Goal: Information Seeking & Learning: Learn about a topic

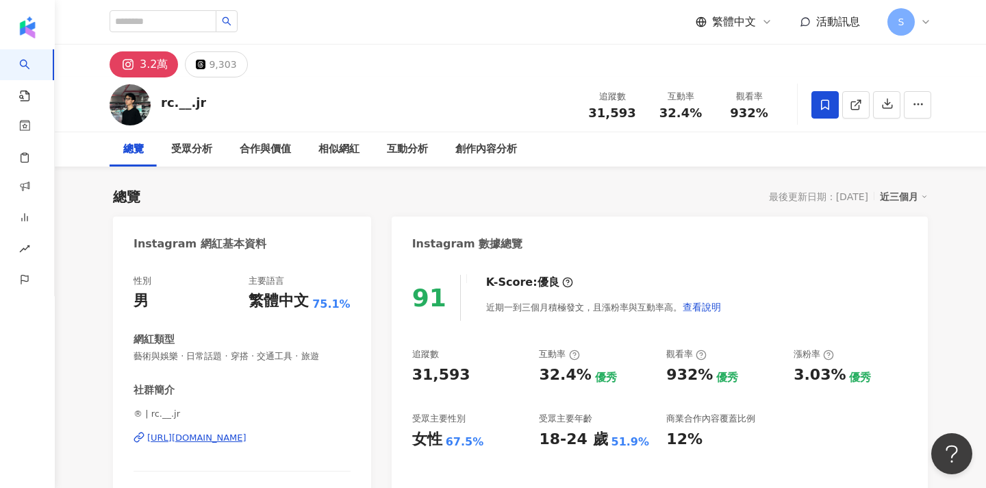
type input "**"
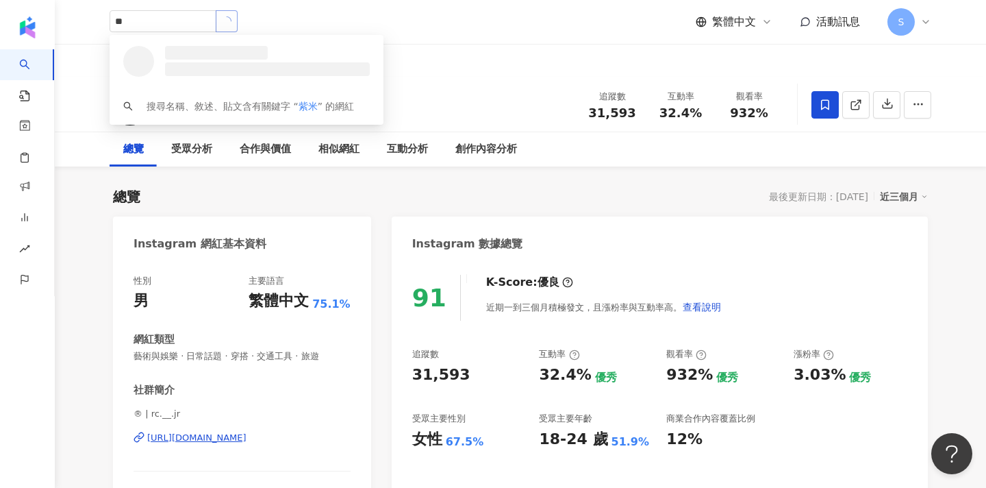
click at [238, 29] on button "button" at bounding box center [227, 21] width 22 height 22
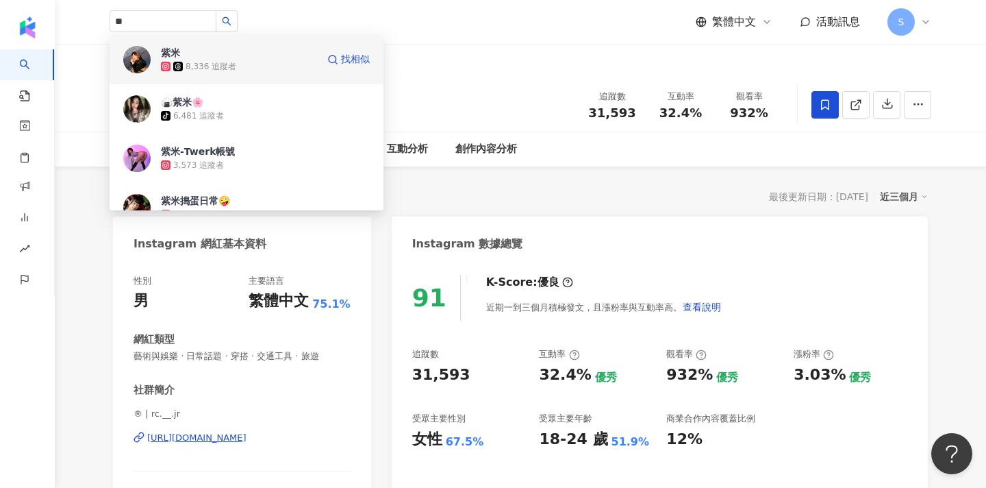
click at [225, 69] on div "8,336 追蹤者" at bounding box center [211, 67] width 51 height 12
click at [197, 21] on input "search" at bounding box center [163, 21] width 107 height 22
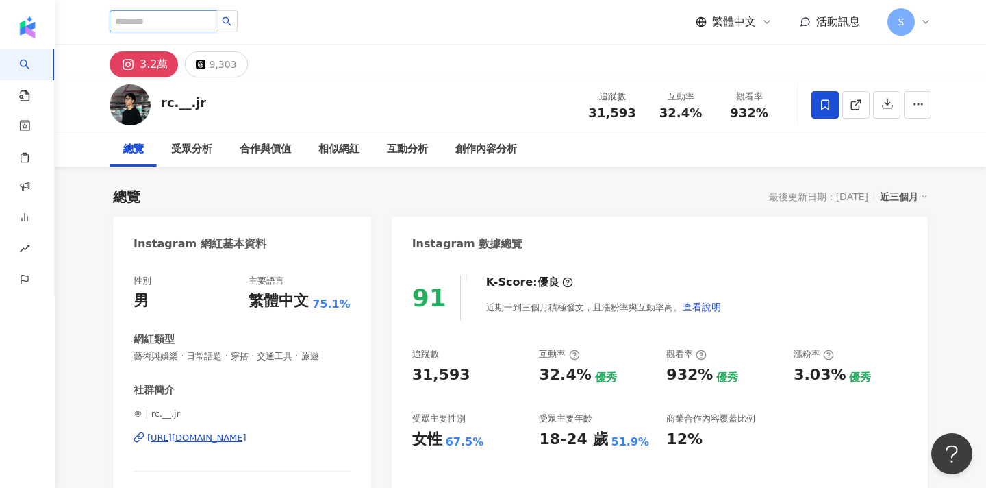
paste input "******"
type input "******"
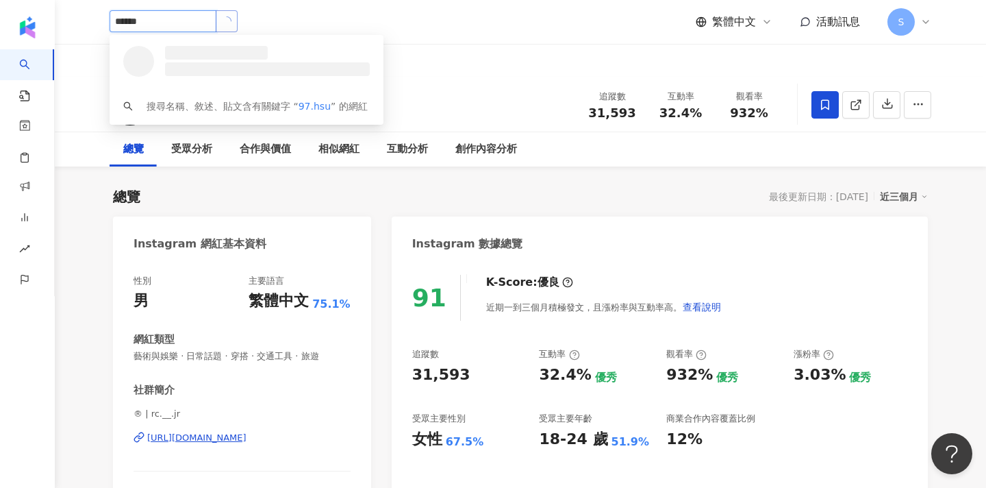
click at [238, 25] on button "button" at bounding box center [227, 21] width 22 height 22
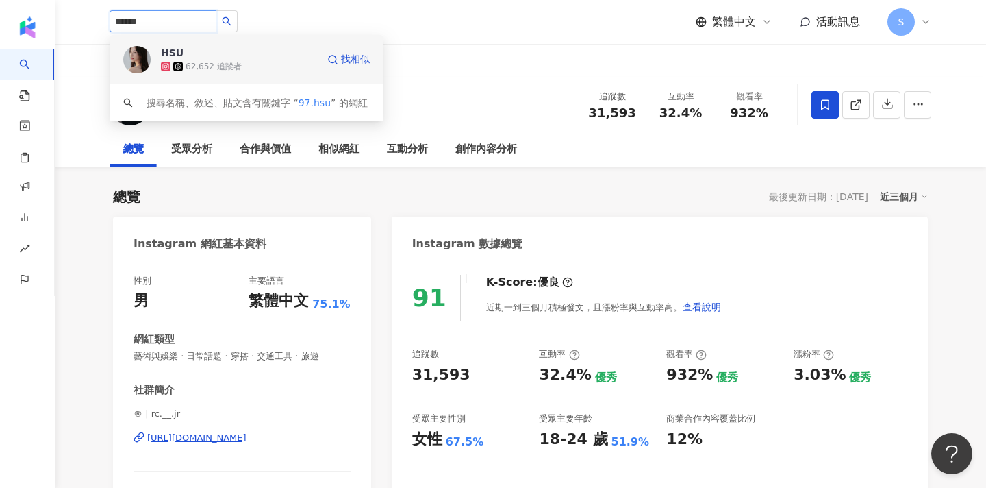
click at [269, 55] on div "HSU 62,652 追蹤者" at bounding box center [239, 59] width 156 height 27
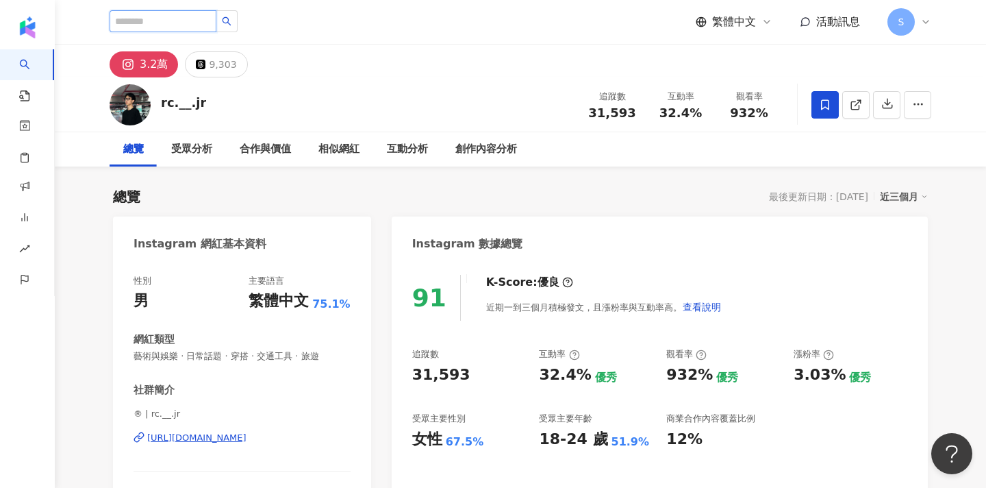
click at [216, 26] on input "search" at bounding box center [163, 21] width 107 height 22
paste input "**********"
type input "**********"
click at [269, 24] on span "**********" at bounding box center [192, 21] width 164 height 23
click at [238, 24] on button "button" at bounding box center [227, 21] width 22 height 22
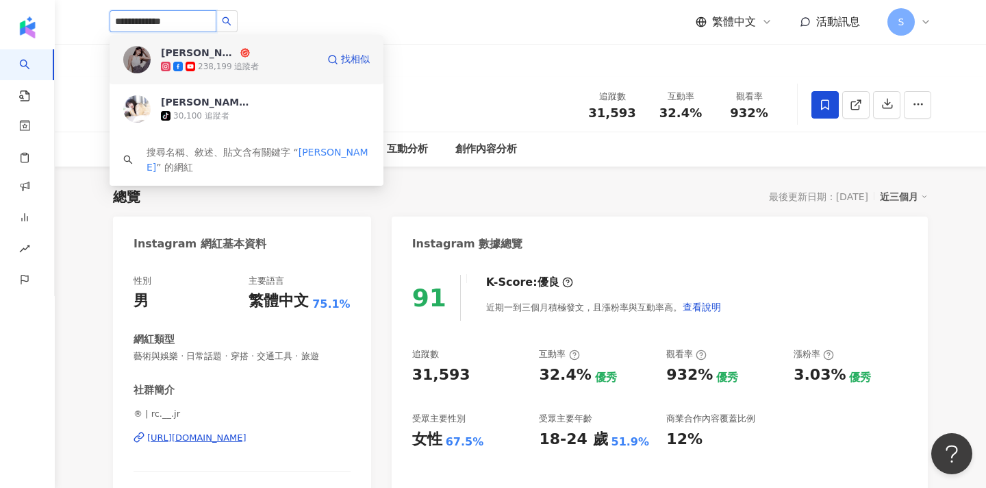
click at [245, 58] on span "羅珮恩 Christine" at bounding box center [205, 53] width 89 height 14
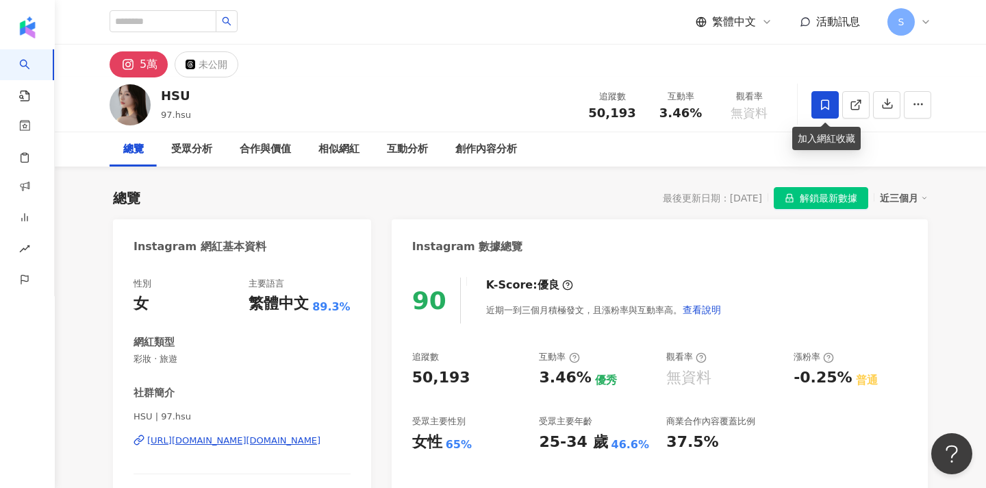
click at [821, 97] on span at bounding box center [825, 104] width 27 height 27
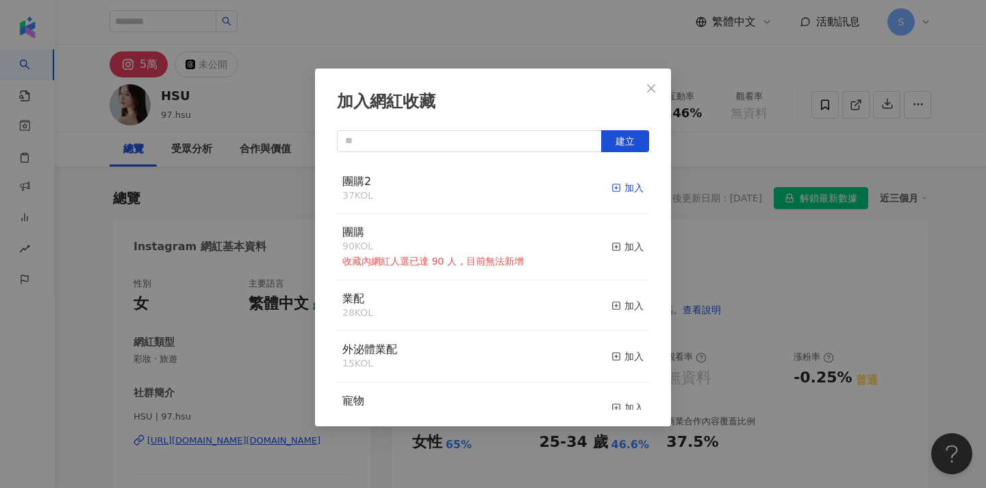
click at [625, 186] on div "加入" at bounding box center [628, 187] width 32 height 15
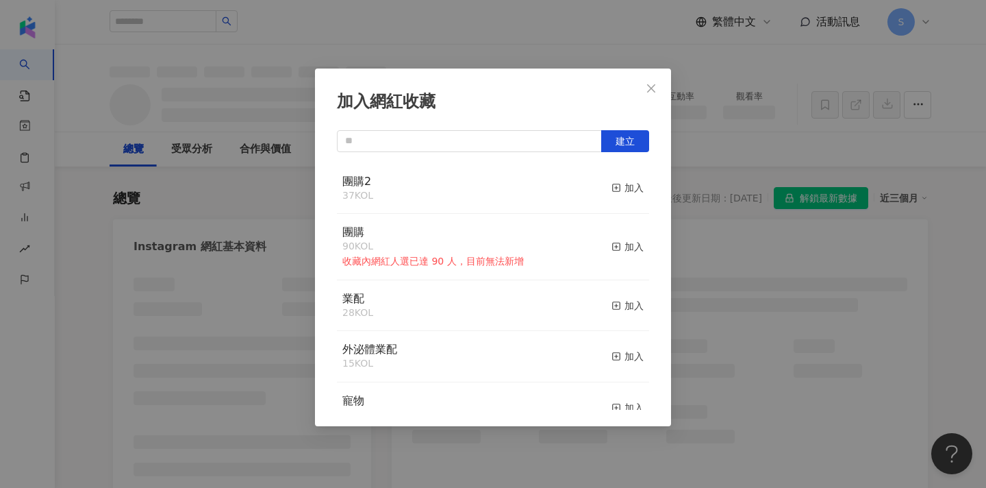
click at [225, 216] on div "加入網紅收藏 建立 團購2 37 KOL 加入 團購 90 KOL 收藏內網紅人選已達 90 人，目前無法新增 加入 業配 28 KOL 加入 外泌體業配 1…" at bounding box center [493, 244] width 986 height 488
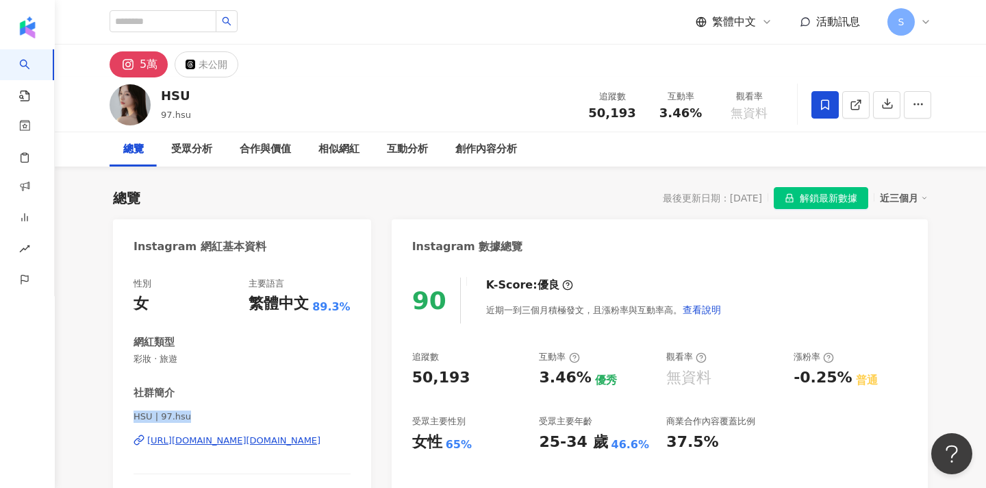
drag, startPoint x: 134, startPoint y: 414, endPoint x: 227, endPoint y: 418, distance: 92.5
click at [227, 418] on span "HSU | 97.hsu" at bounding box center [242, 416] width 217 height 12
copy span "HSU | 97.hsu"
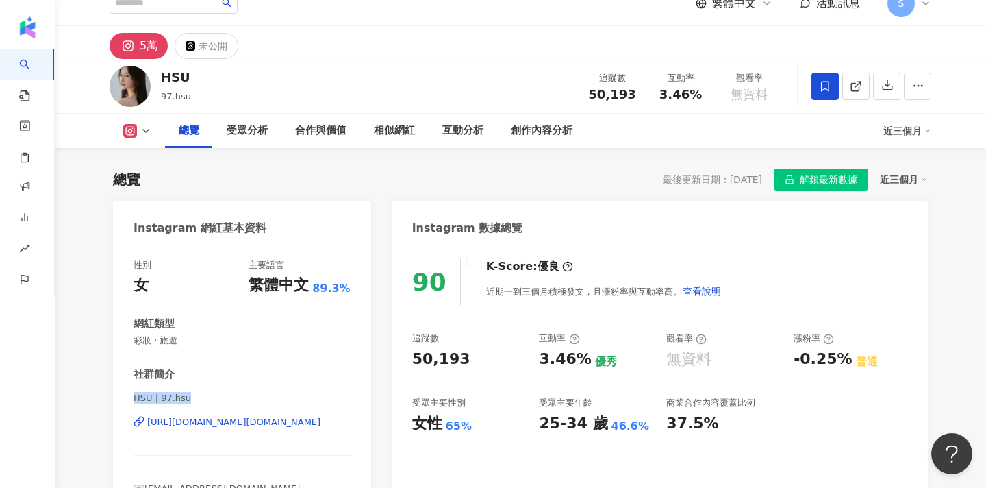
scroll to position [97, 0]
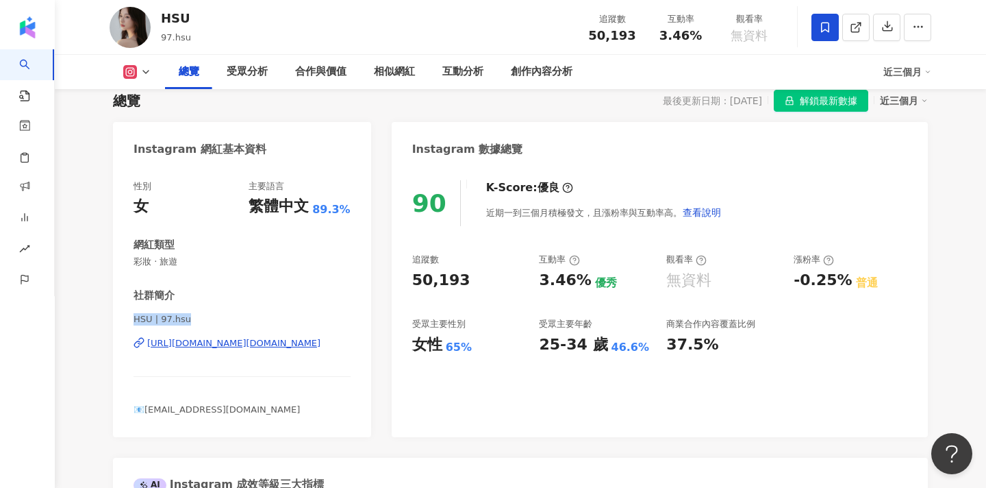
click at [518, 345] on div "女性 65%" at bounding box center [469, 344] width 114 height 21
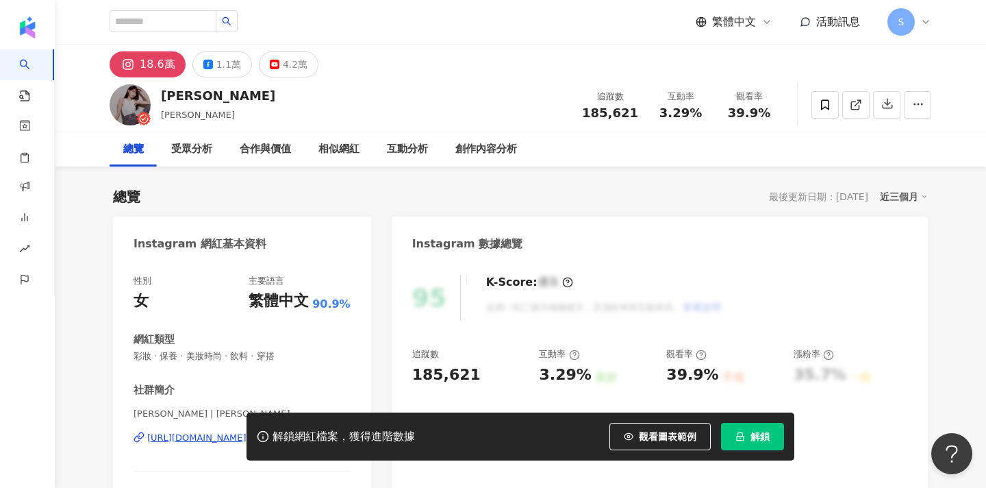
click at [759, 435] on span "解鎖" at bounding box center [760, 436] width 19 height 11
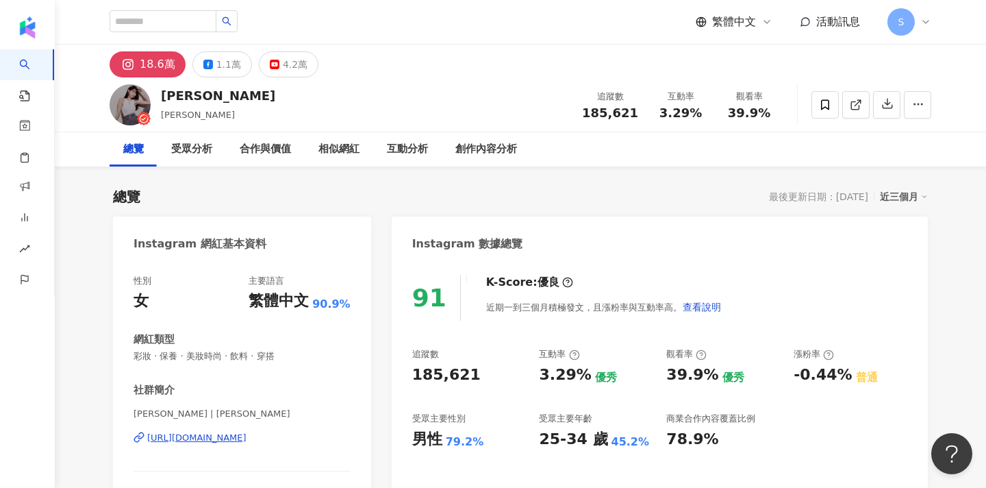
scroll to position [75, 0]
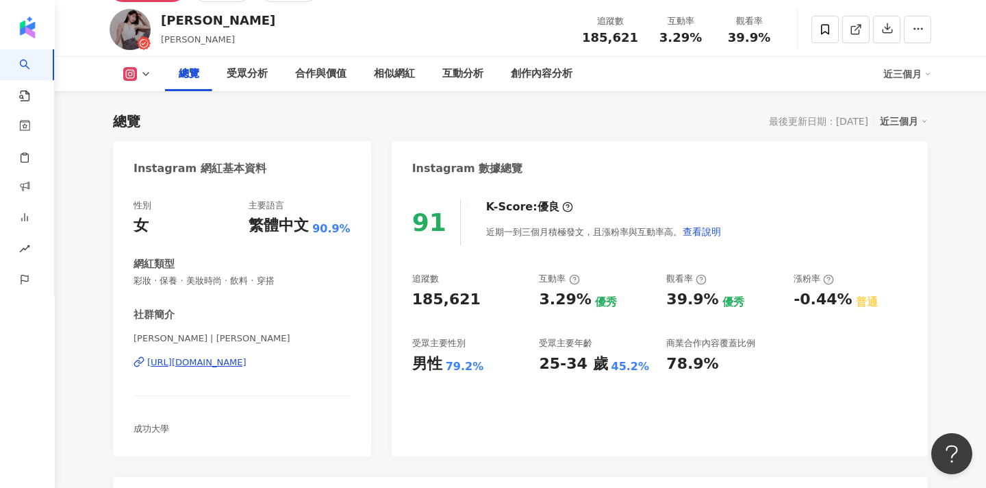
click at [217, 336] on span "羅珮恩 Christine | christinexlo" at bounding box center [242, 338] width 217 height 12
drag, startPoint x: 136, startPoint y: 336, endPoint x: 197, endPoint y: 340, distance: 61.1
click at [197, 340] on span "羅珮恩 Christine | christinexlo" at bounding box center [242, 338] width 217 height 12
copy span "羅珮恩 Christine"
click at [828, 26] on icon at bounding box center [825, 29] width 12 height 12
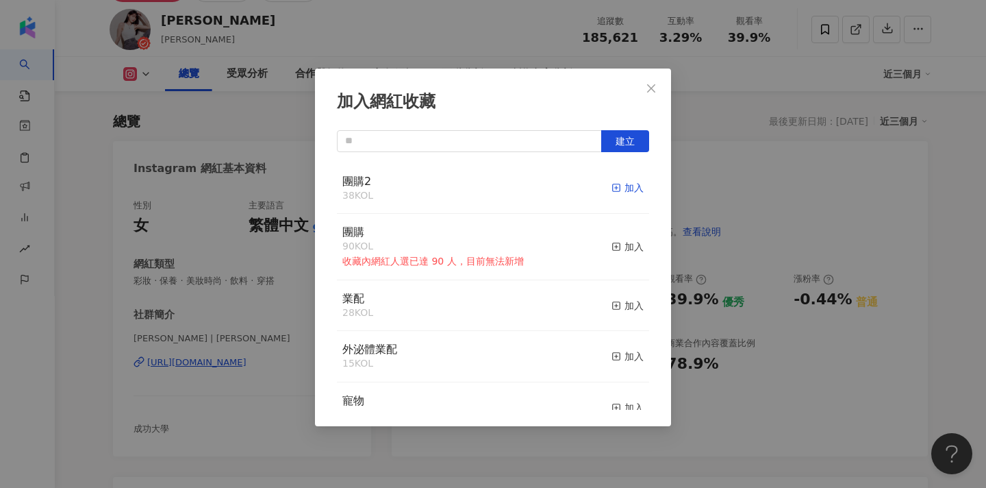
click at [620, 186] on icon "button" at bounding box center [617, 188] width 10 height 10
click at [658, 83] on span "Close" at bounding box center [651, 88] width 27 height 11
click at [748, 65] on div "加入網紅收藏 建立 團購2 39 KOL 已加入 團購 90 KOL 收藏內網紅人選已達 90 人，目前無法新增 加入 業配 28 KOL 加入 外泌體業配 …" at bounding box center [493, 244] width 986 height 488
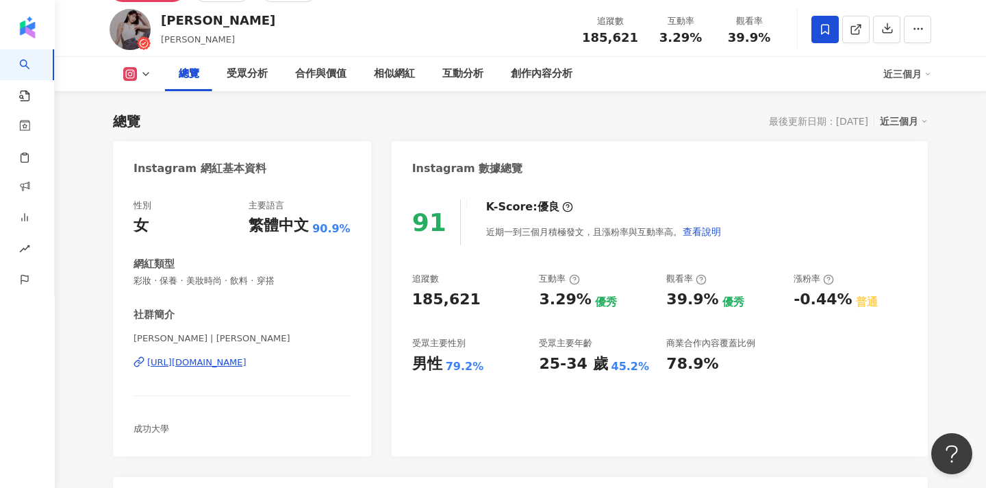
click at [654, 92] on div "加入網紅收藏 建立 團購2 39 KOL 已加入 團購 90 KOL 收藏內網紅人選已達 90 人，目前無法新增 加入 業配 28 KOL 加入 外泌體業配 …" at bounding box center [493, 244] width 986 height 488
click at [704, 101] on div "加入網紅收藏 建立 團購2 39 KOL 已加入 團購 90 KOL 收藏內網紅人選已達 90 人，目前無法新增 加入 業配 28 KOL 加入 外泌體業配 …" at bounding box center [493, 244] width 986 height 488
click at [650, 89] on div "加入網紅收藏 建立 團購2 39 KOL 已加入 團購 90 KOL 收藏內網紅人選已達 90 人，目前無法新增 加入 業配 28 KOL 加入 外泌體業配 …" at bounding box center [493, 244] width 986 height 488
click at [784, 115] on div "加入網紅收藏 建立 團購2 39 KOL 已加入 團購 90 KOL 收藏內網紅人選已達 90 人，目前無法新增 加入 業配 28 KOL 加入 外泌體業配 …" at bounding box center [493, 244] width 986 height 488
click at [860, 30] on icon at bounding box center [856, 29] width 12 height 12
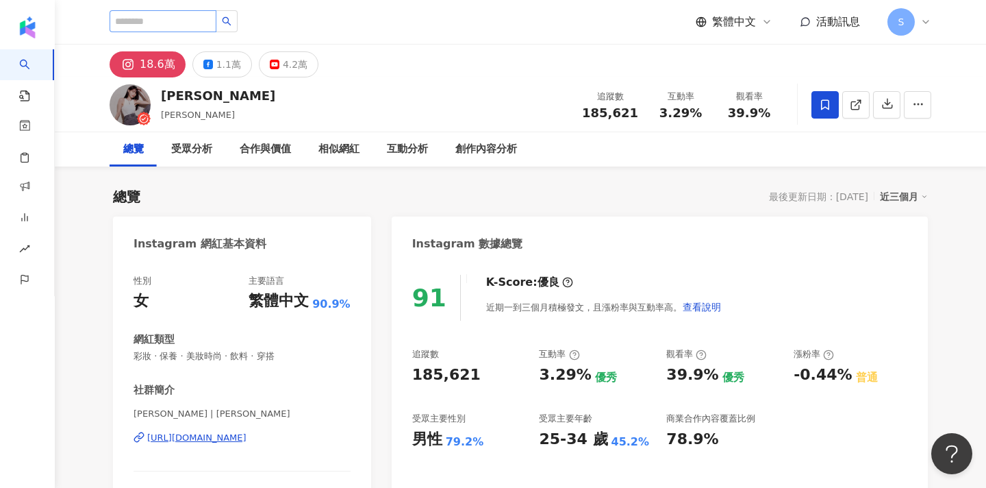
scroll to position [0, 0]
click at [209, 19] on input "search" at bounding box center [163, 21] width 107 height 22
paste input "**********"
type input "**********"
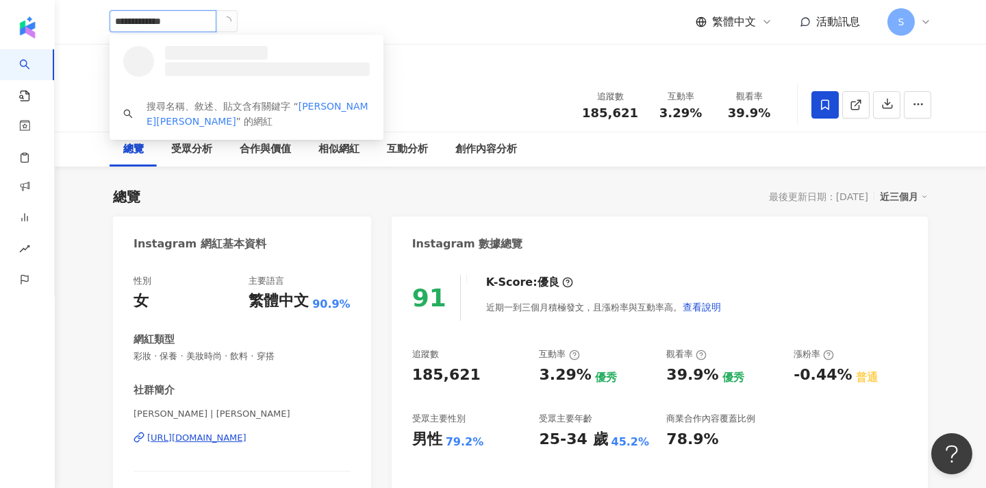
click at [233, 21] on icon "loading" at bounding box center [227, 21] width 12 height 12
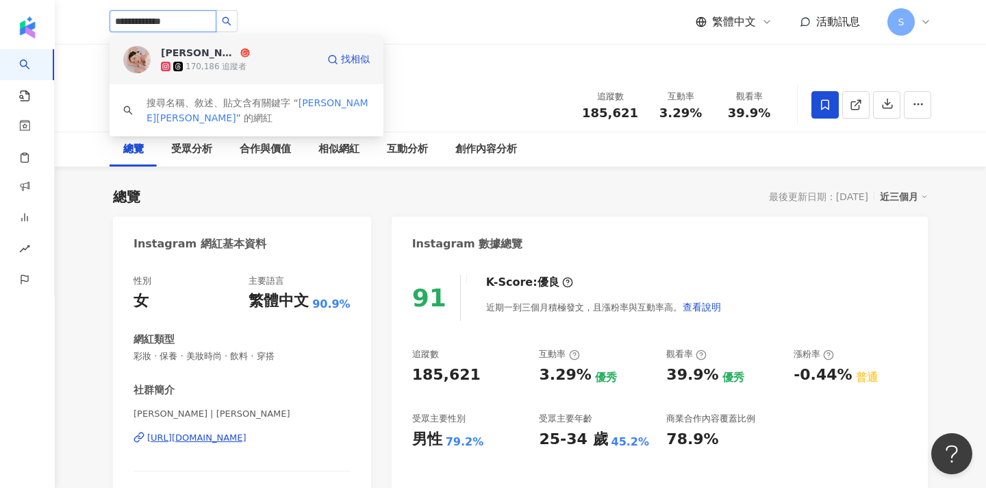
click at [227, 51] on div "陳奕潔Stephanie" at bounding box center [199, 53] width 77 height 14
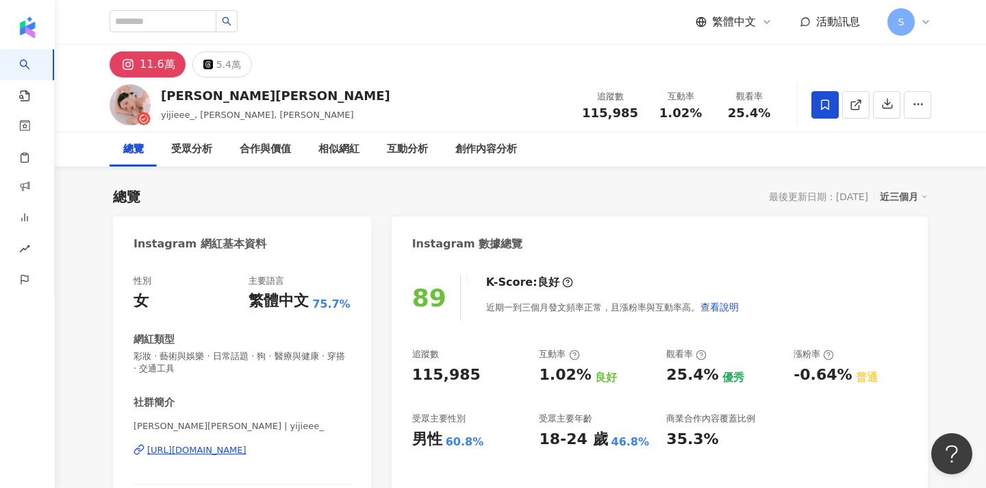
click at [825, 102] on icon at bounding box center [825, 105] width 12 height 12
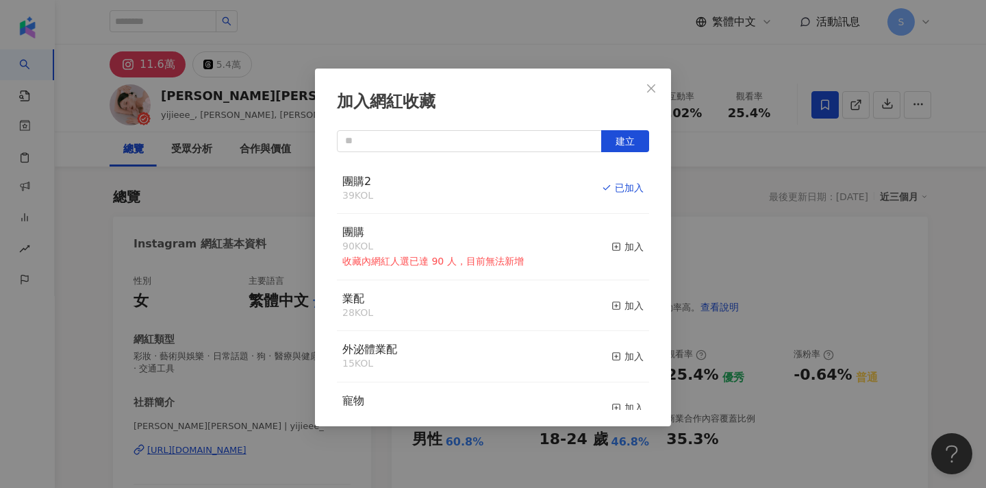
click at [775, 55] on div "加入網紅收藏 建立 團購2 39 KOL 已加入 團購 90 KOL 收藏內網紅人選已達 90 人，目前無法新增 加入 業配 28 KOL 加入 外泌體業配 …" at bounding box center [493, 244] width 986 height 488
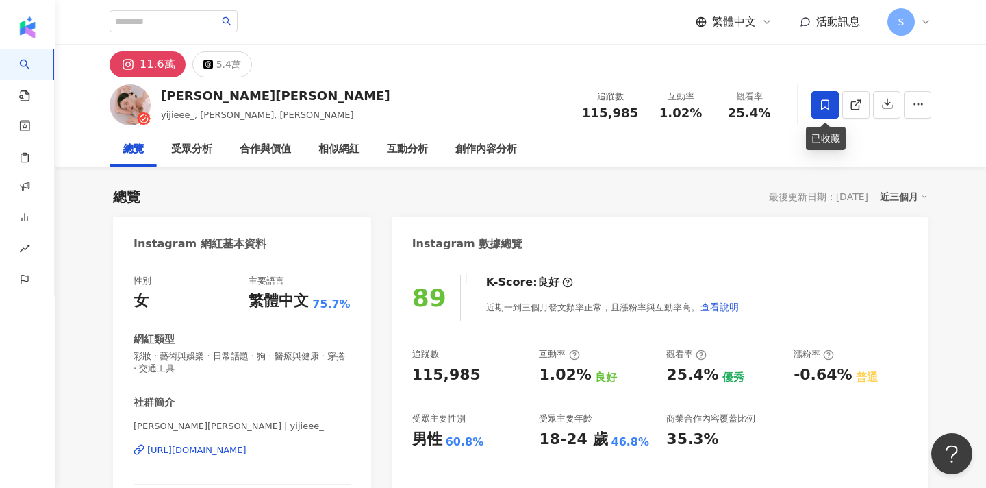
click at [821, 99] on icon at bounding box center [825, 105] width 12 height 12
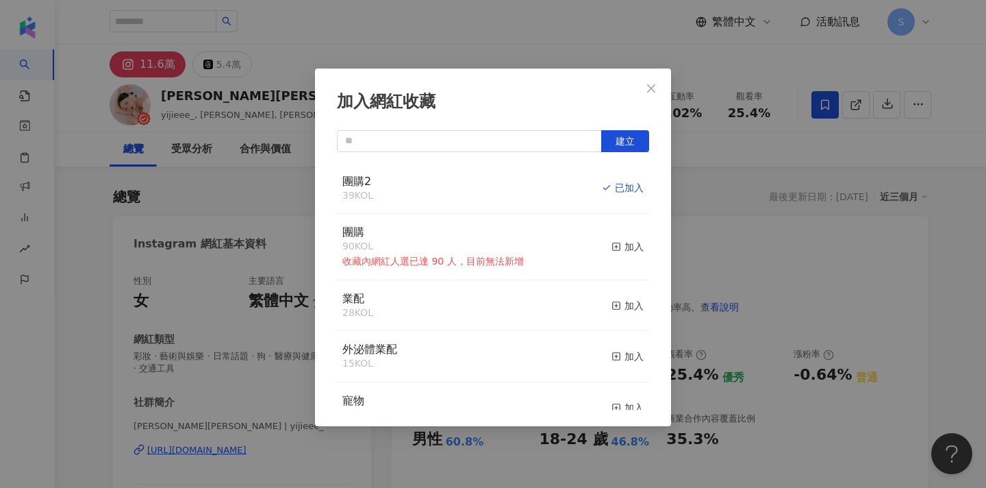
click at [780, 62] on div "加入網紅收藏 建立 團購2 39 KOL 已加入 團購 90 KOL 收藏內網紅人選已達 90 人，目前無法新增 加入 業配 28 KOL 加入 外泌體業配 …" at bounding box center [493, 244] width 986 height 488
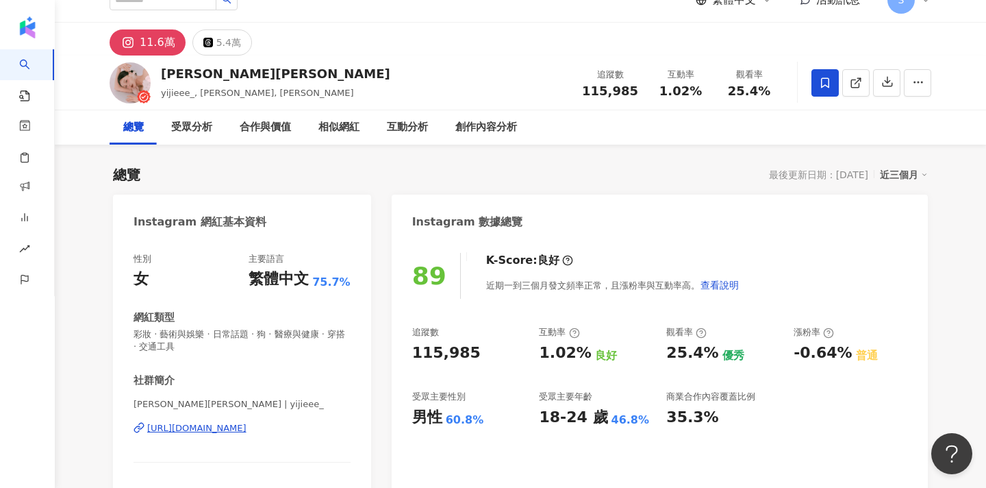
scroll to position [27, 0]
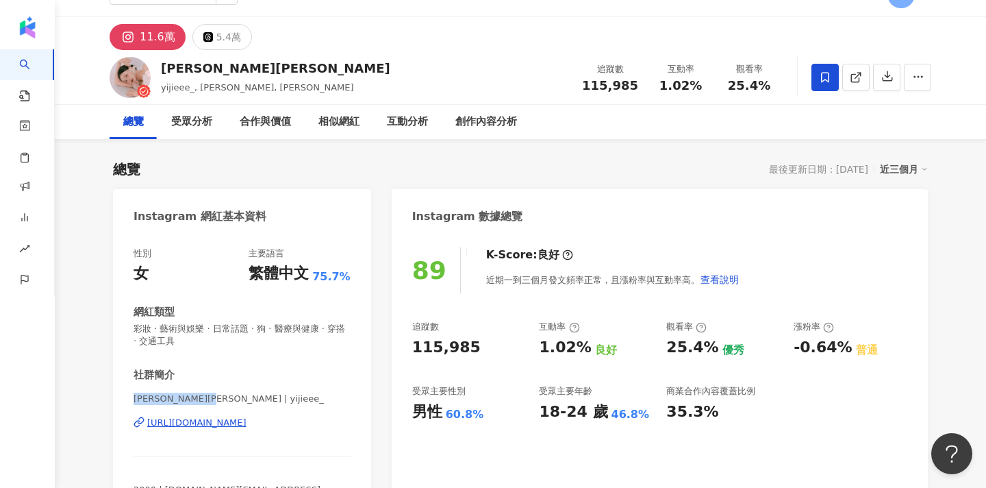
drag, startPoint x: 134, startPoint y: 401, endPoint x: 206, endPoint y: 399, distance: 72.6
click at [206, 399] on span "[PERSON_NAME][PERSON_NAME] | yijieee_" at bounding box center [242, 399] width 217 height 12
copy span "[PERSON_NAME][PERSON_NAME]"
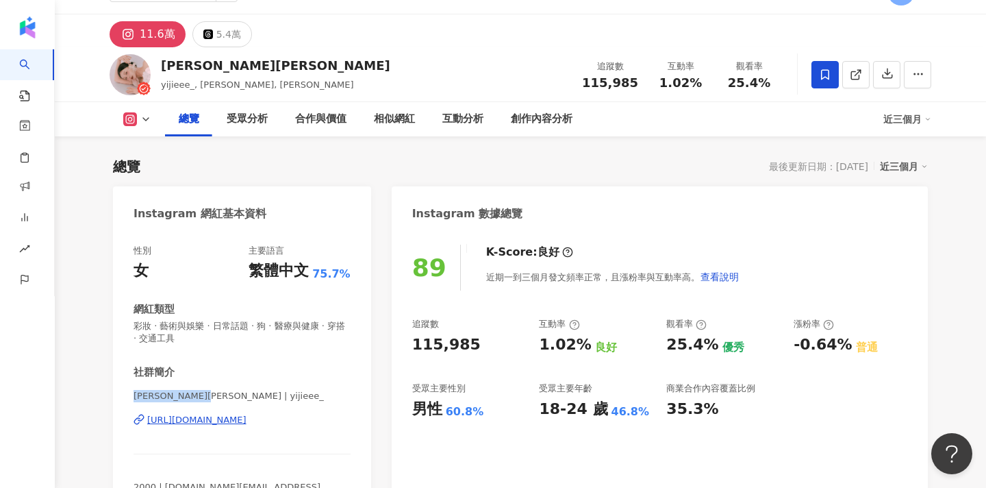
scroll to position [90, 0]
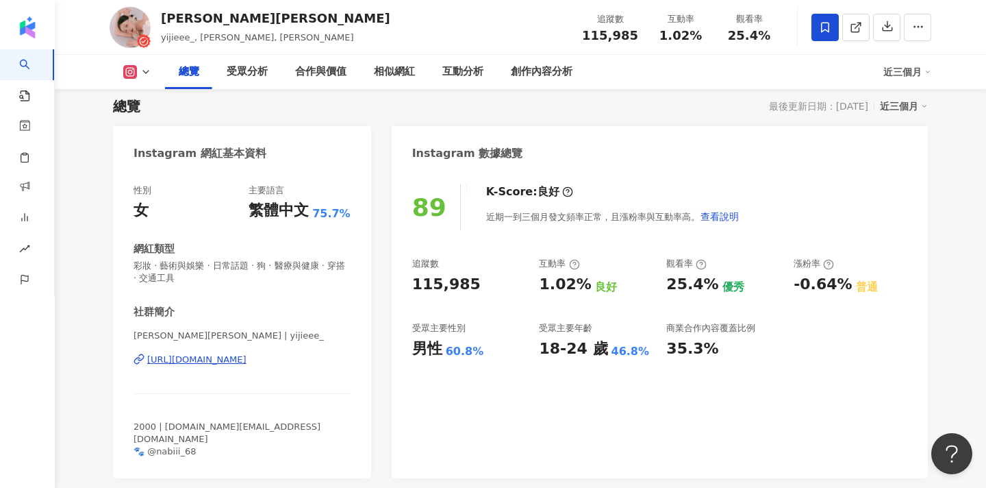
click at [253, 423] on span "2000 | [DOMAIN_NAME][EMAIL_ADDRESS][DOMAIN_NAME] 🐾 @nabiii_68" at bounding box center [227, 438] width 187 height 35
drag, startPoint x: 258, startPoint y: 426, endPoint x: 164, endPoint y: 427, distance: 94.5
click at [164, 427] on span "2000 | [DOMAIN_NAME][EMAIL_ADDRESS][DOMAIN_NAME] 🐾 @nabiii_68" at bounding box center [227, 438] width 187 height 35
copy span "[DOMAIN_NAME][EMAIL_ADDRESS][DOMAIN_NAME]"
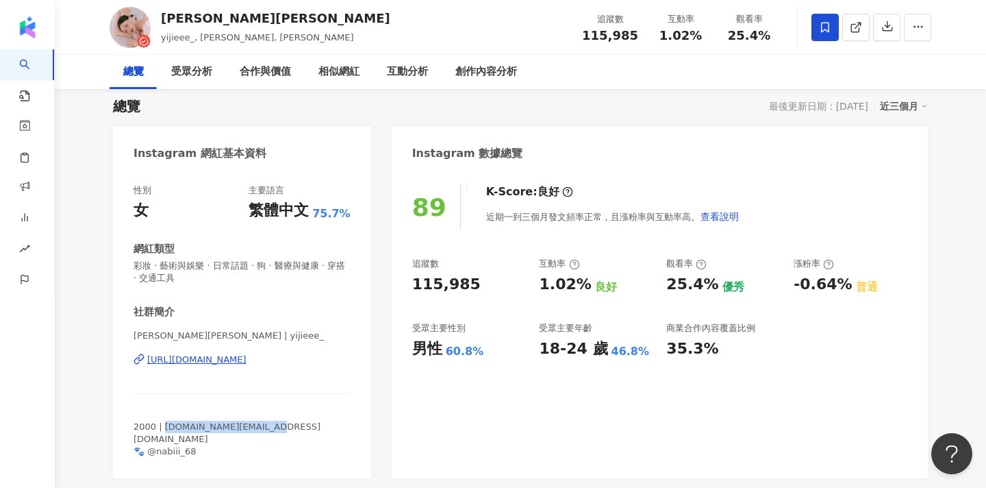
scroll to position [0, 0]
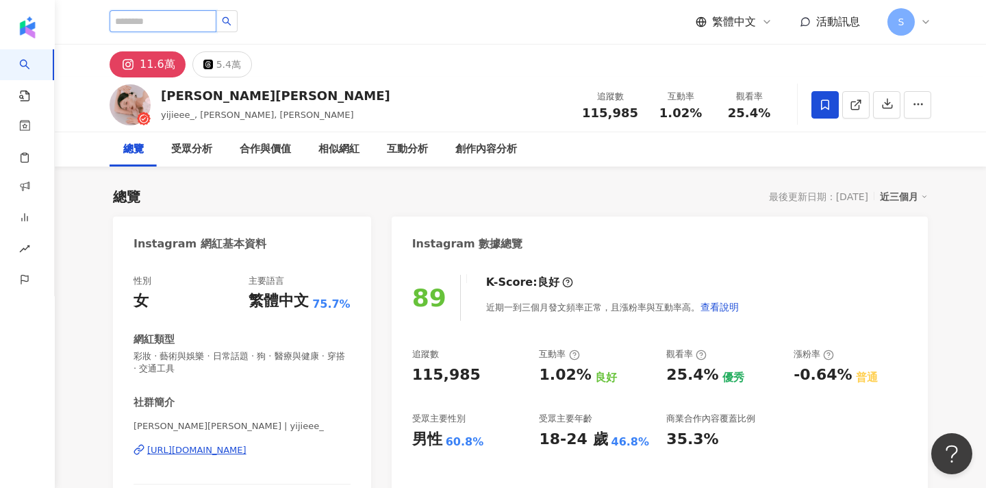
click at [213, 25] on input "search" at bounding box center [163, 21] width 107 height 22
paste input "**"
type input "**"
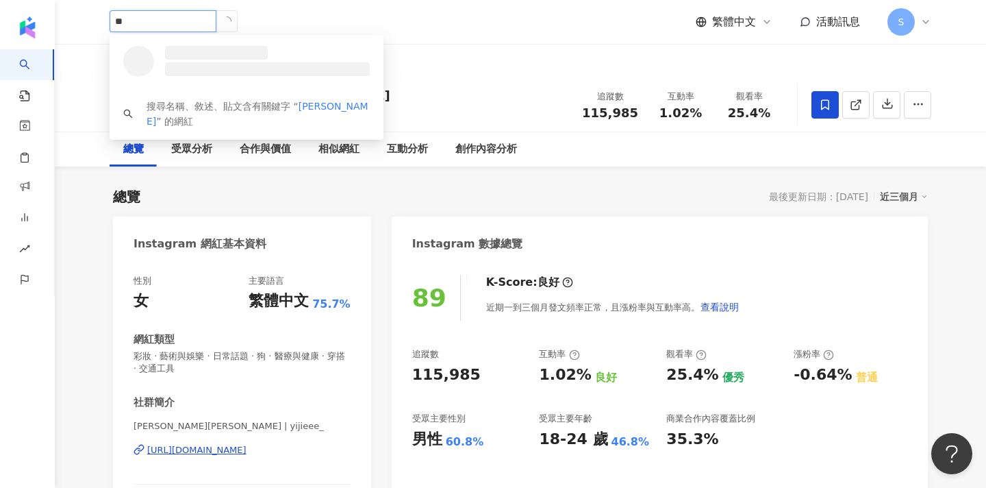
click at [233, 21] on icon "loading" at bounding box center [227, 21] width 12 height 12
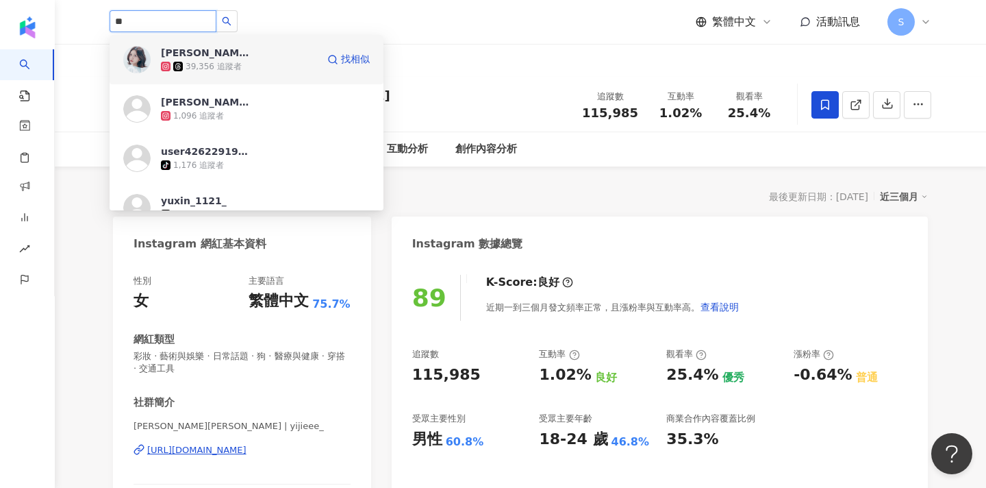
click at [244, 59] on span "[PERSON_NAME]" at bounding box center [205, 53] width 89 height 14
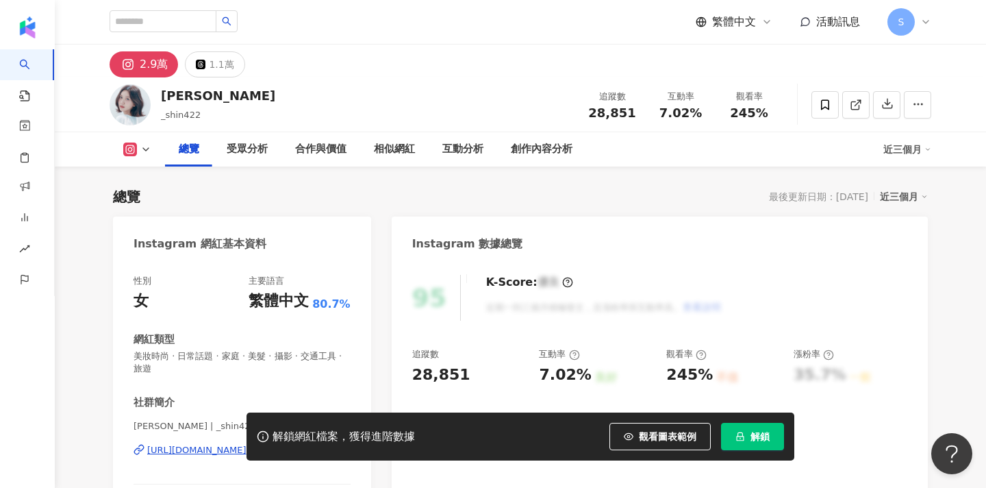
click at [775, 436] on button "解鎖" at bounding box center [752, 436] width 63 height 27
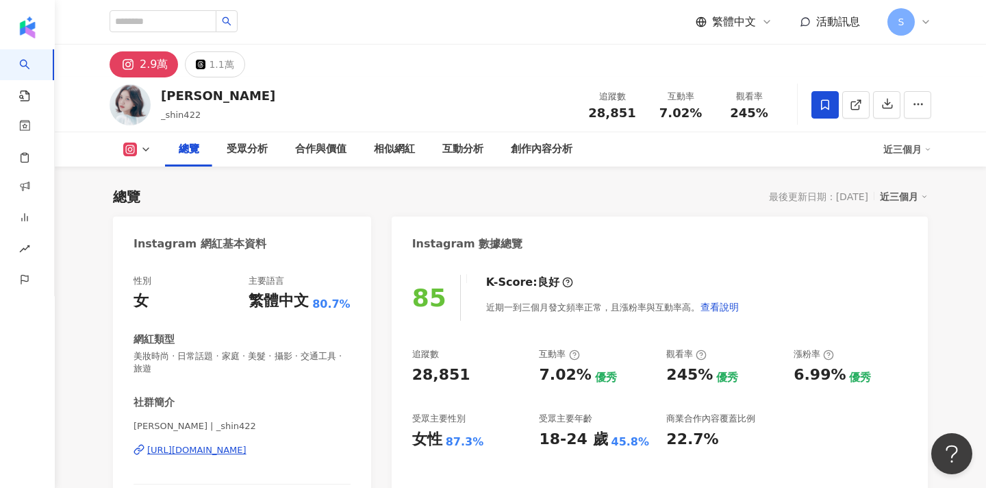
click at [825, 96] on span at bounding box center [825, 104] width 27 height 27
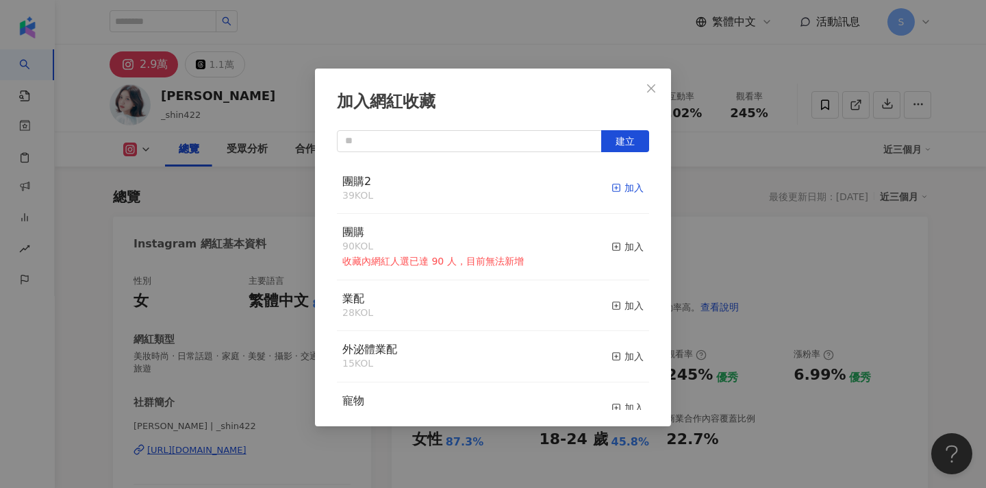
click at [620, 185] on icon "button" at bounding box center [617, 188] width 10 height 10
click at [649, 90] on icon "close" at bounding box center [651, 88] width 8 height 8
click at [655, 80] on div "加入網紅收藏 建立 團購2 40 KOL 已加入 團購 90 KOL 收藏內網紅人選已達 90 人，目前無法新增 加入 業配 28 KOL 加入 外泌體業配 …" at bounding box center [493, 244] width 986 height 488
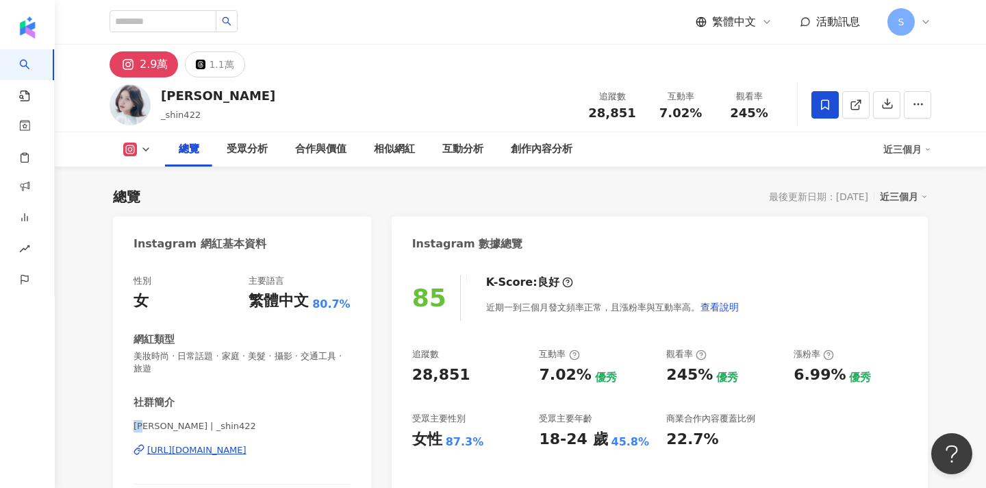
drag, startPoint x: 135, startPoint y: 426, endPoint x: 149, endPoint y: 426, distance: 14.4
click at [149, 426] on span "郁芯 | _shin422" at bounding box center [242, 426] width 217 height 12
copy span "郁芯"
click at [857, 103] on line at bounding box center [858, 102] width 5 height 5
click at [185, 26] on input "search" at bounding box center [163, 21] width 107 height 22
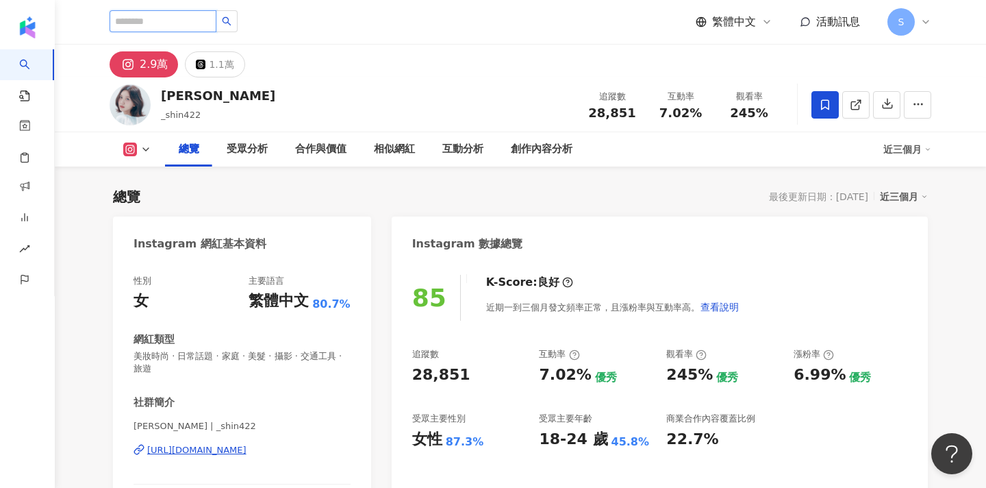
paste input "****"
type input "****"
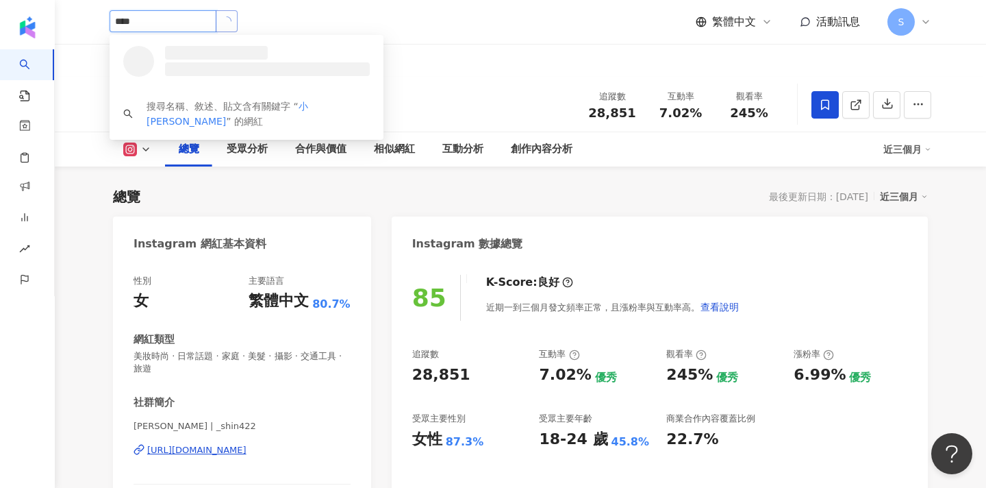
click at [232, 19] on icon "loading" at bounding box center [226, 21] width 10 height 10
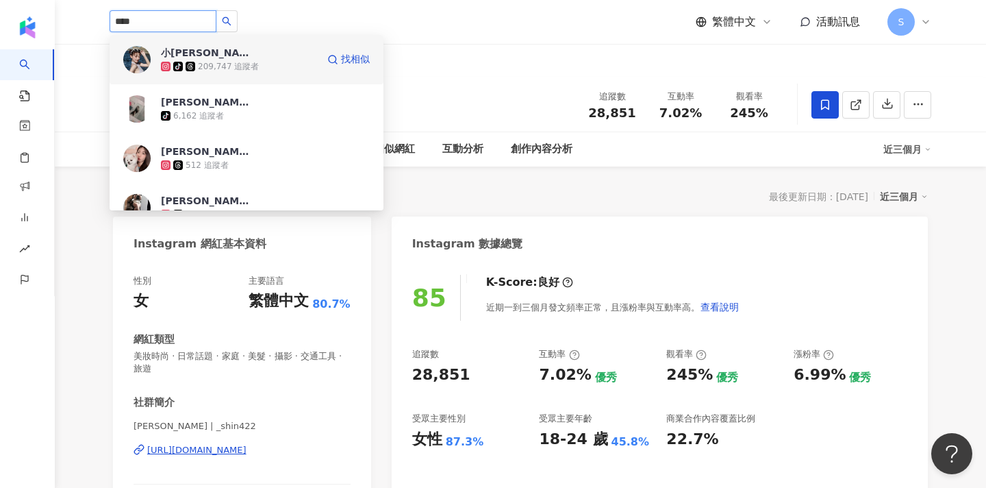
click at [232, 56] on span "小徐🌱" at bounding box center [205, 53] width 89 height 14
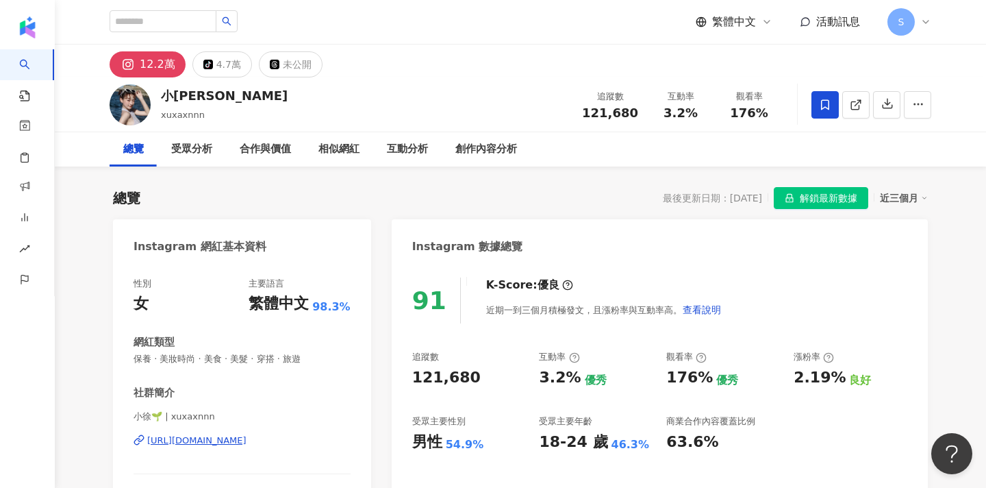
click at [829, 112] on span at bounding box center [825, 104] width 27 height 27
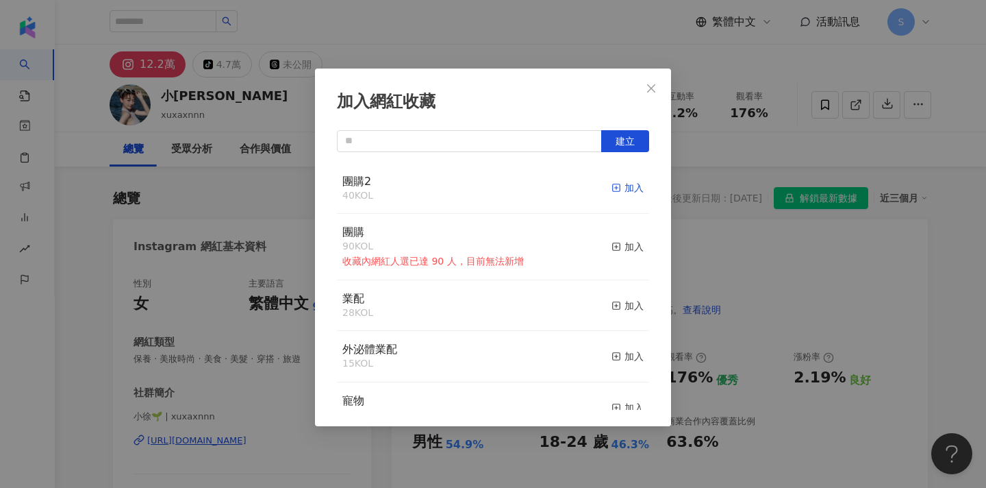
click at [624, 188] on div "加入" at bounding box center [628, 187] width 32 height 15
click at [651, 82] on button "Close" at bounding box center [651, 88] width 27 height 27
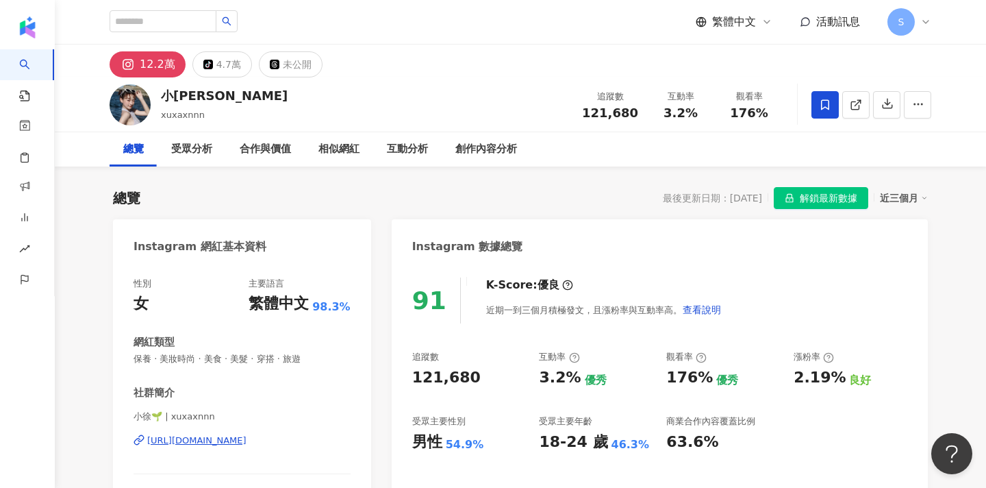
click at [608, 34] on div "加入網紅收藏 建立 團購2 41 KOL 已加入 團購 90 KOL 收藏內網紅人選已達 90 人，目前無法新增 加入 業配 28 KOL 加入 外泌體業配 …" at bounding box center [493, 244] width 986 height 488
drag, startPoint x: 134, startPoint y: 417, endPoint x: 162, endPoint y: 416, distance: 28.1
click at [162, 416] on span "小徐🌱 | xuxaxnnn" at bounding box center [242, 416] width 217 height 12
copy span "小徐🌱"
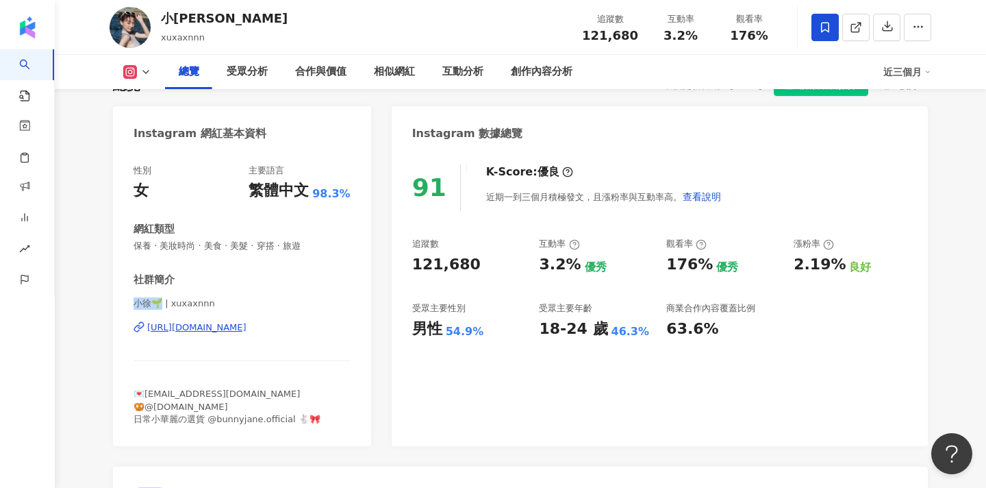
scroll to position [114, 0]
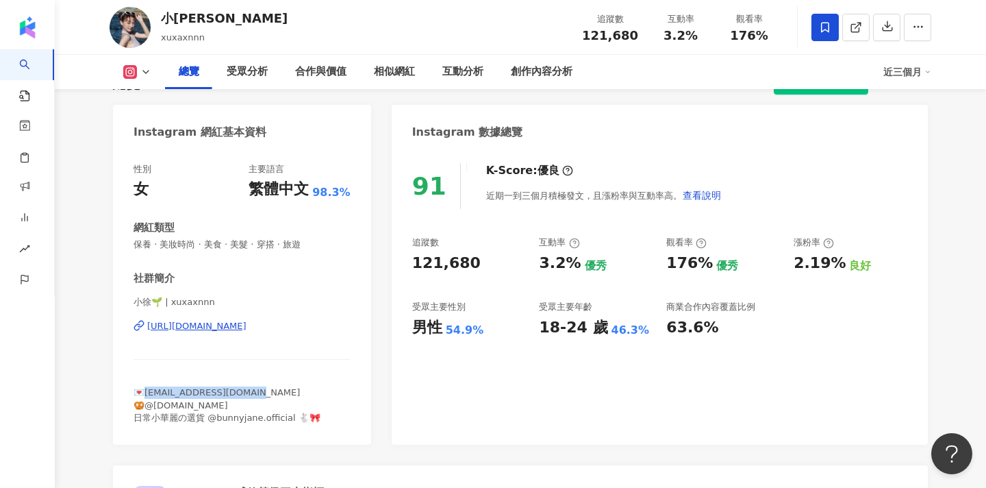
drag, startPoint x: 257, startPoint y: 389, endPoint x: 148, endPoint y: 387, distance: 108.9
click at [148, 387] on div "💌xuxuworkhard@gmail.com 🥨@masu.baebae 日常小華麗の選貨 @bunnyjane.official 🐇🎀" at bounding box center [242, 405] width 217 height 38
copy span "uxuworkhard@gmail.com"
click at [262, 384] on div "社群簡介 小徐🌱 | xuxaxnnn https://www.instagram.com/xuxaxnnn/ 💌xuxuworkhard@gmail.com…" at bounding box center [242, 347] width 217 height 153
drag, startPoint x: 259, startPoint y: 389, endPoint x: 148, endPoint y: 390, distance: 111.0
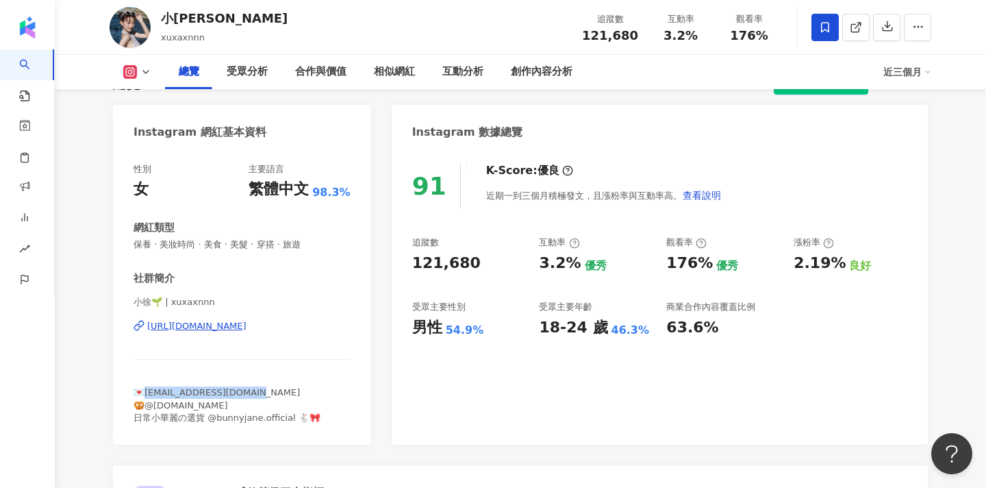
click at [148, 390] on div "💌xuxuworkhard@gmail.com 🥨@masu.baebae 日常小華麗の選貨 @bunnyjane.official 🐇🎀" at bounding box center [242, 405] width 217 height 38
copy span "uxuworkhard@gmail.com"
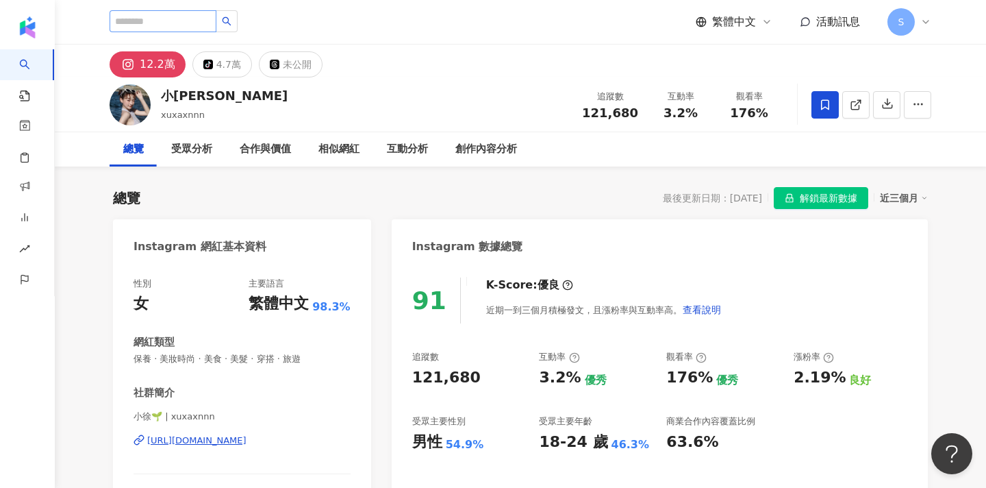
scroll to position [0, 0]
click at [203, 24] on input "search" at bounding box center [163, 21] width 107 height 22
paste input "*****"
type input "*****"
click at [238, 16] on button "button" at bounding box center [227, 21] width 22 height 22
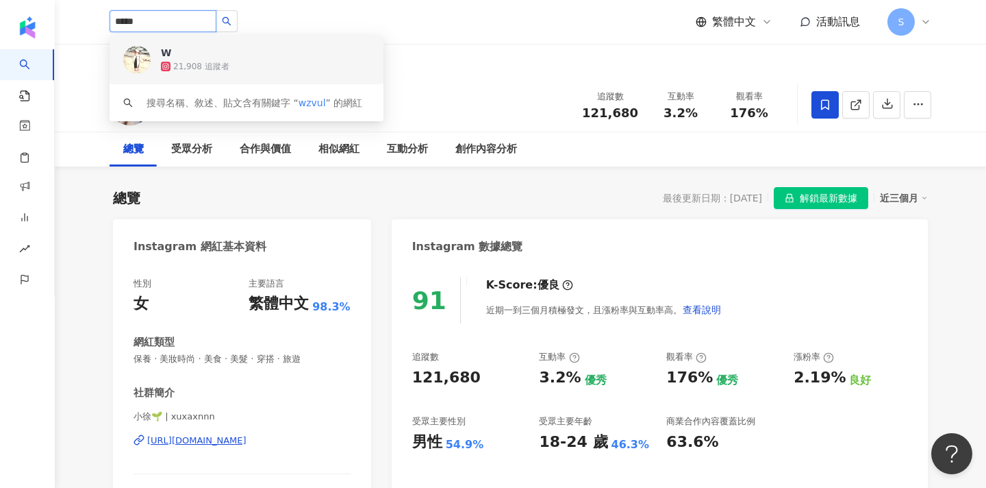
click at [253, 64] on div "21,908 追蹤者" at bounding box center [265, 67] width 209 height 14
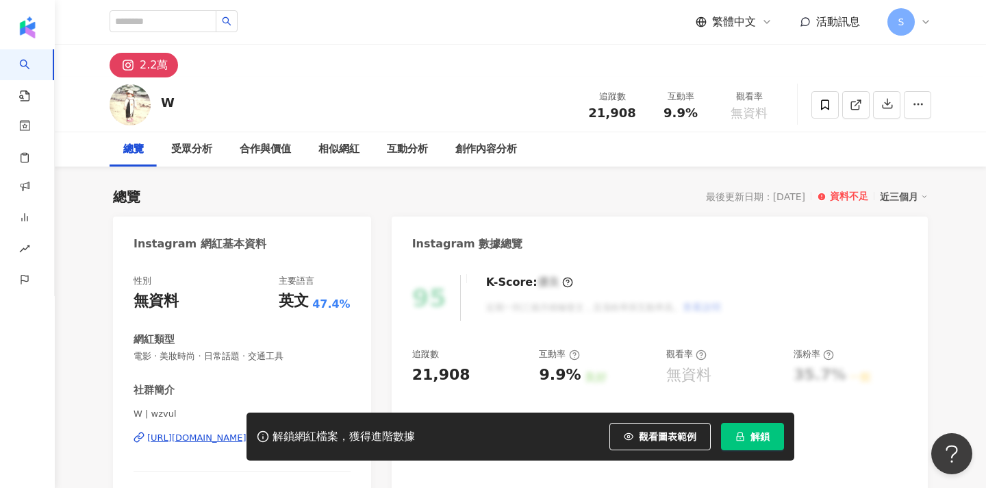
click at [764, 440] on span "解鎖" at bounding box center [760, 436] width 19 height 11
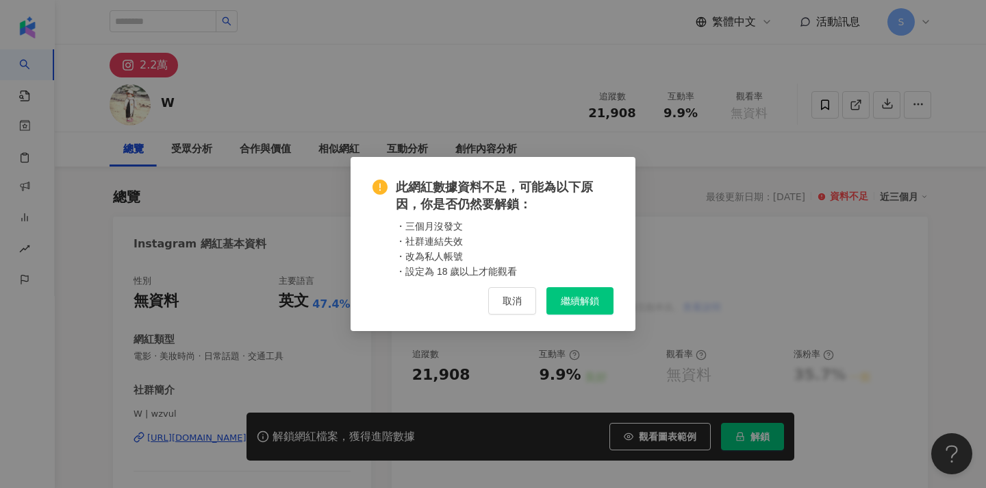
click at [576, 302] on span "繼續解鎖" at bounding box center [580, 300] width 38 height 11
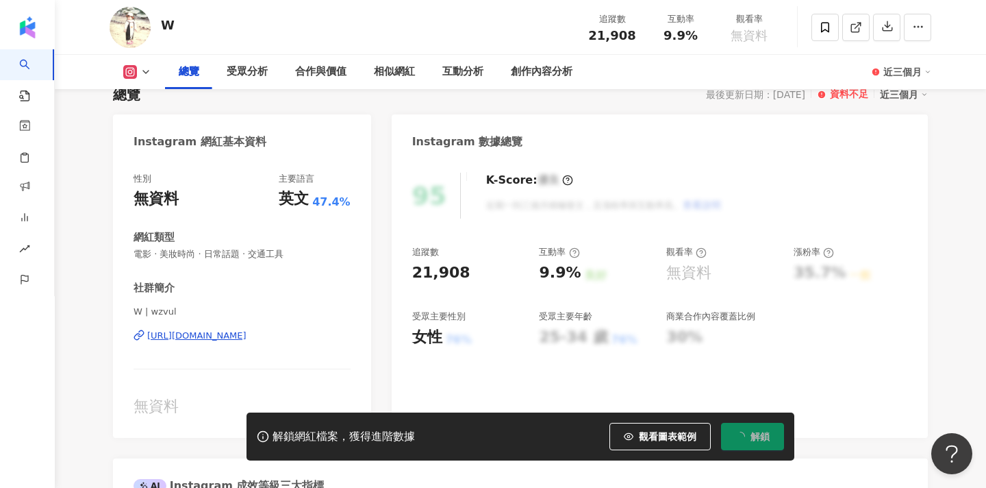
scroll to position [105, 0]
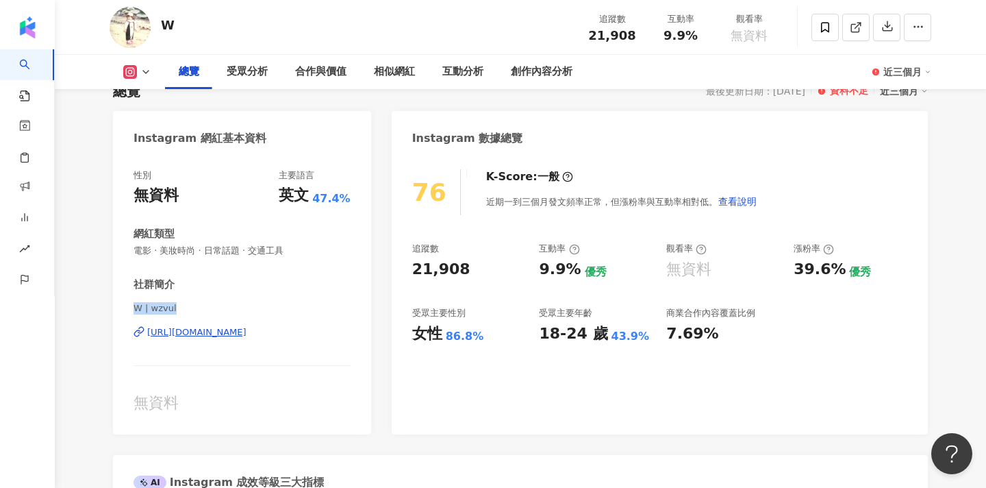
drag, startPoint x: 176, startPoint y: 305, endPoint x: 106, endPoint y: 306, distance: 69.9
copy span "W | wzvul"
click at [309, 0] on div "W 追蹤數 21,908 互動率 9.9% 觀看率 無資料" at bounding box center [520, 27] width 877 height 54
click at [822, 21] on icon at bounding box center [825, 27] width 12 height 12
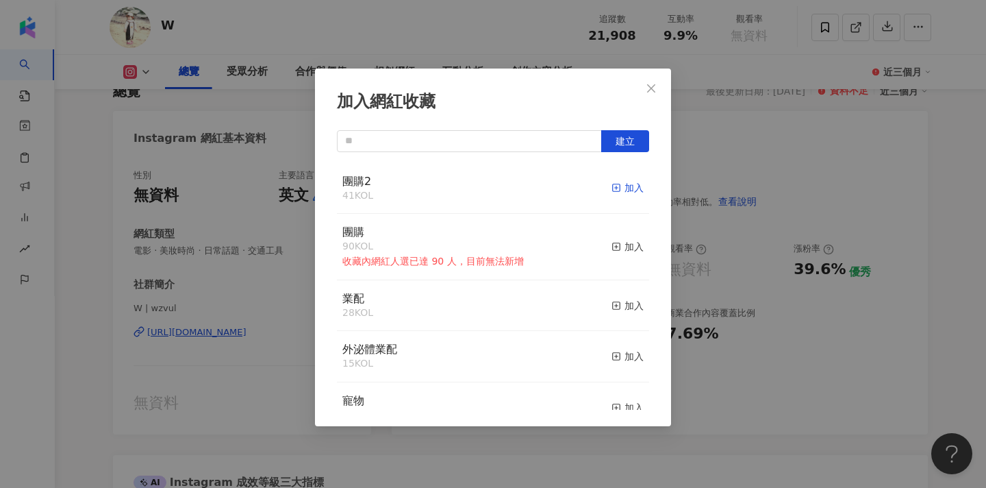
click at [618, 190] on icon "button" at bounding box center [617, 188] width 10 height 10
click at [658, 85] on span "Close" at bounding box center [651, 88] width 27 height 11
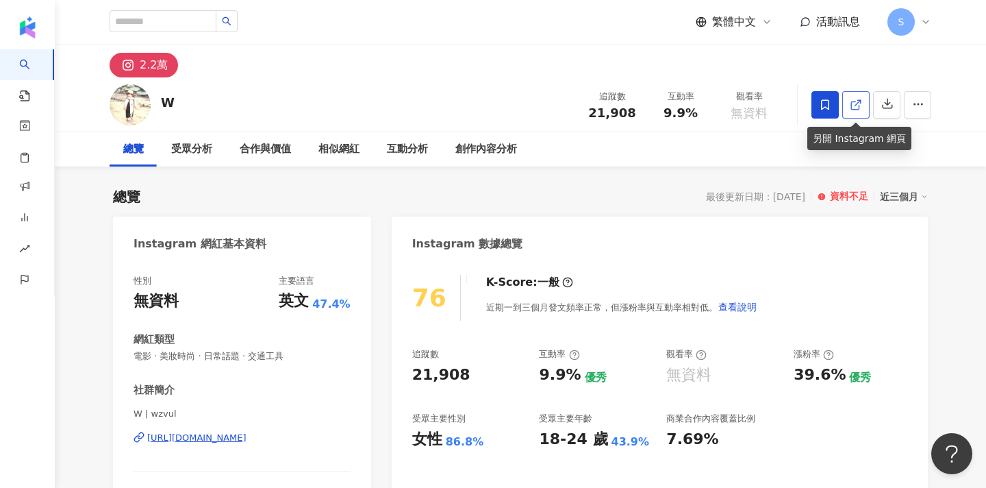
click at [863, 105] on link at bounding box center [856, 104] width 27 height 27
click at [164, 23] on input "search" at bounding box center [163, 21] width 107 height 22
type input "**"
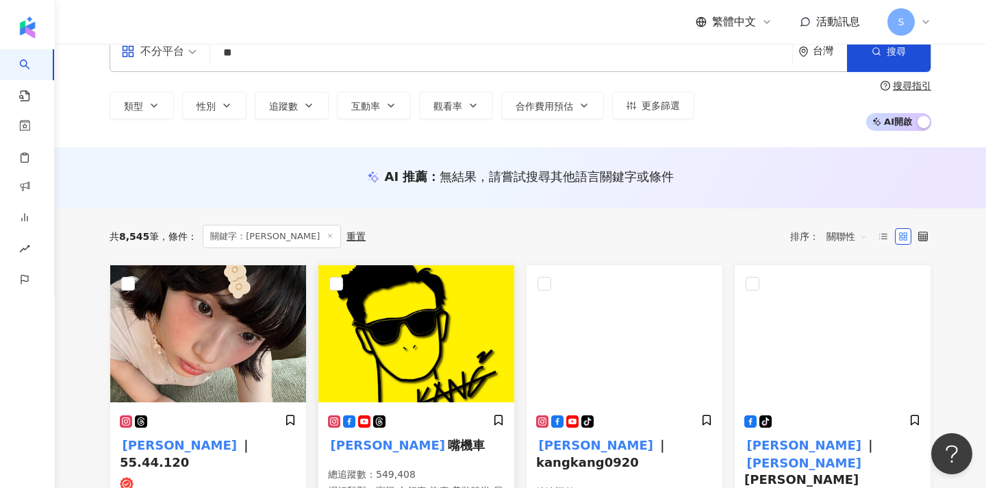
scroll to position [38, 0]
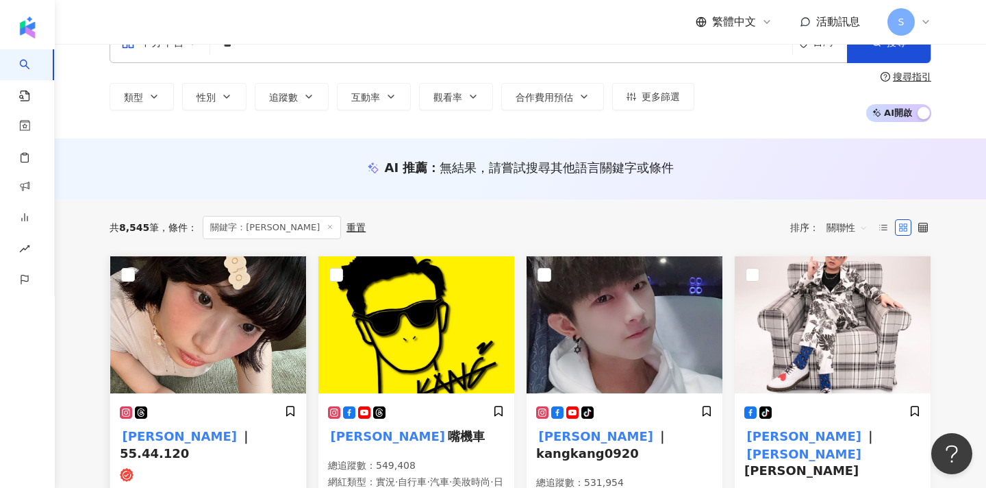
click at [264, 332] on img at bounding box center [208, 324] width 196 height 137
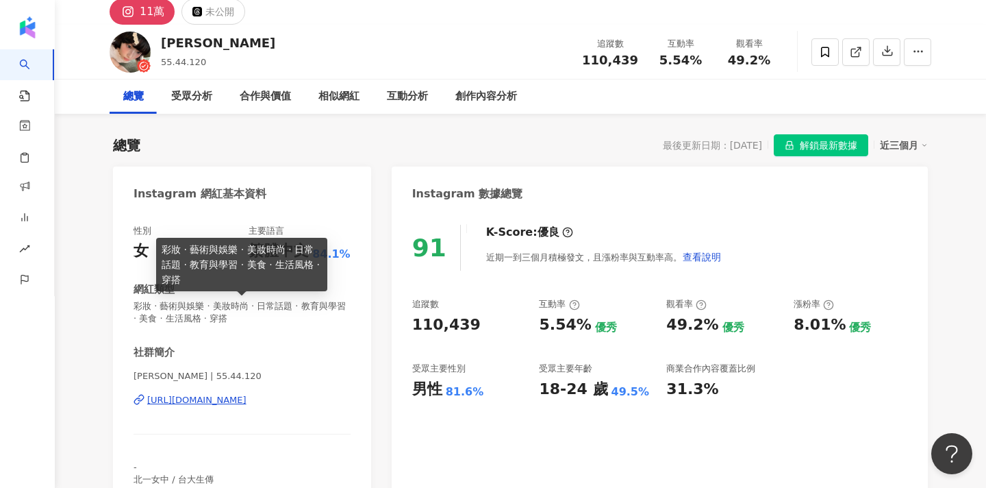
scroll to position [59, 0]
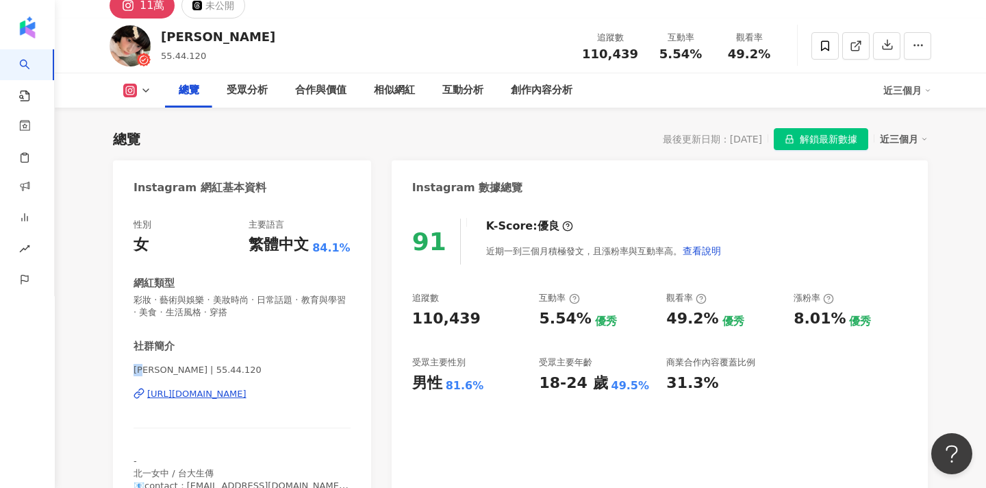
drag, startPoint x: 137, startPoint y: 371, endPoint x: 150, endPoint y: 371, distance: 13.0
click at [150, 371] on span "[PERSON_NAME] | 55.44.120" at bounding box center [242, 370] width 217 height 12
copy span "[PERSON_NAME]"
click at [830, 47] on icon at bounding box center [825, 46] width 12 height 12
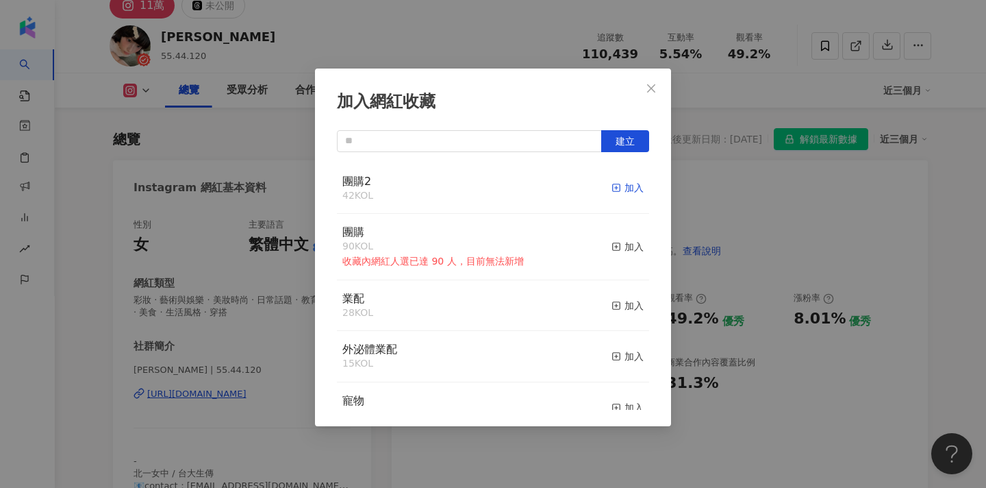
click at [624, 191] on div "加入" at bounding box center [628, 187] width 32 height 15
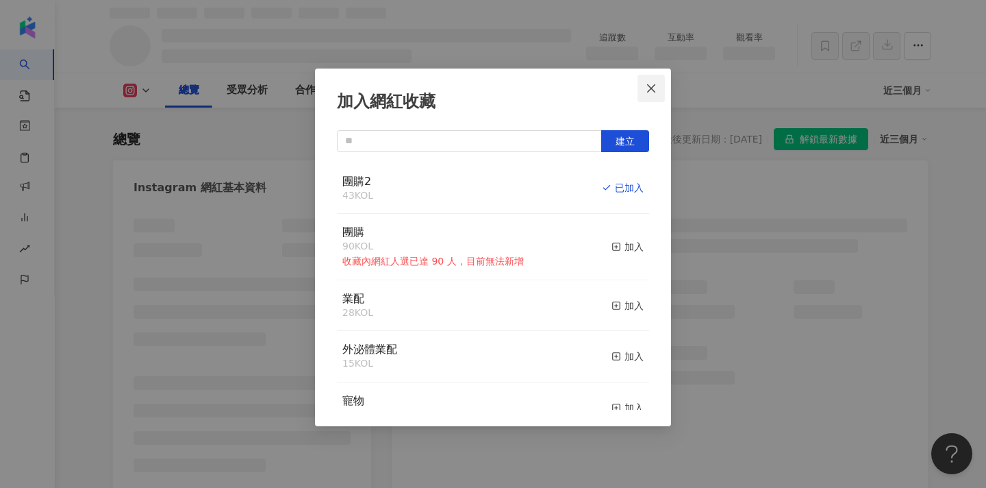
click at [652, 90] on icon "close" at bounding box center [651, 88] width 11 height 11
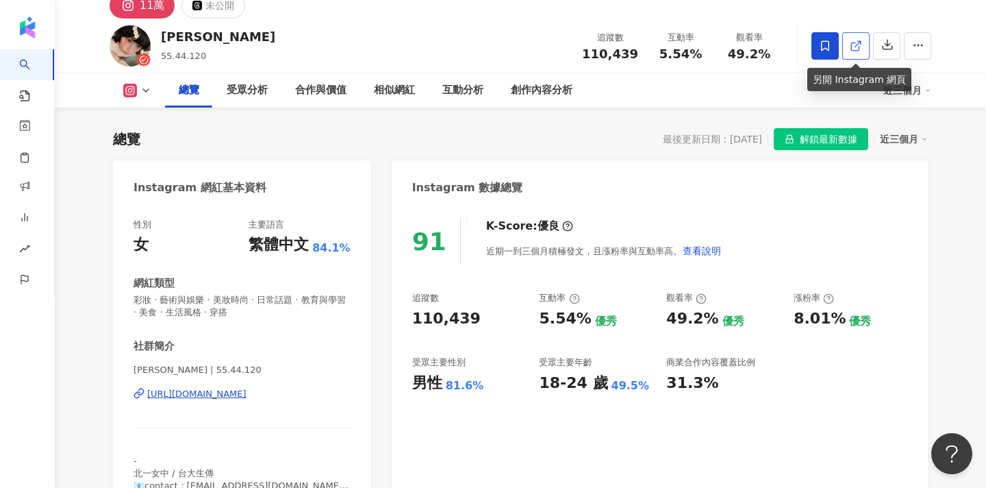
click at [857, 53] on link at bounding box center [856, 45] width 27 height 27
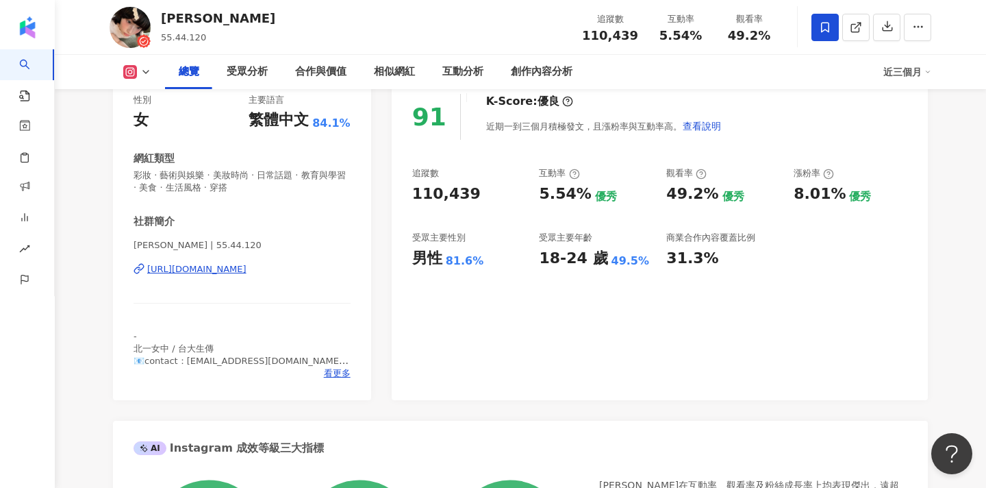
scroll to position [184, 0]
click at [322, 371] on div "看更多" at bounding box center [242, 373] width 217 height 12
click at [338, 371] on span "看更多" at bounding box center [337, 373] width 27 height 12
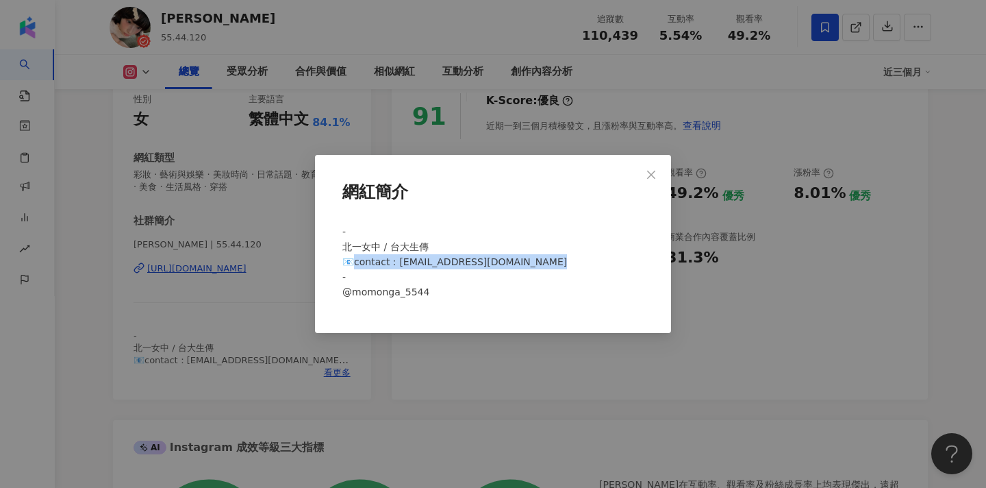
drag, startPoint x: 532, startPoint y: 262, endPoint x: 355, endPoint y: 260, distance: 177.4
click at [355, 260] on span "- 北一女中 / 台大生傳 📧contact：heminkang.official@gmail.com - @momonga_5544" at bounding box center [455, 261] width 225 height 71
copy span "ontact：heminkang.official@gmail.com"
click at [645, 169] on span "Close" at bounding box center [651, 174] width 27 height 11
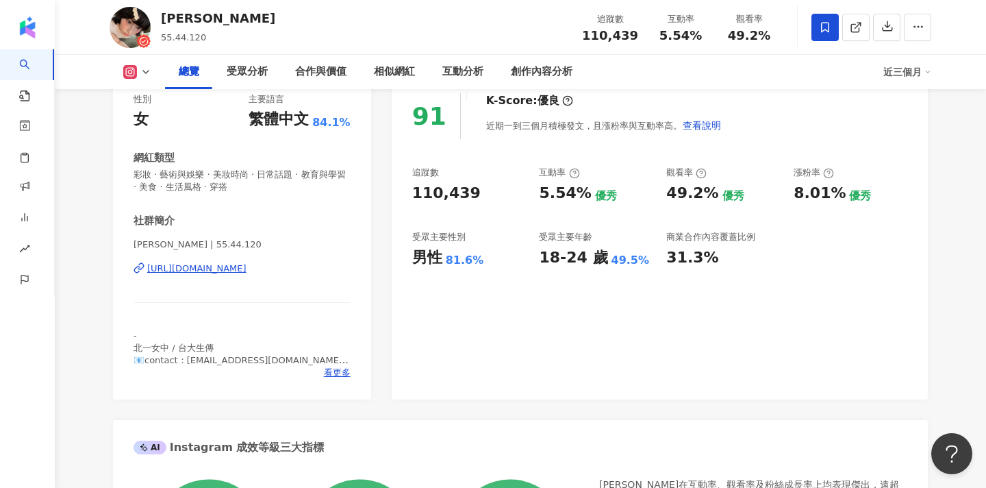
click at [247, 266] on div "https://www.instagram.com/55.44.120/" at bounding box center [196, 268] width 99 height 12
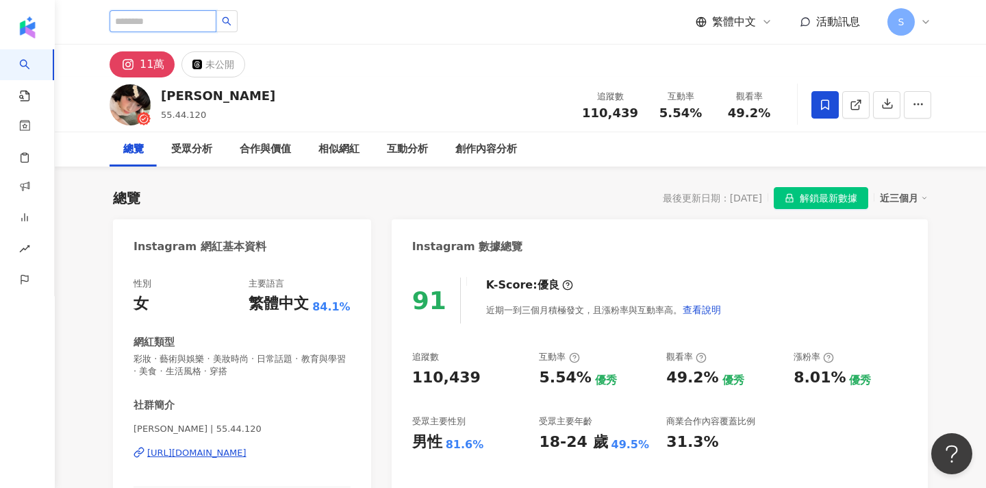
scroll to position [0, 0]
click at [204, 29] on input "search" at bounding box center [163, 21] width 107 height 22
paste input "***"
type input "***"
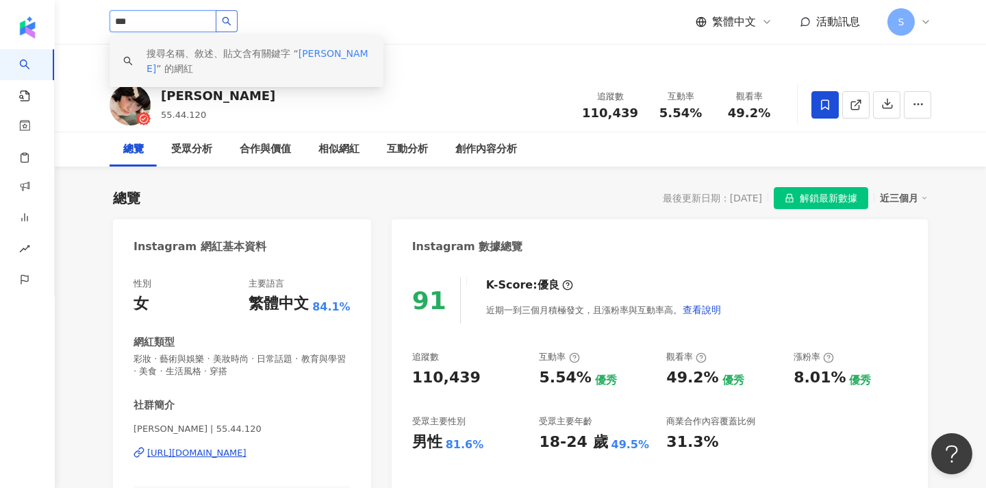
click at [238, 25] on button "button" at bounding box center [227, 21] width 22 height 22
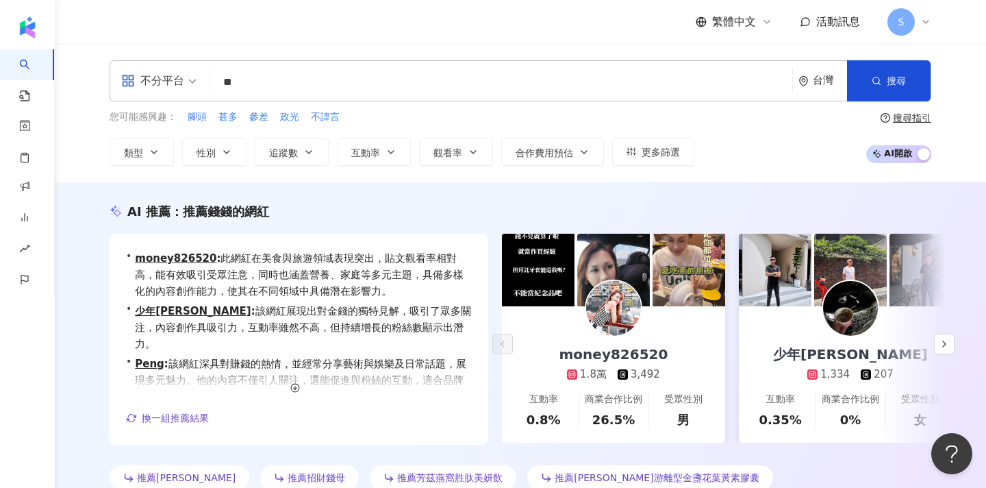
type input "*"
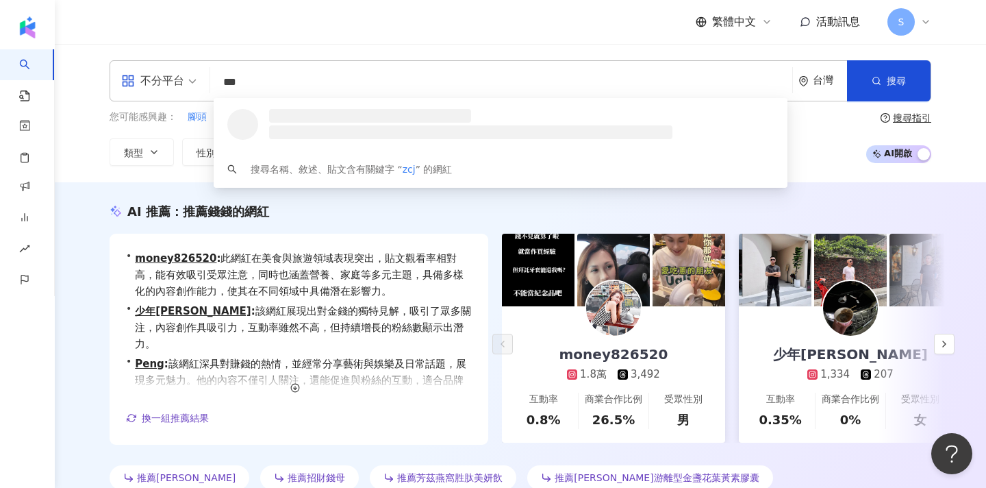
type input "****"
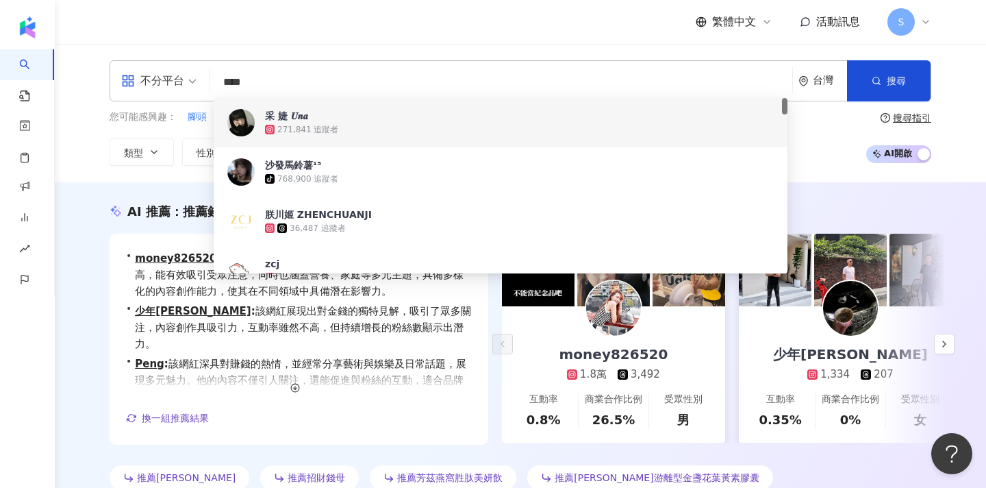
click at [314, 125] on div "271,841 追蹤者" at bounding box center [307, 130] width 61 height 12
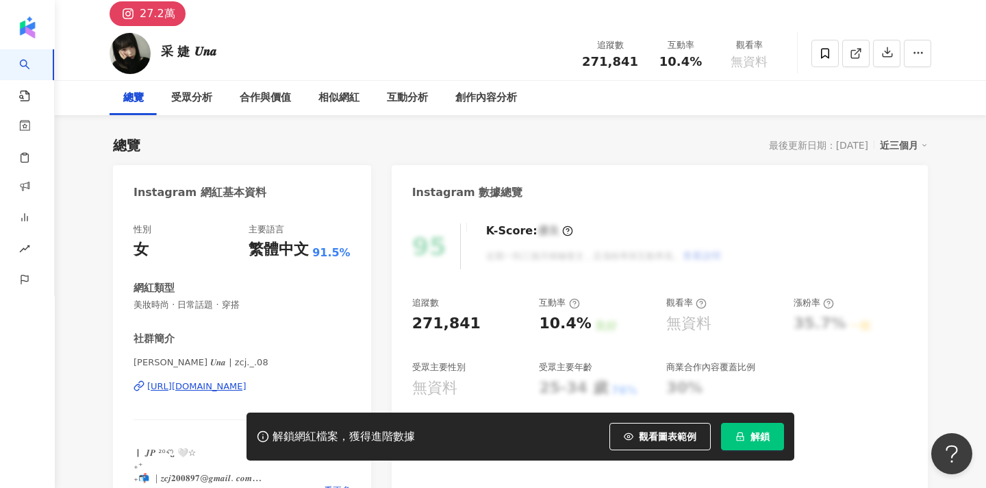
scroll to position [52, 0]
drag, startPoint x: 132, startPoint y: 359, endPoint x: 175, endPoint y: 363, distance: 43.4
click at [175, 363] on div "性別 女 主要語言 繁體中文 91.5% 網紅類型 美妝時尚 · 日常話題 · 穿搭 社群簡介 [PERSON_NAME] 𝑼𝒏𝒂 | zcj._.08 [U…" at bounding box center [242, 363] width 258 height 308
copy span "[PERSON_NAME] 𝑼𝒏𝒂 |"
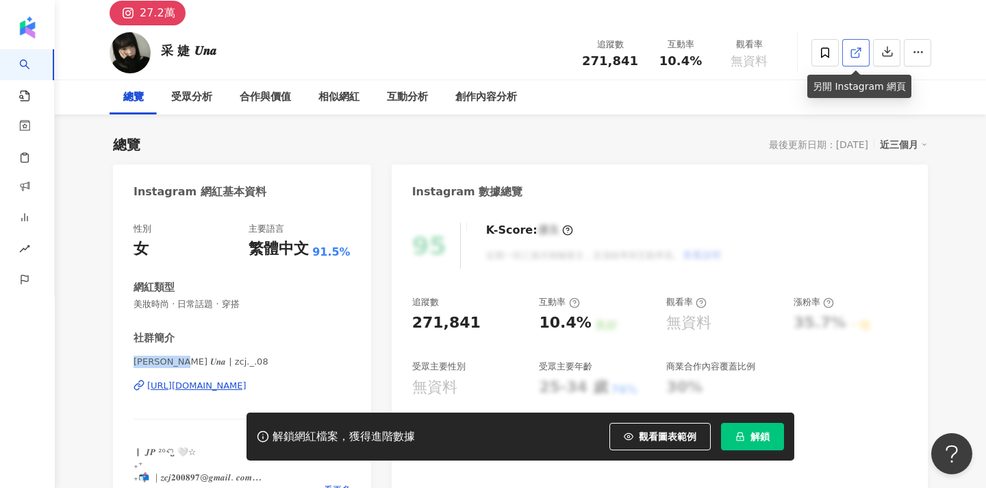
click at [855, 47] on icon at bounding box center [856, 53] width 12 height 12
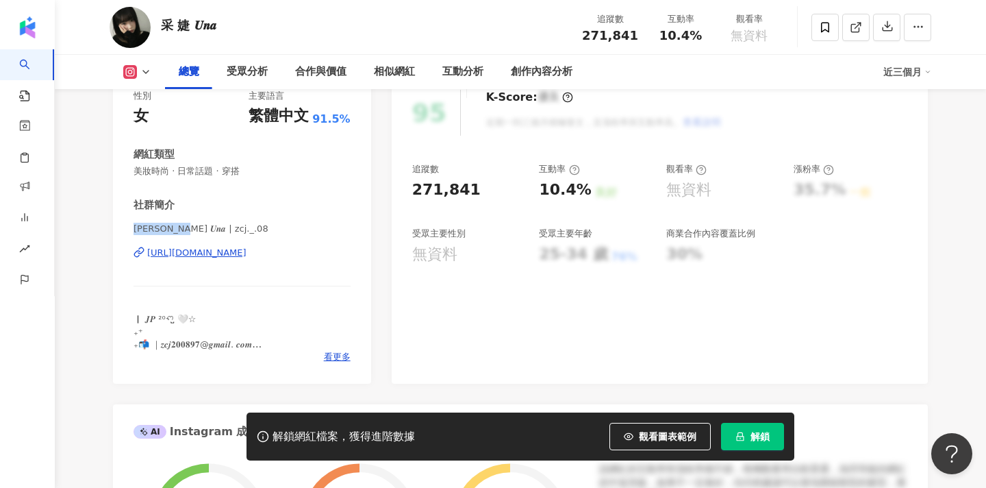
scroll to position [186, 0]
click at [748, 447] on button "解鎖" at bounding box center [752, 436] width 63 height 27
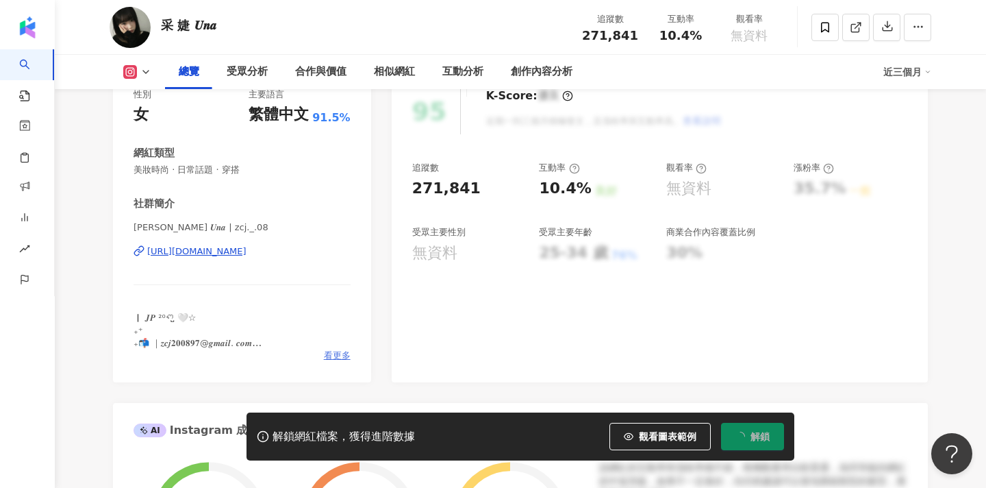
click at [325, 353] on span "看更多" at bounding box center [337, 355] width 27 height 12
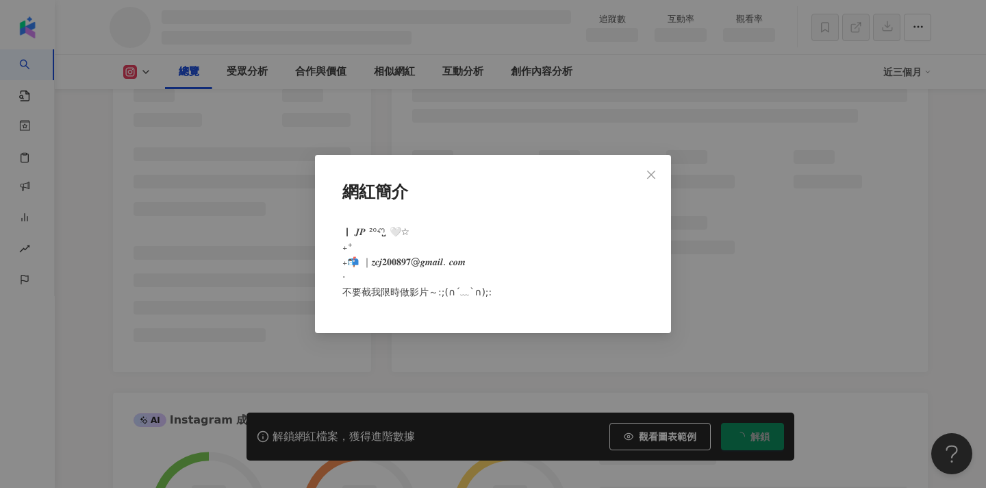
drag, startPoint x: 470, startPoint y: 263, endPoint x: 419, endPoint y: 260, distance: 50.8
click at [418, 260] on span "｜ 𝑱𝑷 ²⁰ꪔ̤̮ 🤍☆ ₊⁺ ₊📬 ｜𝒛𝒄𝒋𝟐𝟎𝟎𝟖𝟗𝟕@𝒈𝒎𝒂𝒊𝒍. 𝒄𝒐𝒎 · 不要截我限時做影片～:;(∩´﹏`∩);:" at bounding box center [417, 261] width 149 height 71
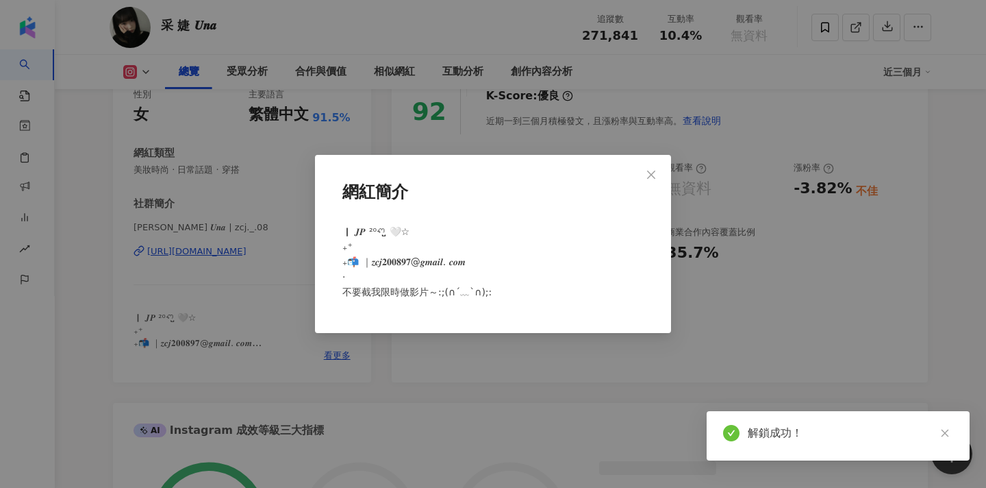
click at [471, 264] on span "｜ 𝑱𝑷 ²⁰ꪔ̤̮ 🤍☆ ₊⁺ ₊📬 ｜𝒛𝒄𝒋𝟐𝟎𝟎𝟖𝟗𝟕@𝒈𝒎𝒂𝒊𝒍. 𝒄𝒐𝒎 · 不要截我限時做影片～:;(∩´﹏`∩);:" at bounding box center [417, 261] width 149 height 71
click at [485, 262] on div "｜ 𝑱𝑷 ²⁰ꪔ̤̮ 🤍☆ ₊⁺ ₊📬 ｜𝒛𝒄𝒋𝟐𝟎𝟎𝟖𝟗𝟕@𝒈𝒎𝒂𝒊𝒍. 𝒄𝒐𝒎 · 不要截我限時做影片～:;(∩´﹏`∩);:" at bounding box center [493, 268] width 312 height 98
drag, startPoint x: 475, startPoint y: 261, endPoint x: 399, endPoint y: 260, distance: 76.1
click at [399, 260] on div "｜ 𝑱𝑷 ²⁰ꪔ̤̮ 🤍☆ ₊⁺ ₊📬 ｜𝒛𝒄𝒋𝟐𝟎𝟎𝟖𝟗𝟕@𝒈𝒎𝒂𝒊𝒍. 𝒄𝒐𝒎 · 不要截我限時做影片～:;(∩´﹏`∩);:" at bounding box center [493, 268] width 312 height 98
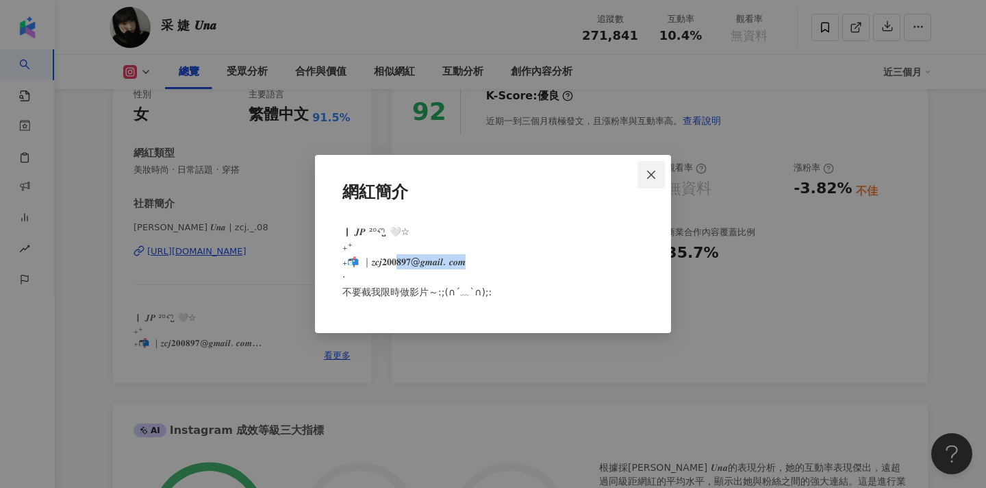
click at [654, 173] on icon "close" at bounding box center [651, 174] width 8 height 8
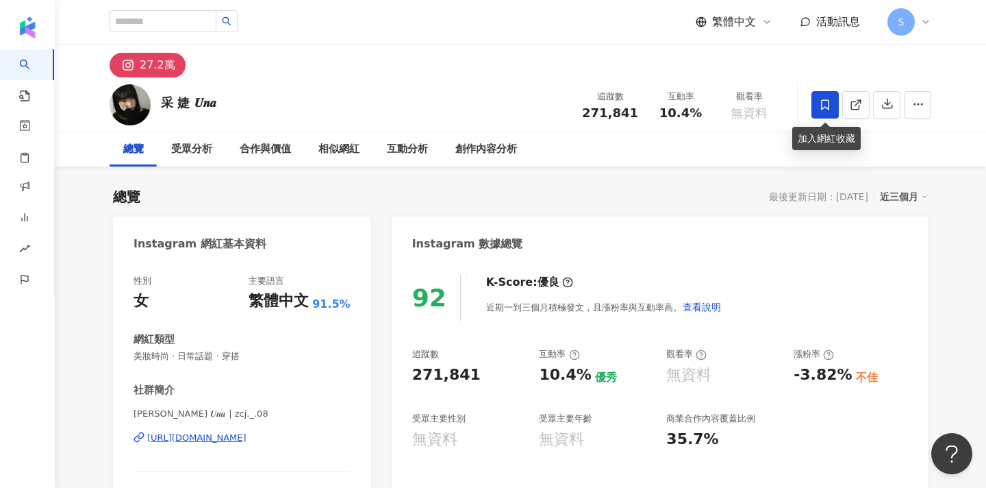
click at [830, 104] on icon at bounding box center [825, 105] width 12 height 12
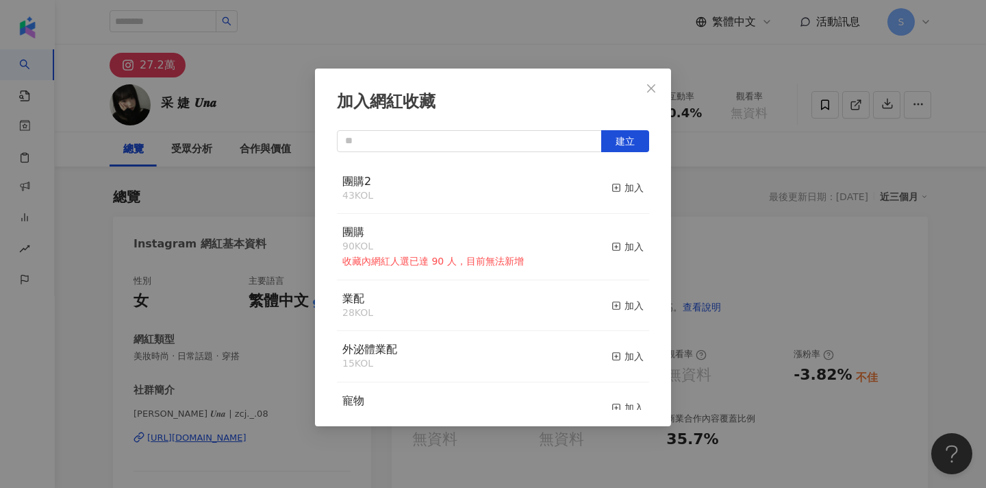
click at [618, 177] on button "加入" at bounding box center [628, 188] width 32 height 29
click at [652, 92] on icon "close" at bounding box center [651, 88] width 11 height 11
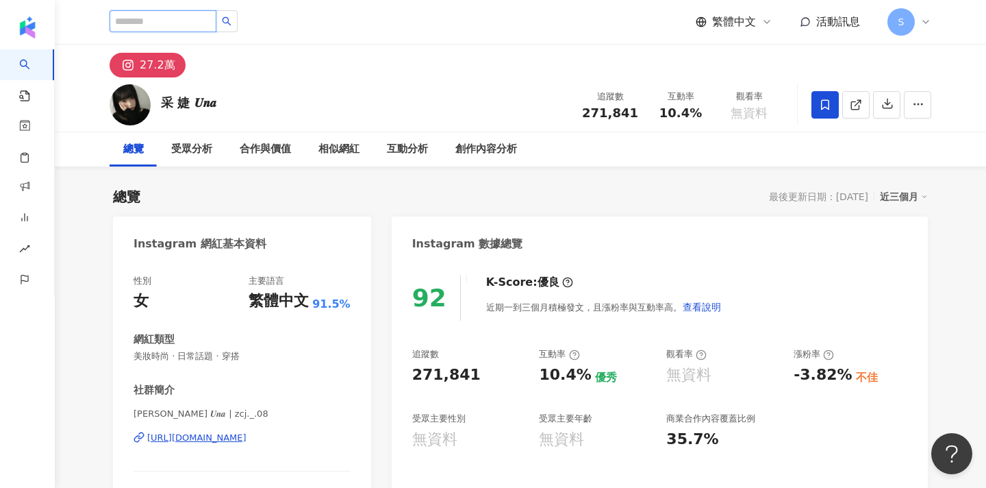
click at [203, 23] on input "search" at bounding box center [163, 21] width 107 height 22
paste input "***"
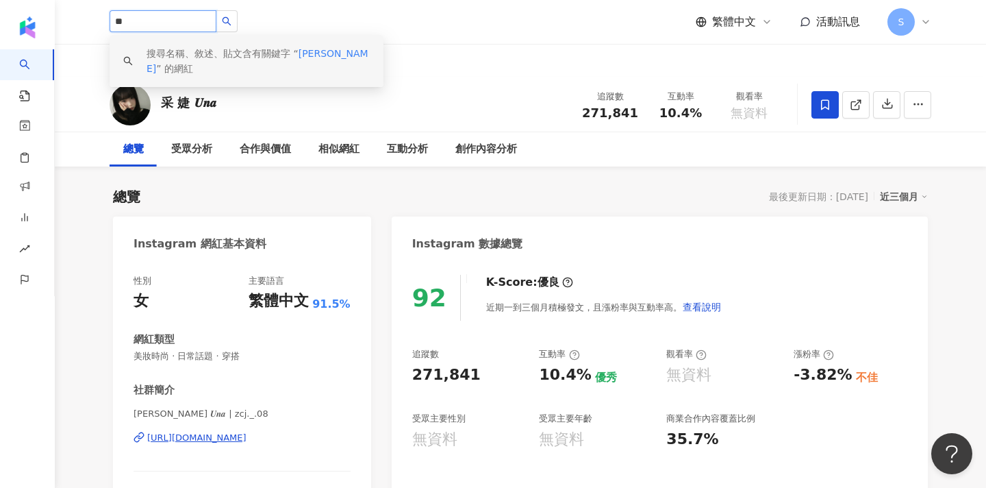
type input "*"
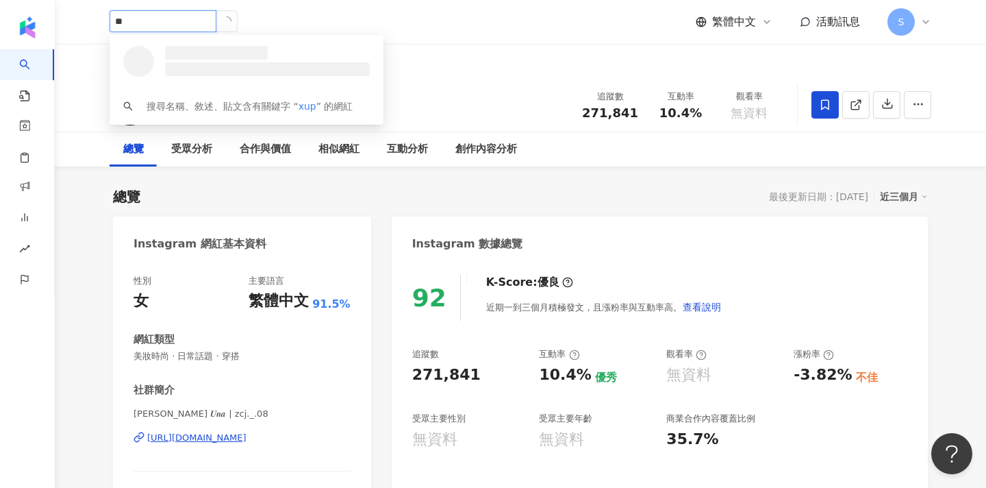
type input "*"
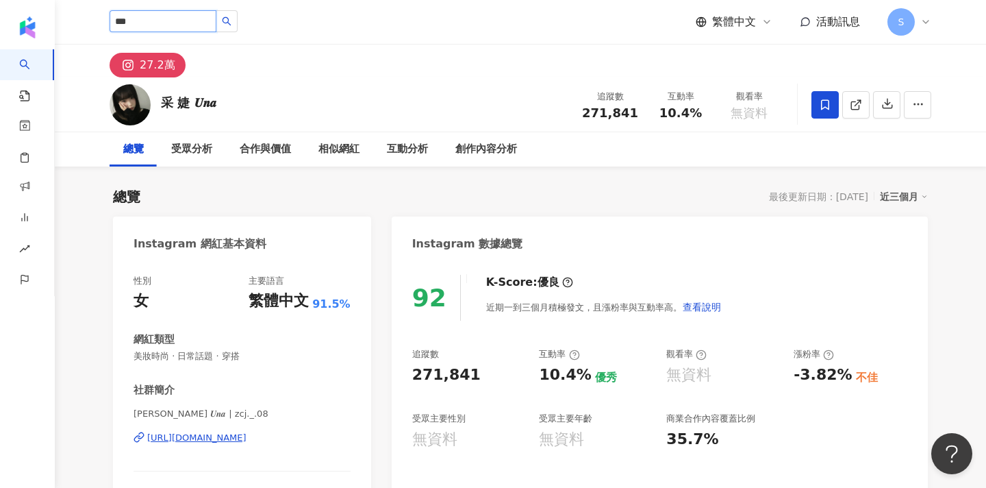
type input "***"
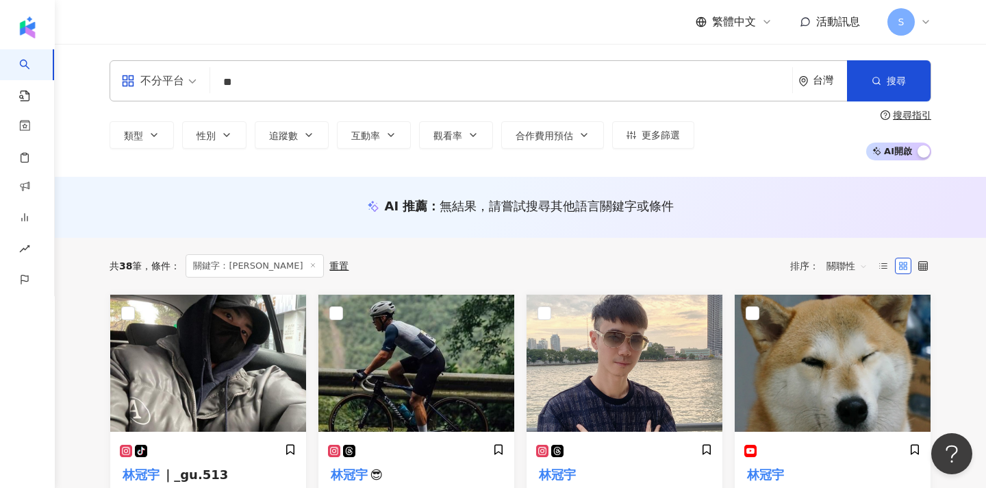
type input "*"
click at [876, 77] on icon "button" at bounding box center [877, 81] width 10 height 10
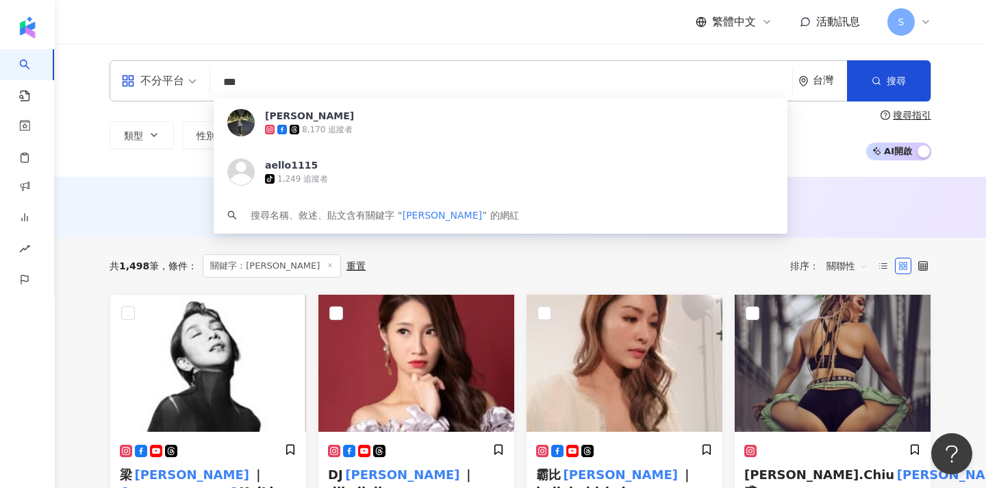
type input "****"
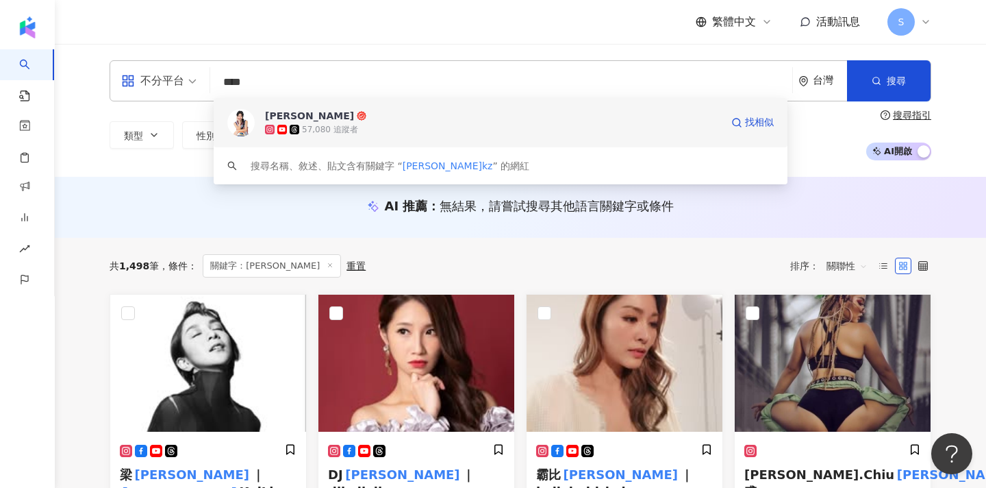
click at [317, 119] on span "葉凱莉" at bounding box center [493, 116] width 456 height 14
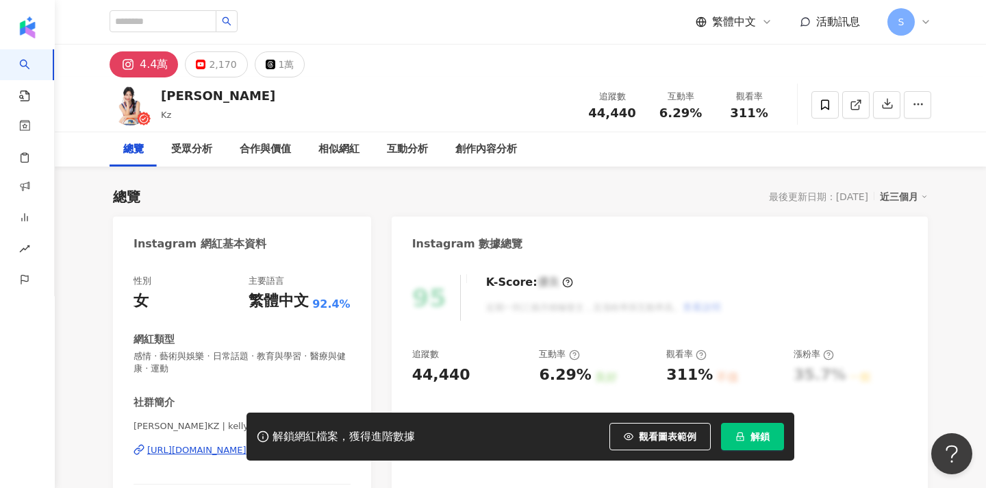
click at [758, 434] on span "解鎖" at bounding box center [760, 436] width 19 height 11
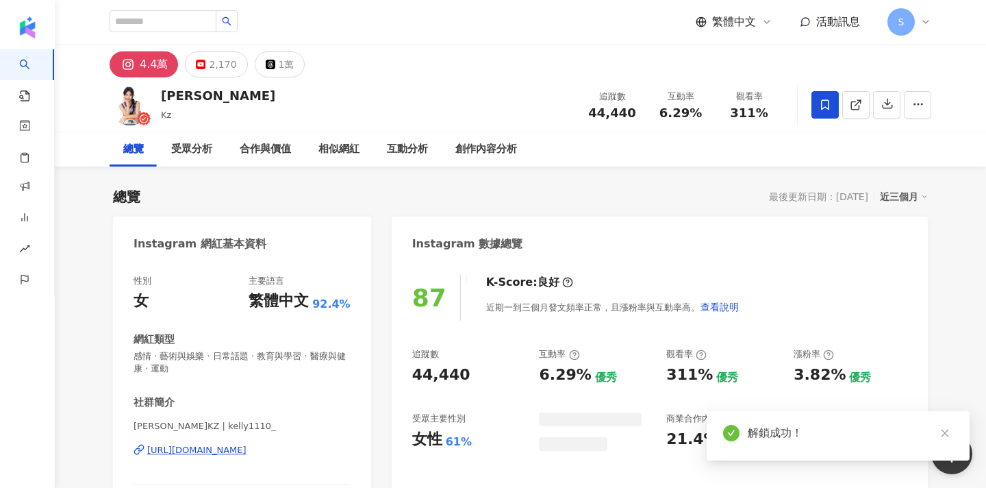
click at [826, 108] on icon at bounding box center [825, 104] width 8 height 10
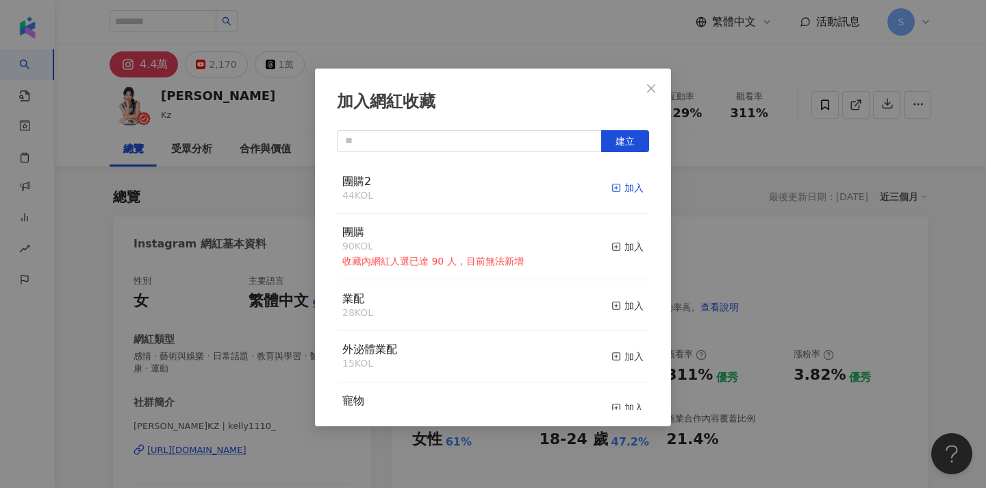
click at [625, 187] on div "加入" at bounding box center [628, 187] width 32 height 15
click at [704, 229] on div "加入網紅收藏 建立 團購2 45 KOL 已加入 團購 90 KOL 收藏內網紅人選已達 90 人，目前無法新增 加入 業配 28 KOL 加入 外泌體業配 …" at bounding box center [493, 244] width 986 height 488
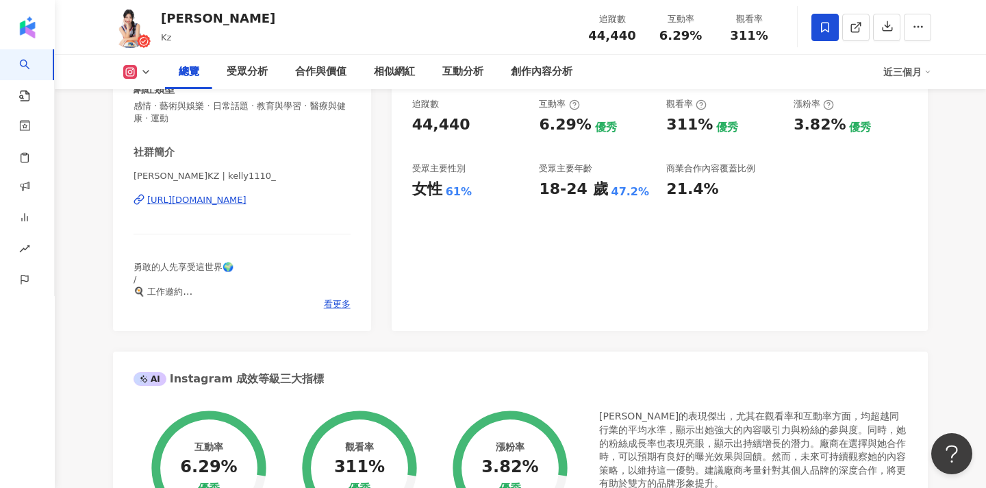
scroll to position [252, 0]
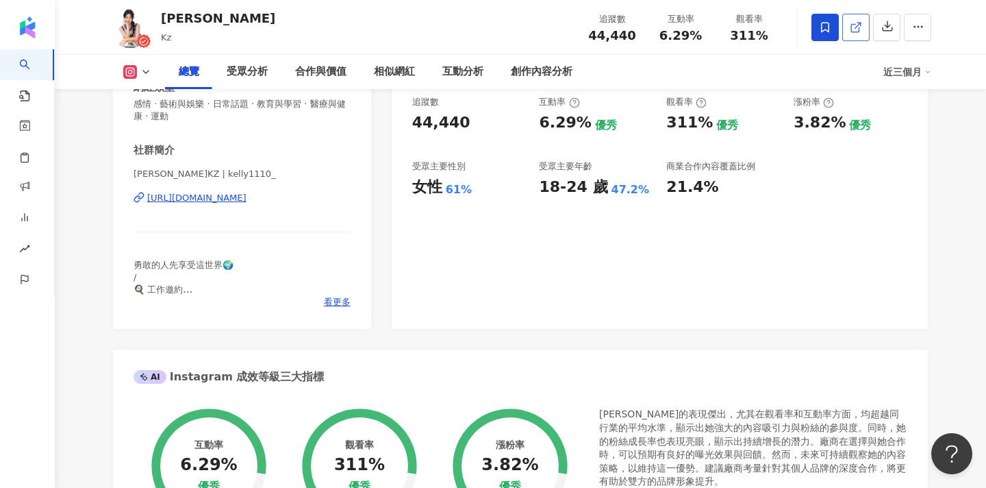
click at [857, 29] on icon at bounding box center [856, 27] width 12 height 12
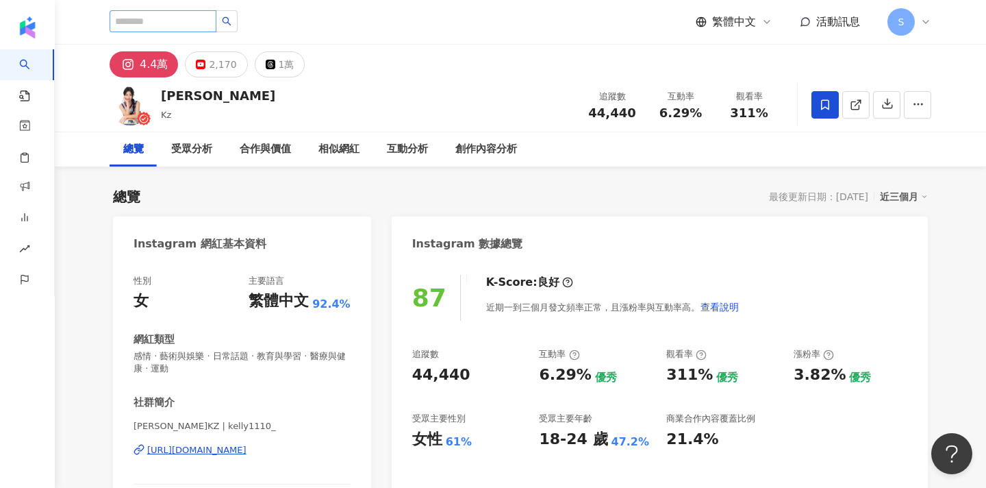
scroll to position [0, 0]
click at [211, 24] on input "search" at bounding box center [163, 21] width 107 height 22
type input "**"
click at [232, 20] on icon "search" at bounding box center [227, 21] width 10 height 10
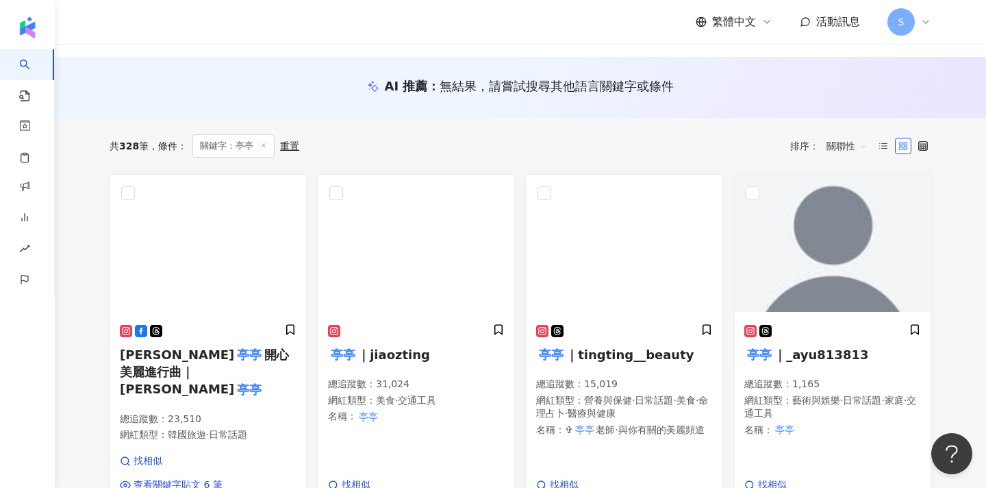
scroll to position [121, 0]
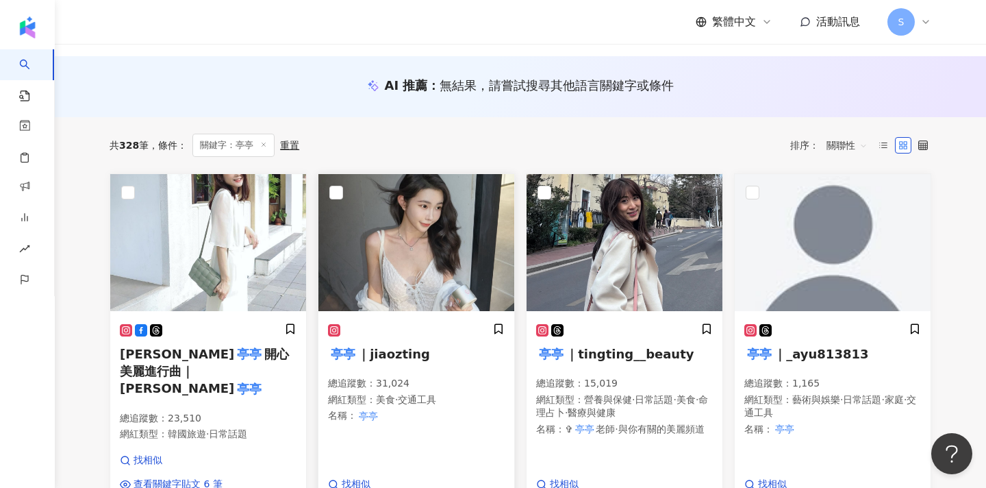
click at [400, 300] on img at bounding box center [417, 242] width 196 height 137
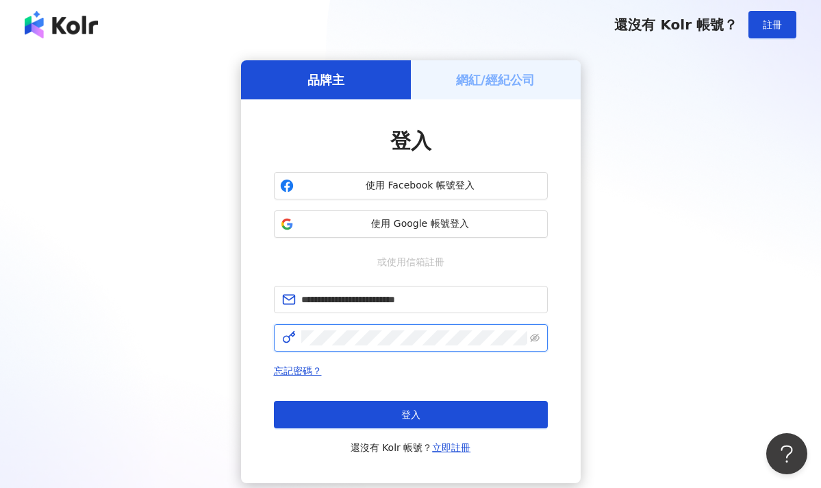
click at [410, 414] on button "登入" at bounding box center [411, 414] width 274 height 27
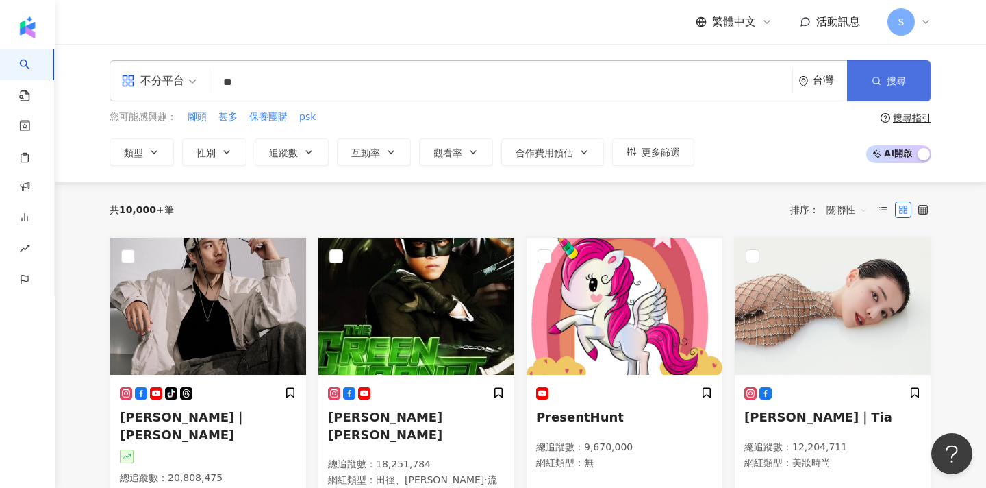
type input "**"
click at [821, 84] on button "搜尋" at bounding box center [889, 80] width 84 height 41
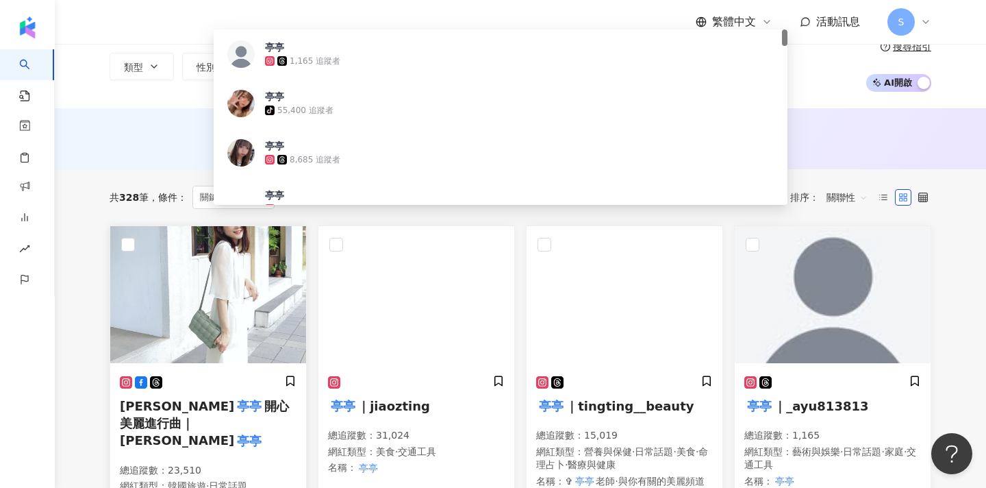
scroll to position [72, 0]
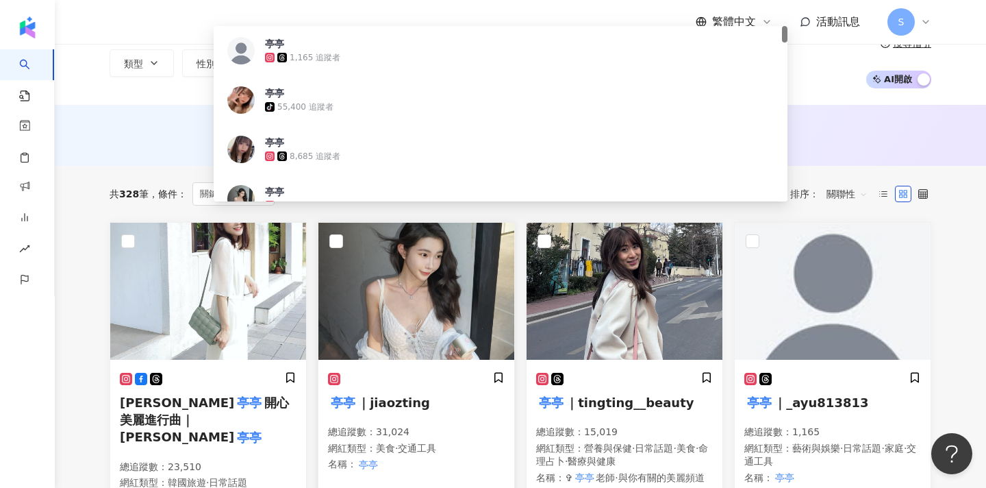
click at [423, 396] on h5 "亭亭 ｜jiaozting" at bounding box center [416, 402] width 177 height 17
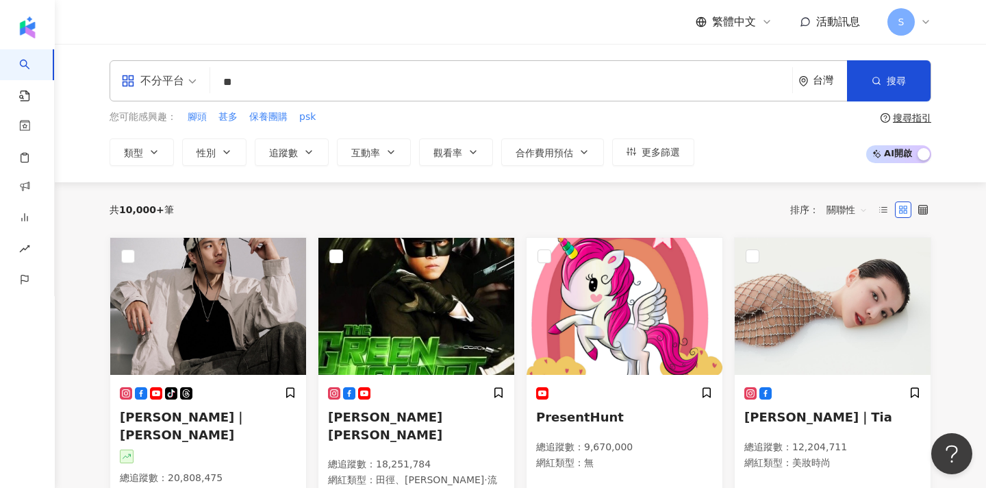
type input "*"
type input "**"
click at [883, 90] on button "搜尋" at bounding box center [889, 80] width 84 height 41
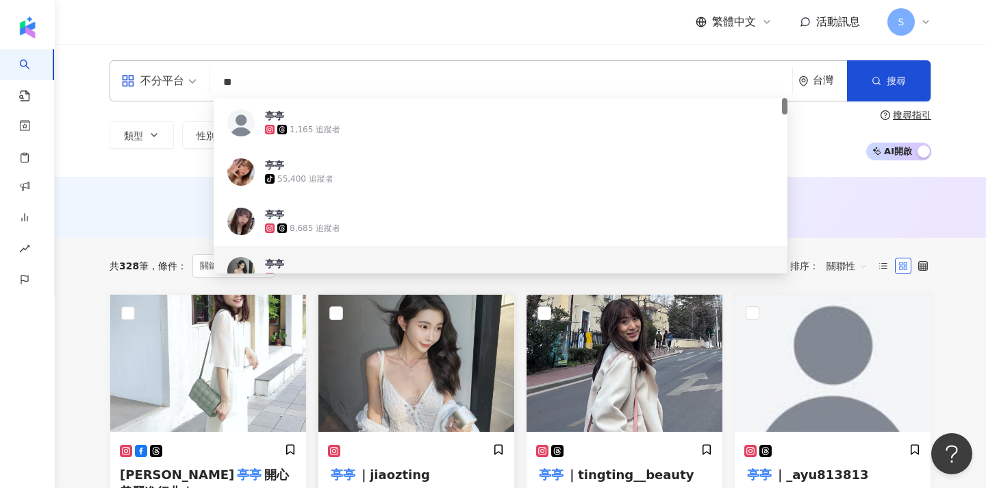
click at [423, 392] on img at bounding box center [417, 363] width 196 height 137
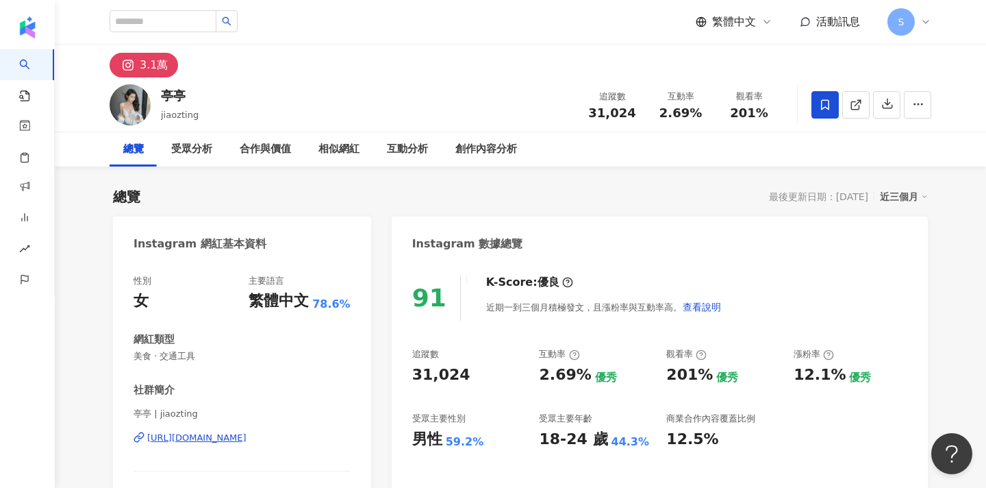
scroll to position [42, 0]
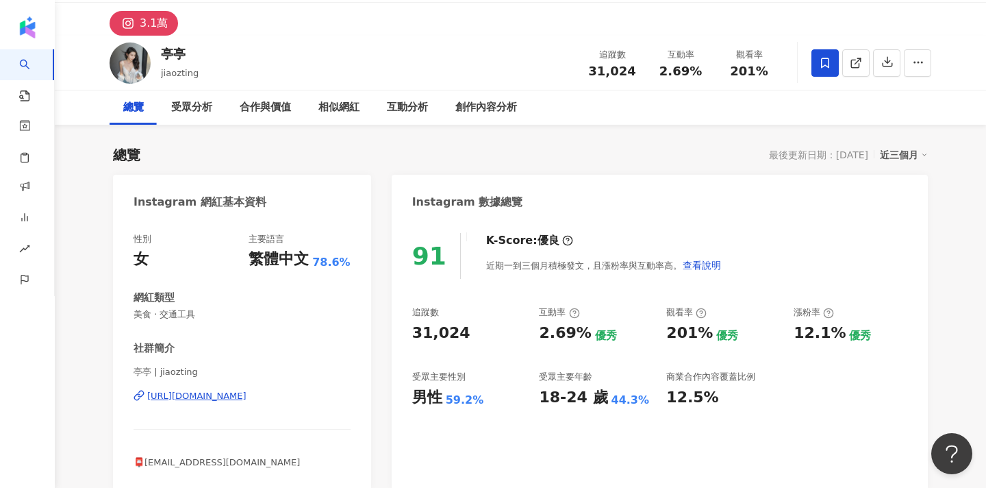
click at [819, 66] on span at bounding box center [825, 62] width 27 height 27
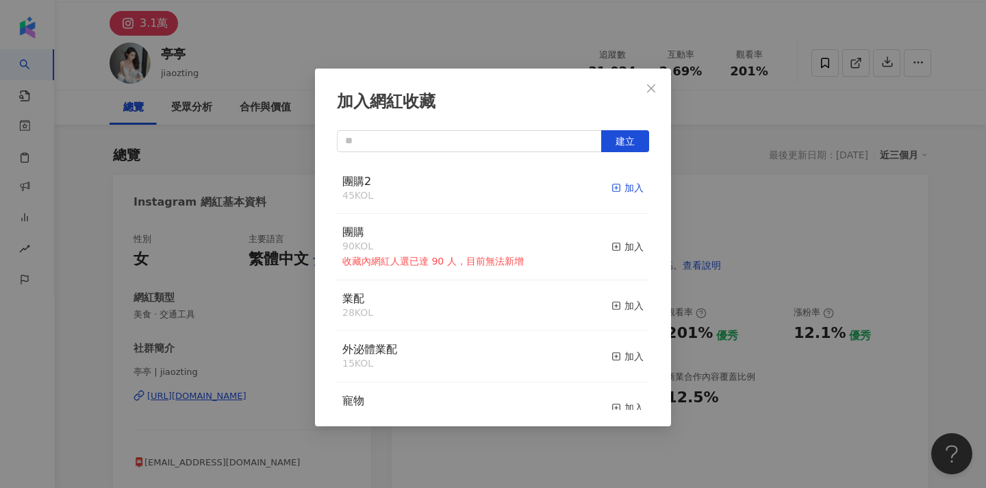
click at [617, 188] on line "button" at bounding box center [616, 188] width 3 height 0
click at [651, 91] on icon "close" at bounding box center [651, 88] width 11 height 11
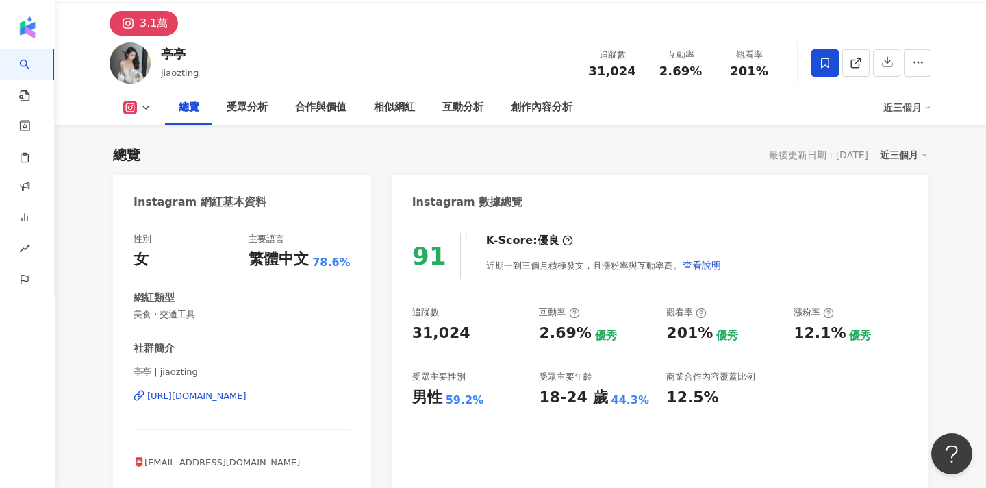
scroll to position [103, 0]
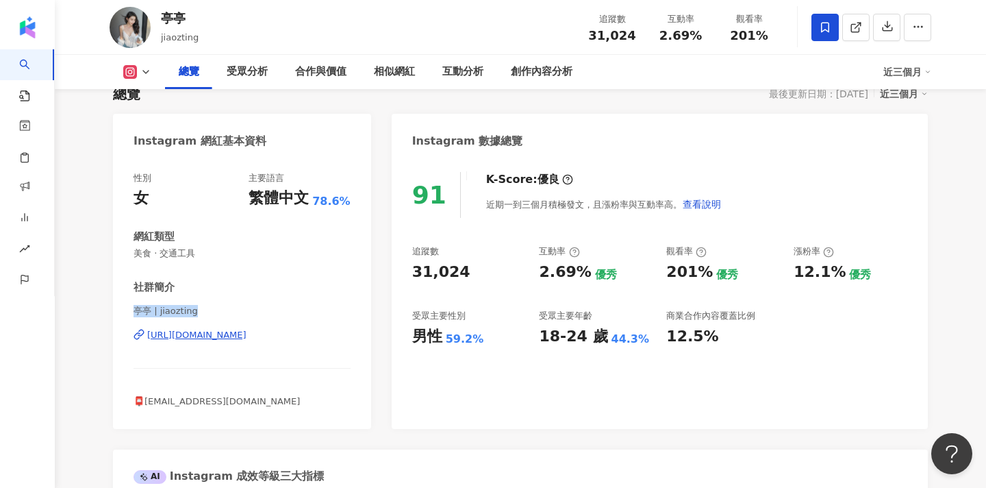
drag, startPoint x: 195, startPoint y: 308, endPoint x: 117, endPoint y: 308, distance: 78.1
copy span "亭亭 | jiaozting"
click at [854, 31] on icon at bounding box center [856, 27] width 12 height 12
drag, startPoint x: 243, startPoint y: 399, endPoint x: 147, endPoint y: 399, distance: 96.6
click at [147, 399] on span "📮zuting0722@gmail.com" at bounding box center [217, 401] width 166 height 10
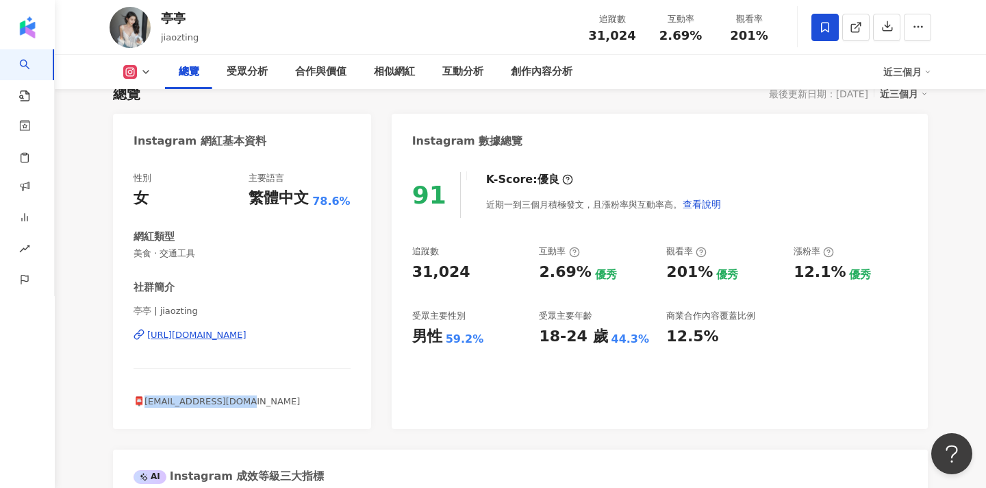
copy span "uting0722@gmail.com"
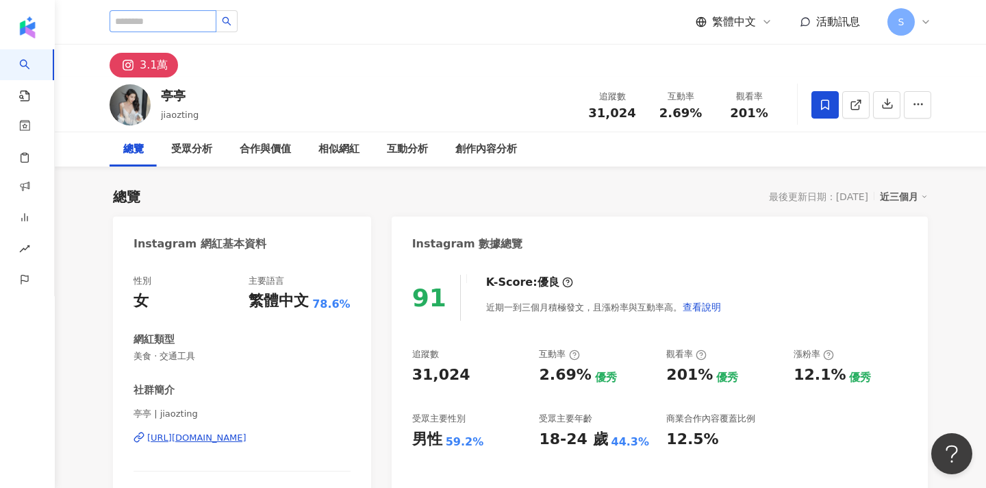
scroll to position [0, 0]
click at [208, 25] on input "search" at bounding box center [163, 21] width 107 height 22
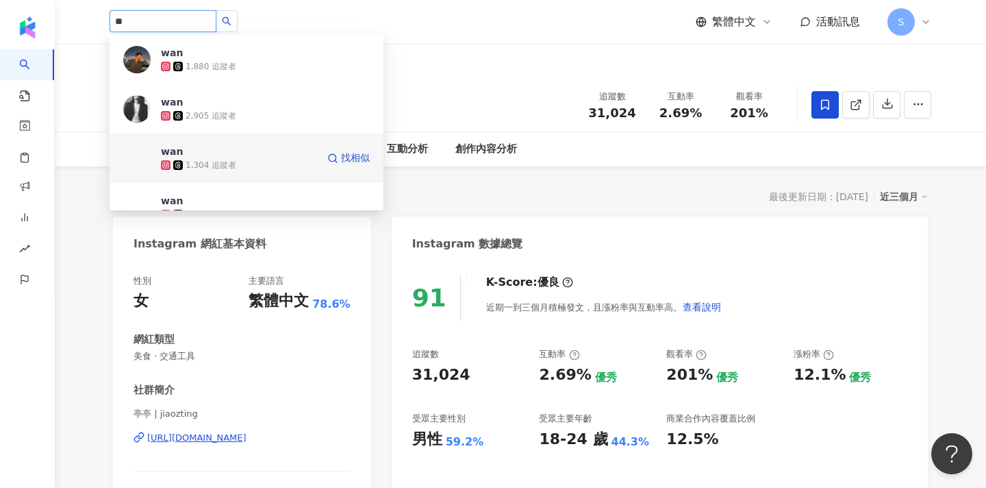
type input "*"
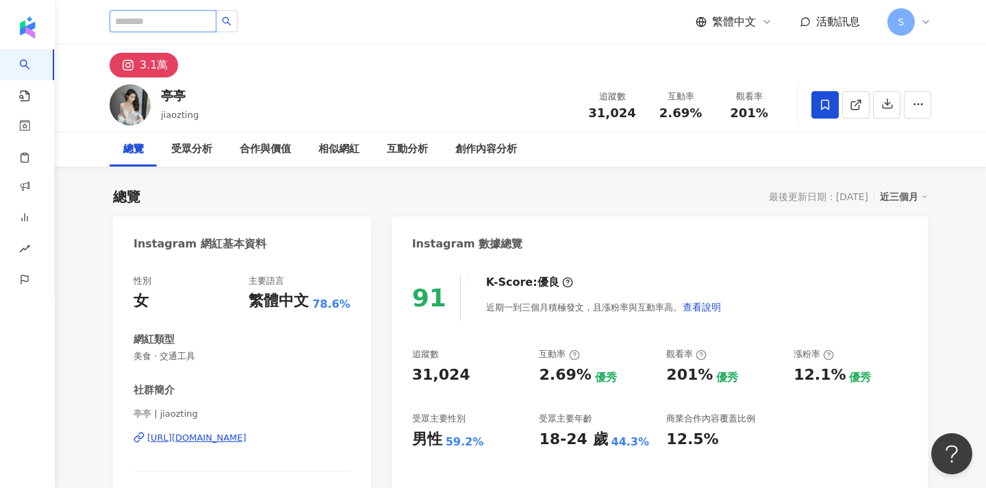
type input "*"
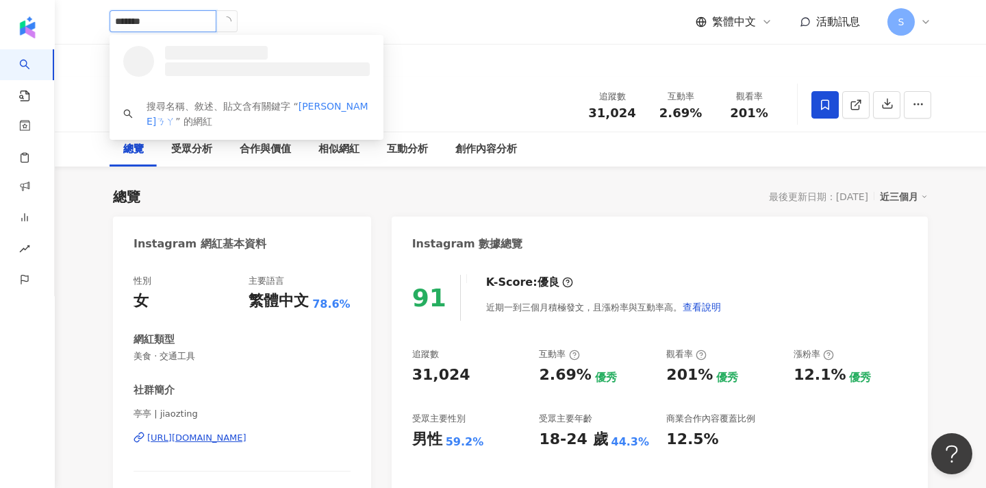
type input "******"
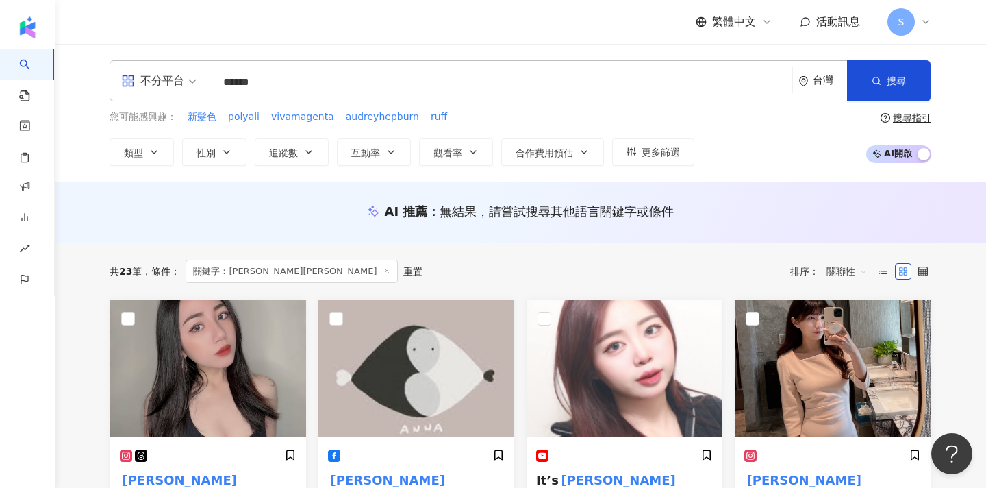
drag, startPoint x: 313, startPoint y: 90, endPoint x: 166, endPoint y: 79, distance: 147.6
click at [166, 79] on div "不分平台 anna安娜 ****** 台灣 搜尋" at bounding box center [521, 80] width 822 height 41
type input "*"
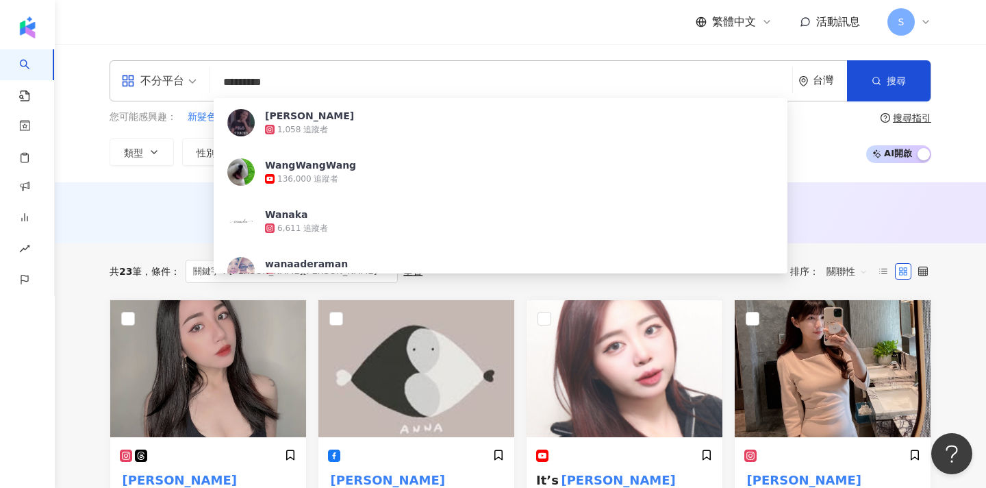
click at [262, 78] on input "*********" at bounding box center [501, 82] width 571 height 26
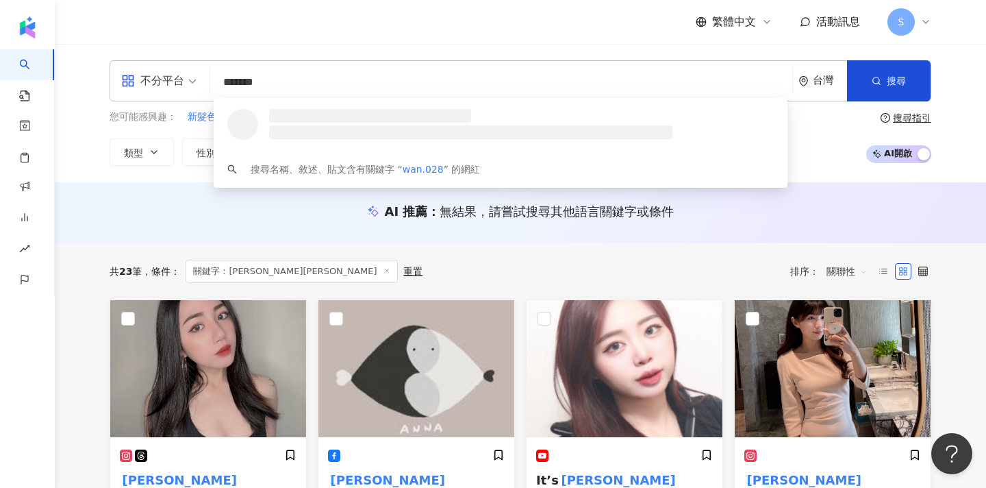
click at [257, 85] on input "*******" at bounding box center [501, 82] width 571 height 26
type input "********"
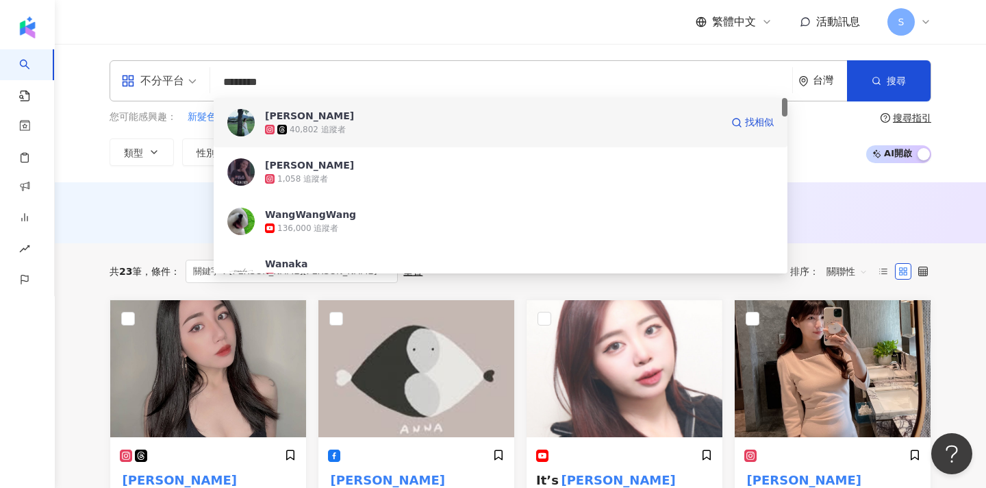
click at [332, 126] on div "40,802 追蹤者" at bounding box center [318, 130] width 56 height 12
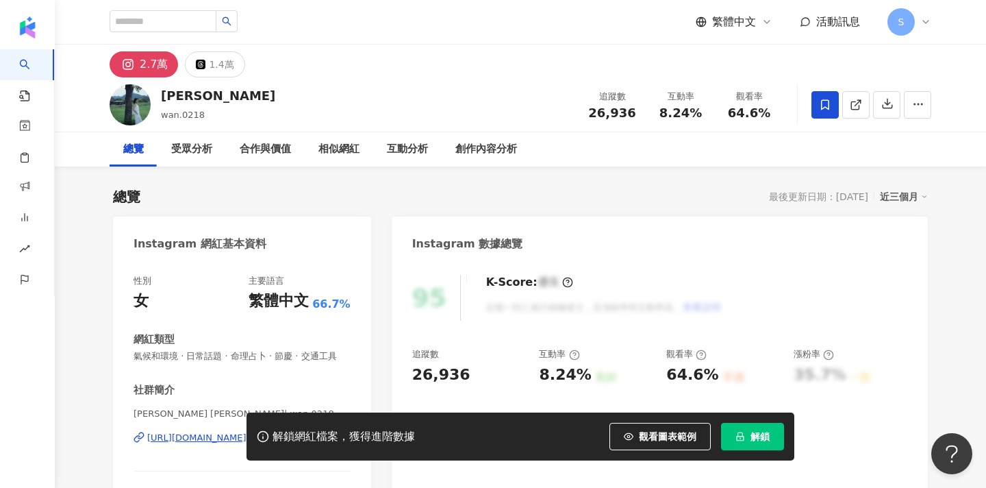
click at [830, 105] on icon at bounding box center [825, 105] width 12 height 12
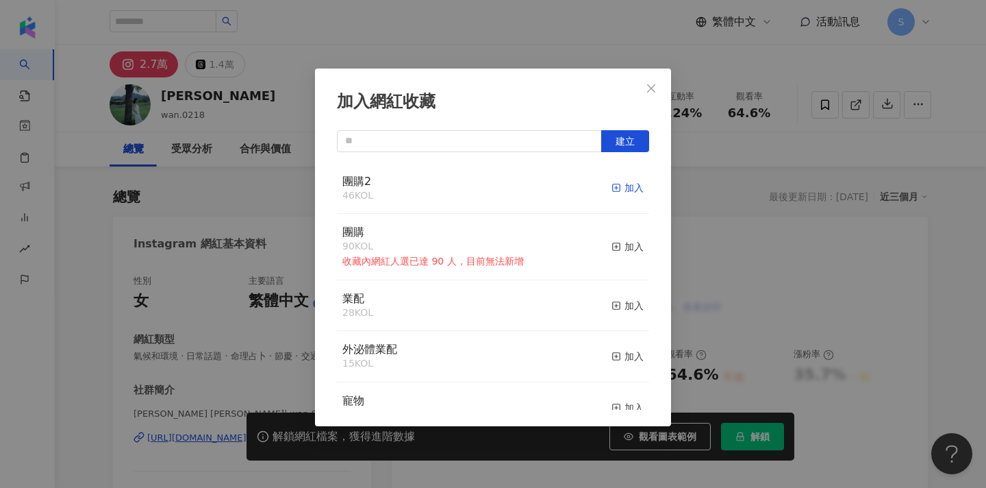
click at [621, 193] on span "button" at bounding box center [617, 187] width 10 height 11
click at [653, 85] on icon "close" at bounding box center [651, 88] width 11 height 11
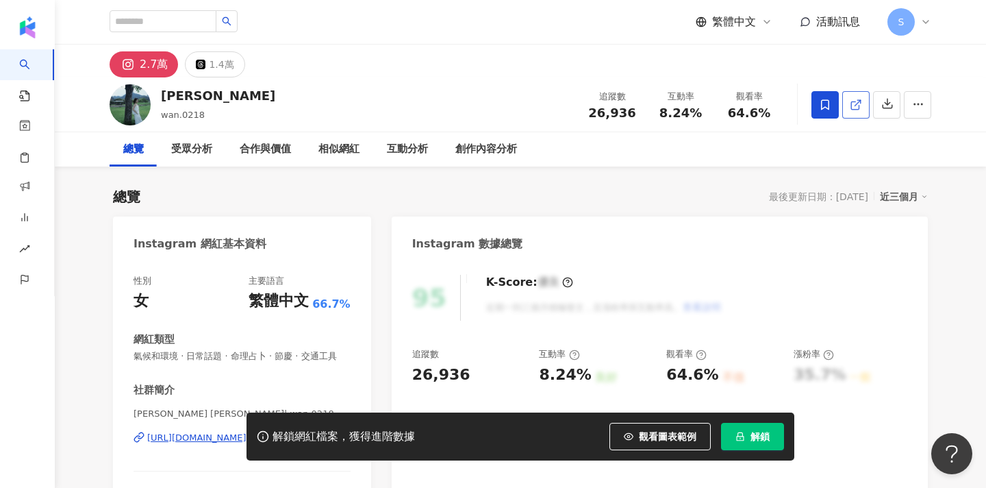
click at [858, 101] on icon at bounding box center [856, 105] width 12 height 12
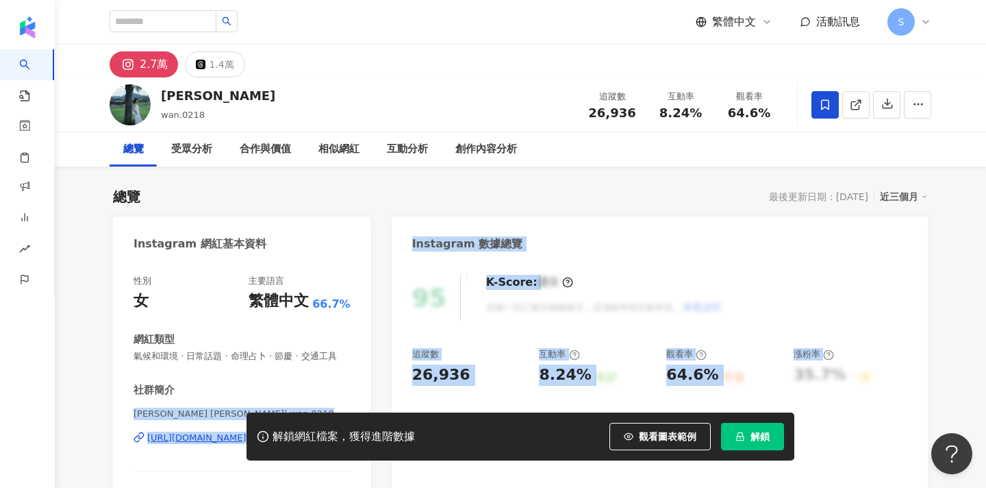
drag, startPoint x: 133, startPoint y: 412, endPoint x: 173, endPoint y: 414, distance: 39.8
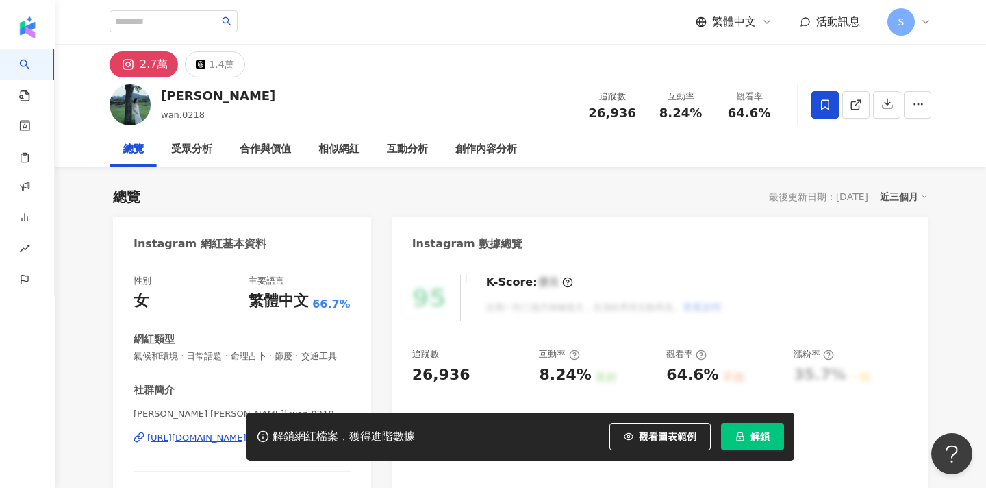
click at [241, 357] on span "氣候和環境 · 日常話題 · 命理占卜 · 節慶 · 交通工具" at bounding box center [242, 356] width 217 height 12
drag, startPoint x: 173, startPoint y: 410, endPoint x: 131, endPoint y: 410, distance: 42.5
click at [130, 410] on div "性別 女 主要語言 繁體中文 66.7% 網紅類型 氣候和環境 · 日常話題 · 命理占卜 · 節慶 · 交通工具 社群簡介 Anna 安娜 | wan.02…" at bounding box center [242, 415] width 258 height 308
copy span "Anna 安娜"
click at [749, 432] on button "解鎖" at bounding box center [752, 436] width 63 height 27
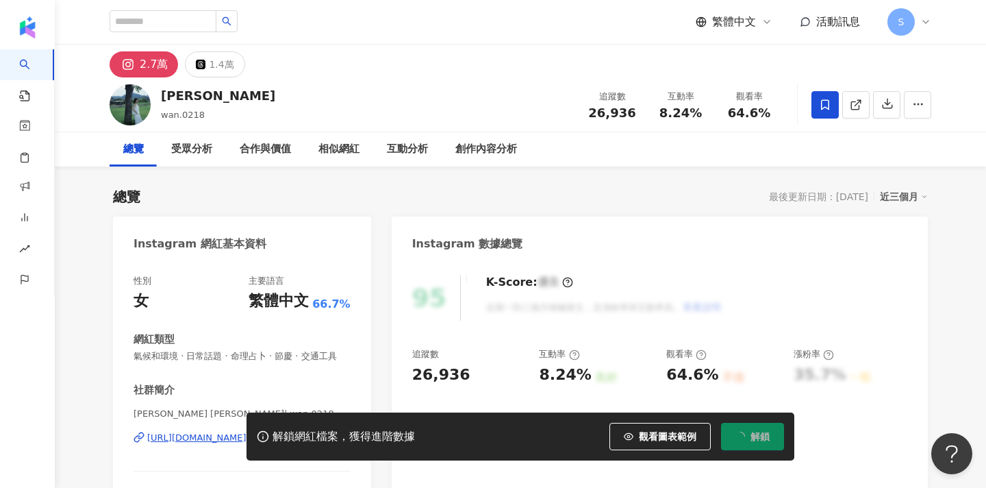
click at [421, 3] on div "繁體中文 活動訊息 S" at bounding box center [521, 22] width 822 height 44
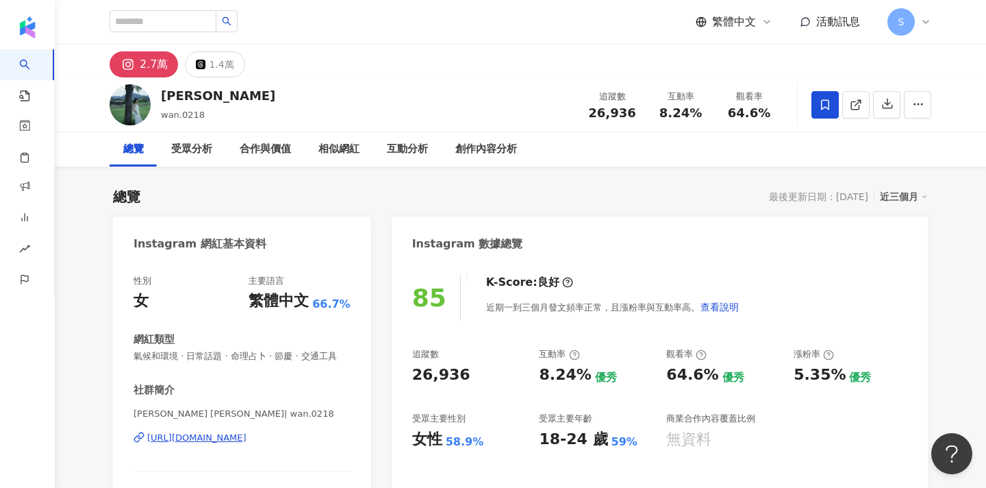
click at [187, 34] on div "繁體中文 活動訊息 S" at bounding box center [521, 22] width 822 height 44
click at [187, 24] on input "search" at bounding box center [163, 21] width 107 height 22
type input "**"
click at [238, 26] on button "button" at bounding box center [227, 21] width 22 height 22
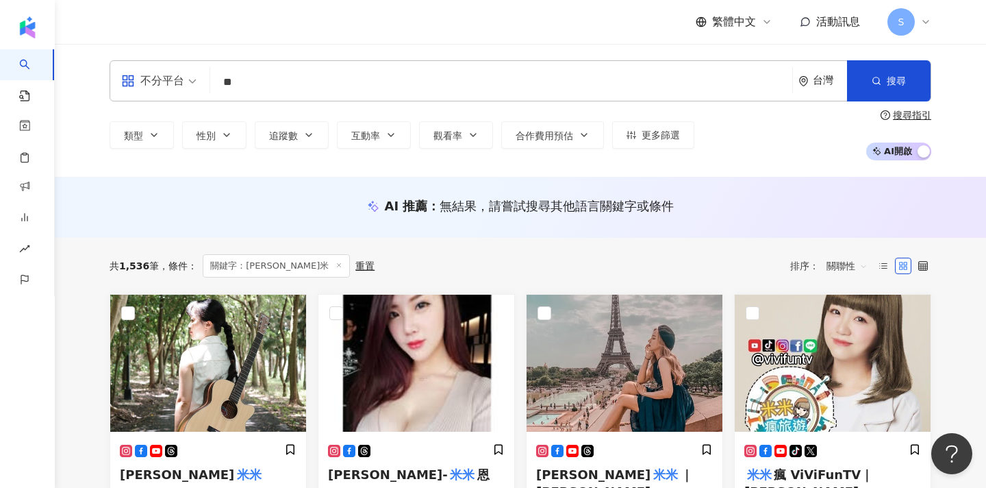
type input "*"
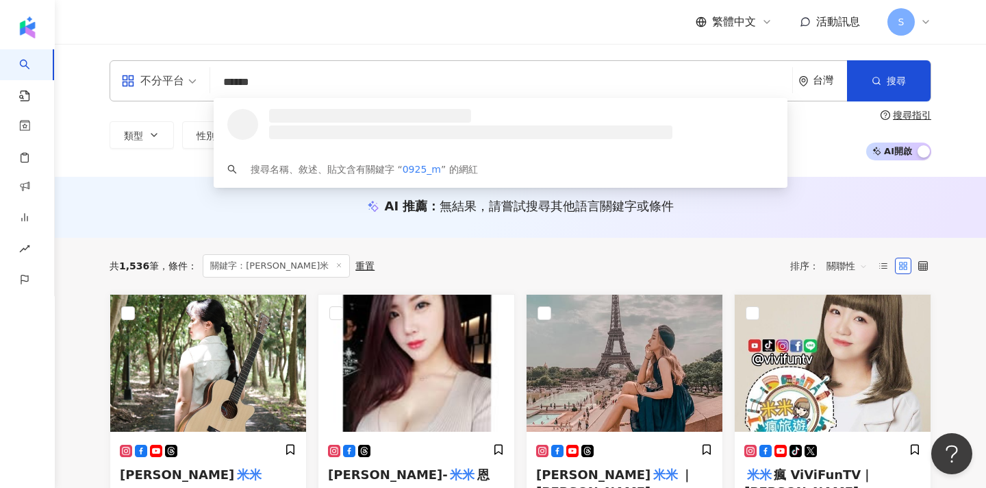
type input "*******"
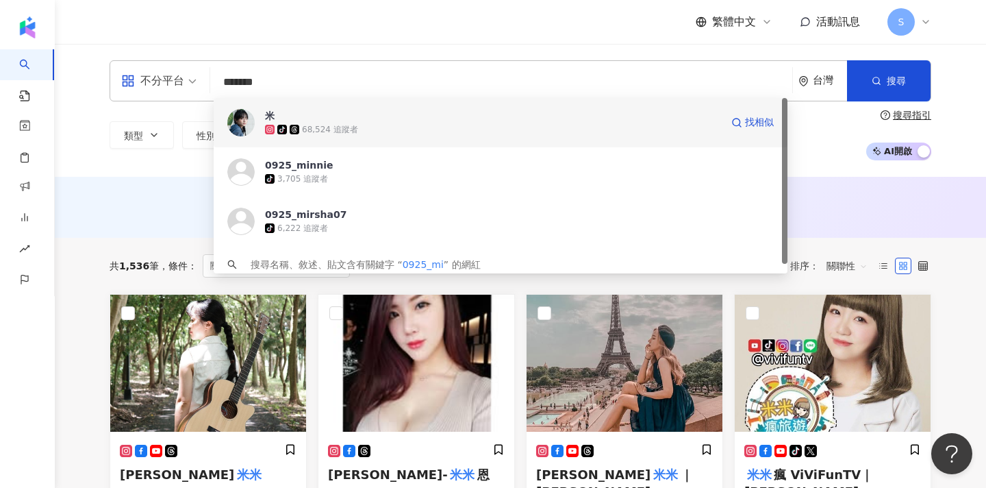
click at [334, 127] on div "68,524 追蹤者" at bounding box center [330, 130] width 56 height 12
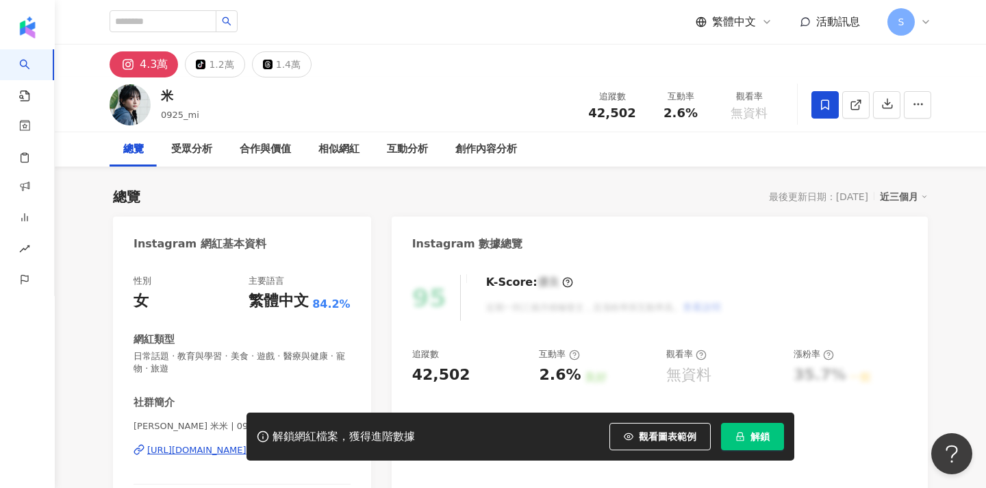
click at [828, 114] on span at bounding box center [825, 104] width 27 height 27
click at [738, 431] on button "解鎖" at bounding box center [752, 436] width 63 height 27
drag, startPoint x: 135, startPoint y: 424, endPoint x: 175, endPoint y: 425, distance: 39.7
click at [175, 425] on div "解鎖網紅檔案，獲得進階數據 觀看圖表範例 點擊後模糊區塊會顯示範例資料，僅提供預覽非真實數據 解鎖" at bounding box center [493, 436] width 986 height 48
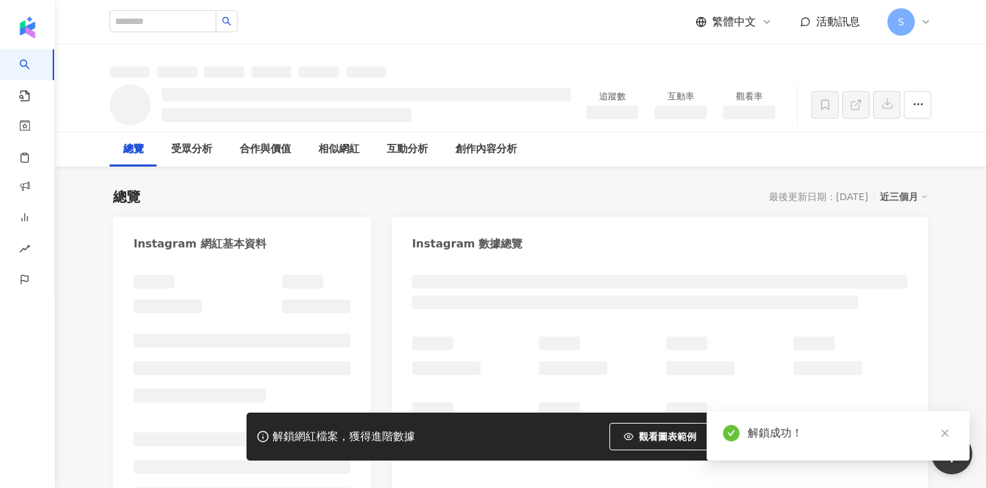
click at [179, 421] on div "解鎖網紅檔案，獲得進階數據 觀看圖表範例 點擊後模糊區塊會顯示範例資料，僅提供預覽非真實數據 解鎖" at bounding box center [493, 436] width 986 height 48
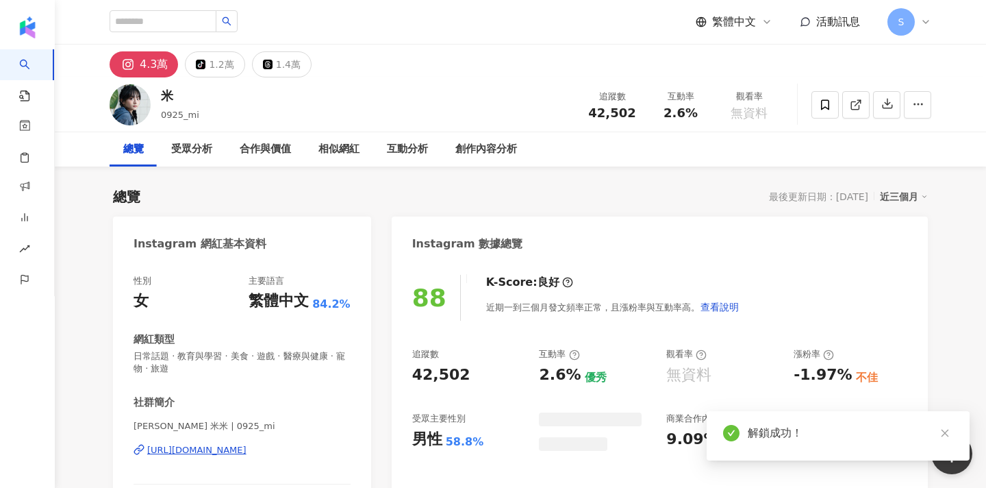
scroll to position [162, 0]
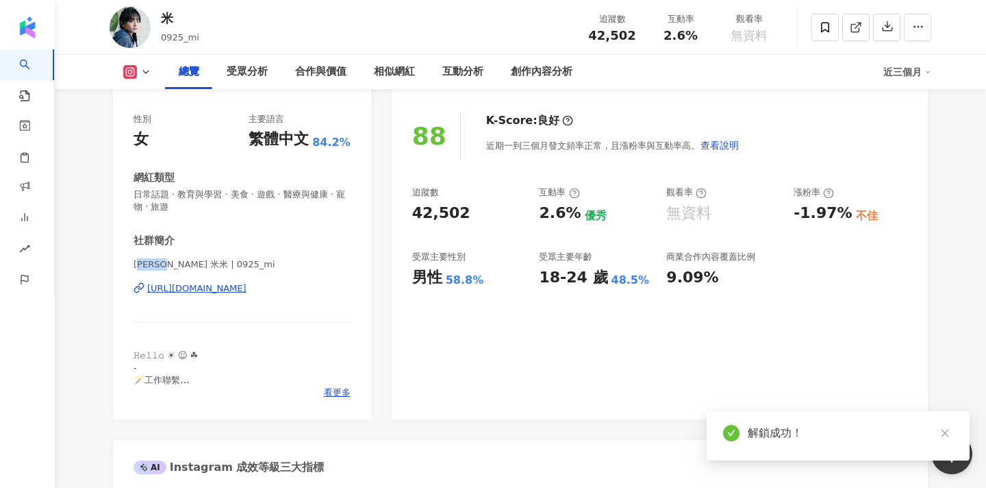
drag, startPoint x: 176, startPoint y: 263, endPoint x: 125, endPoint y: 265, distance: 50.7
click at [125, 265] on div "性別 女 主要語言 繁體中文 84.2% 網紅類型 日常話題 · 教育與學習 · 美食 · 遊戲 · 醫療與健康 · 寵物 · 旅遊 社群簡介 邵奕玫 米米 …" at bounding box center [242, 259] width 258 height 320
copy span "邵奕玫 米米"
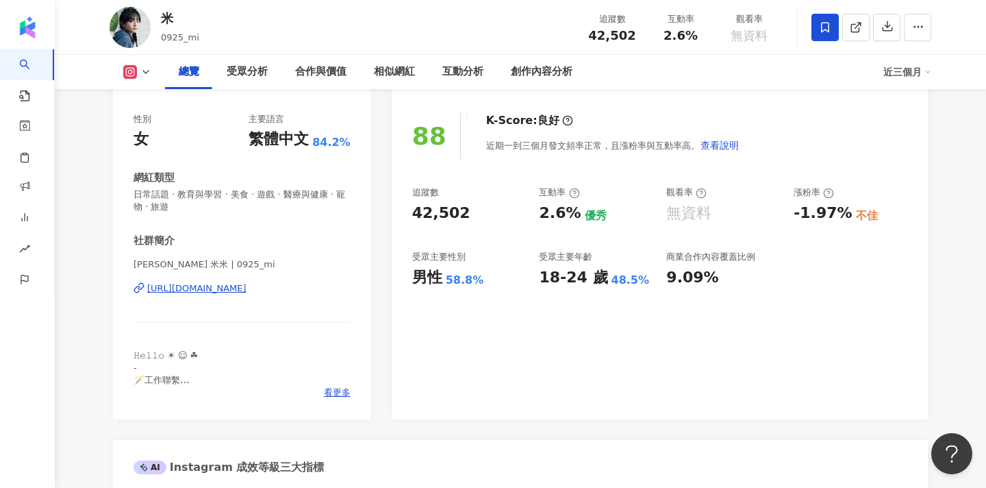
click at [827, 25] on icon at bounding box center [825, 27] width 12 height 12
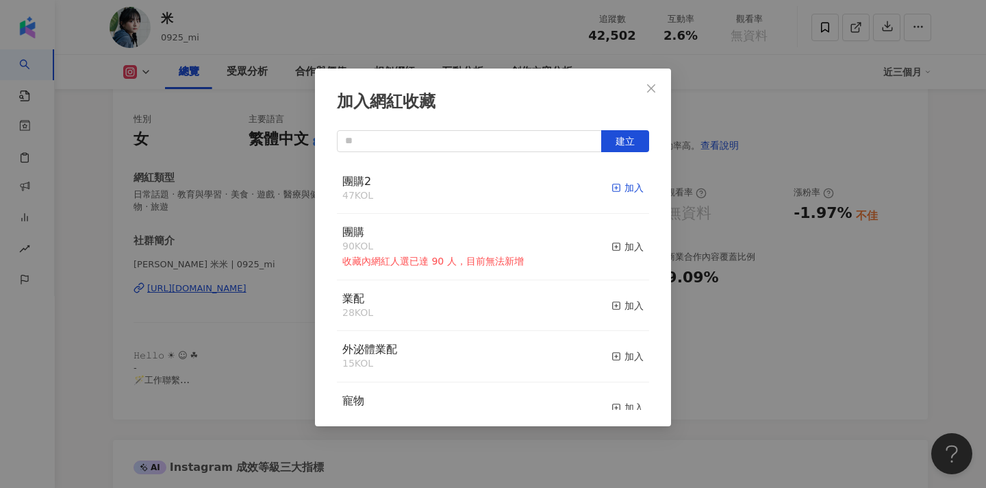
click at [623, 192] on div "加入" at bounding box center [628, 187] width 32 height 15
click at [656, 88] on icon "close" at bounding box center [651, 88] width 11 height 11
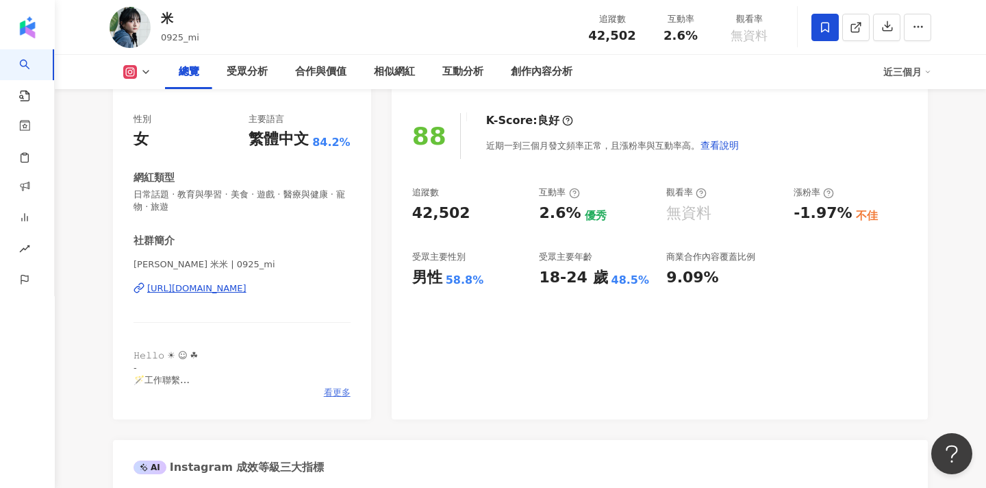
click at [339, 392] on span "看更多" at bounding box center [337, 392] width 27 height 12
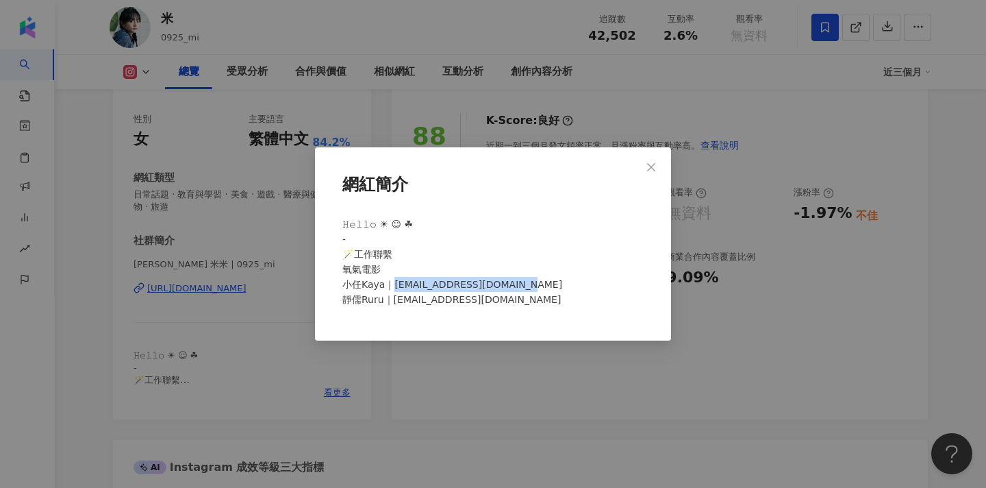
drag, startPoint x: 517, startPoint y: 284, endPoint x: 390, endPoint y: 281, distance: 126.8
click at [390, 281] on div "𝙷𝚎𝚕𝚕𝚘 ☀︎︎ ☺︎︎ ☘︎︎ - 🪄工作聯繫 氧氣電影 小任Kaya｜otwo.kayachang@gmail.com 靜儒Ruru｜starrain7…" at bounding box center [493, 267] width 312 height 113
copy span "ayachang@gmail.com 靜儒Rur"
click at [655, 164] on icon "close" at bounding box center [651, 166] width 8 height 8
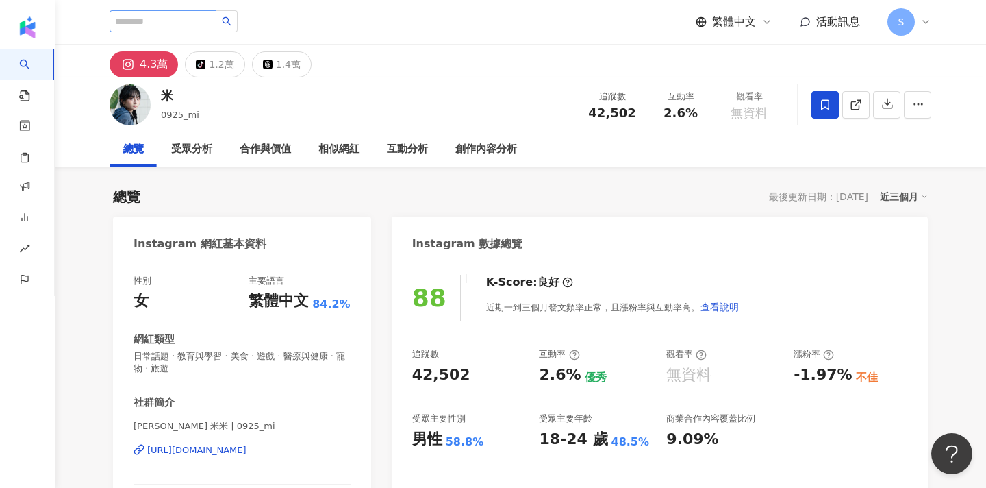
scroll to position [0, 0]
click at [198, 24] on input "search" at bounding box center [163, 21] width 107 height 22
type input "*"
click at [188, 21] on input "*" at bounding box center [163, 21] width 107 height 22
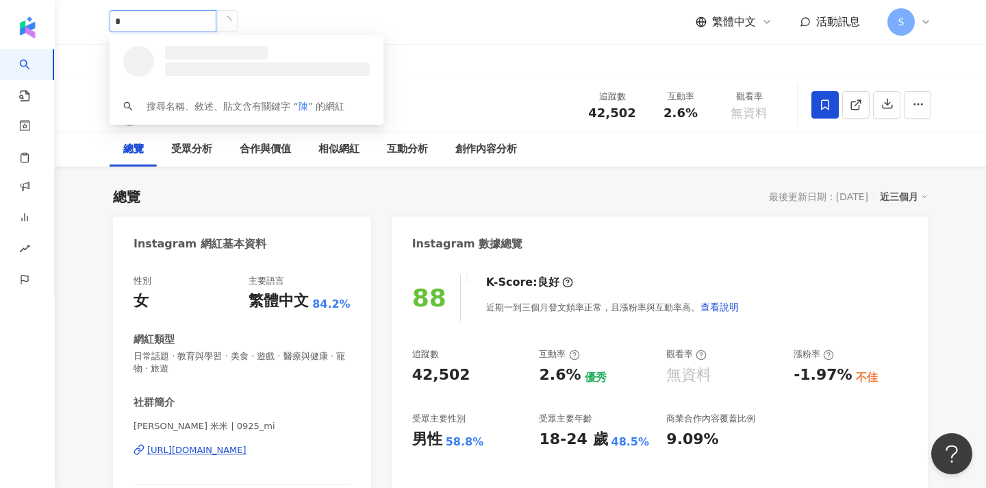
click at [183, 18] on input "*" at bounding box center [163, 21] width 107 height 22
type input "***"
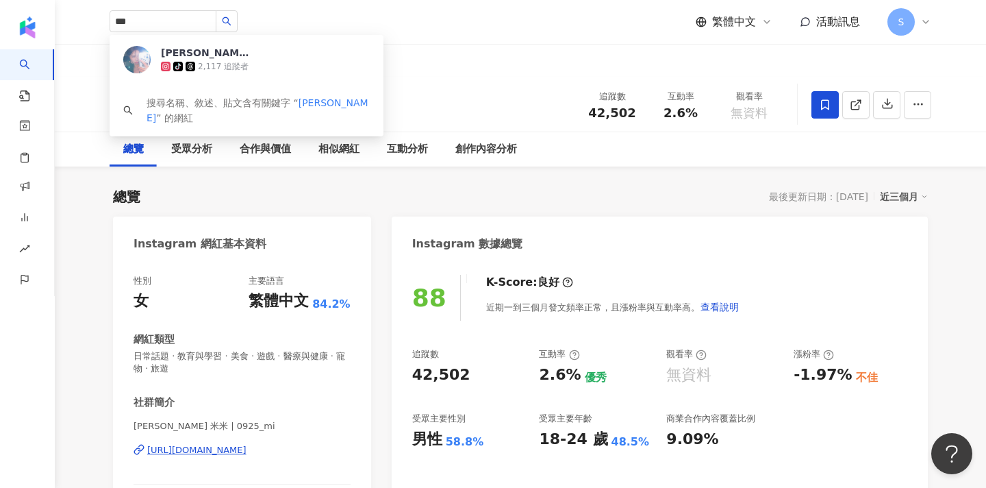
drag, startPoint x: 164, startPoint y: 23, endPoint x: 90, endPoint y: 21, distance: 74.0
click at [89, 21] on div "*** 小潔 tiktok-icon 2,117 追蹤者 搜尋名稱、敘述、貼文含有關鍵字 “ 陳品潔 ” 的網紅 繁體中文 活動訊息 S" at bounding box center [520, 22] width 877 height 44
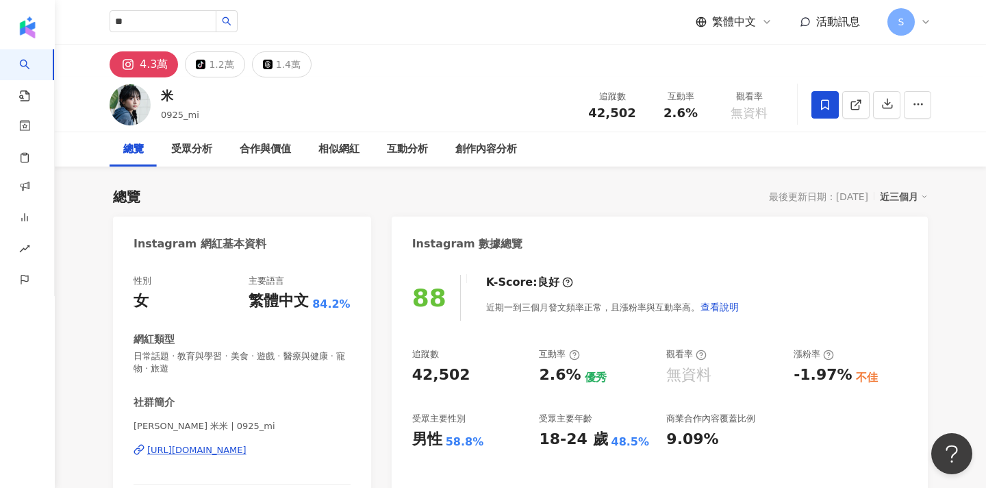
type input "*"
click at [137, 27] on input "*" at bounding box center [163, 21] width 107 height 22
drag, startPoint x: 124, startPoint y: 27, endPoint x: 113, endPoint y: 27, distance: 11.0
click at [113, 27] on input "*" at bounding box center [163, 21] width 107 height 22
type input "*"
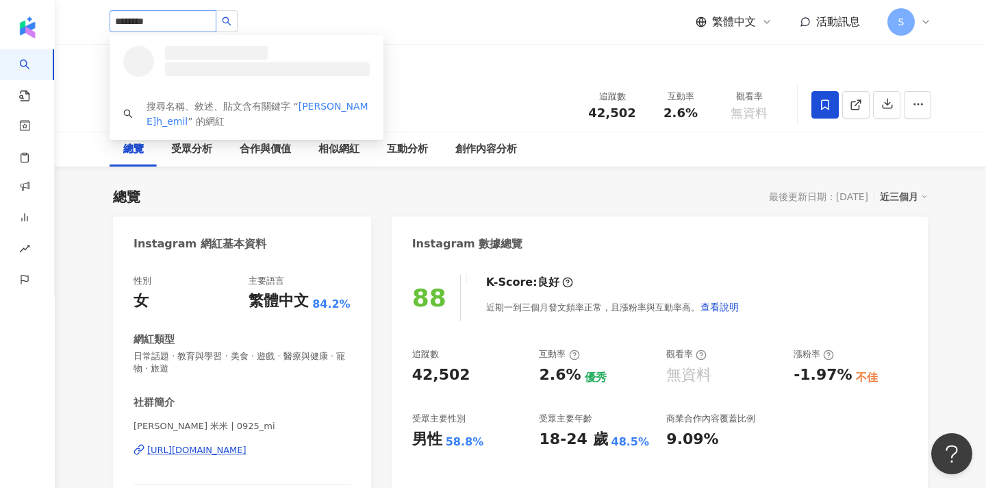
type input "*********"
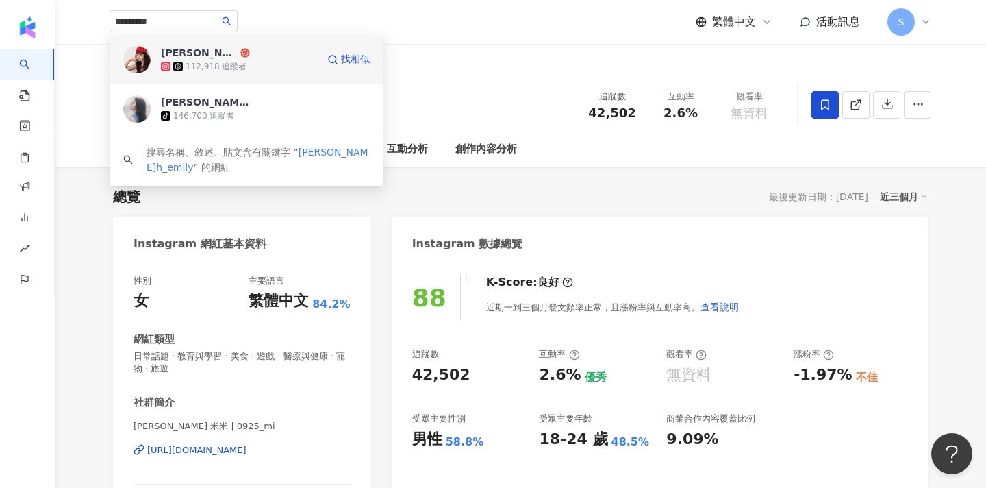
click at [234, 64] on div "112,918 追蹤者" at bounding box center [216, 67] width 61 height 12
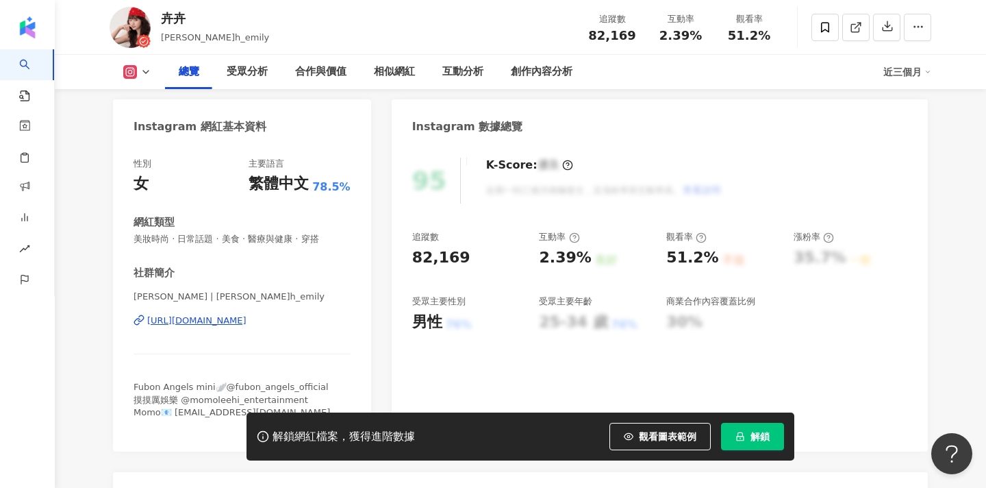
scroll to position [116, 0]
click at [161, 299] on span "辰茉綝 | j.h_emily" at bounding box center [242, 297] width 217 height 12
drag, startPoint x: 154, startPoint y: 297, endPoint x: 145, endPoint y: 297, distance: 8.9
click at [145, 297] on span "辰茉綝 | j.h_emily" at bounding box center [242, 297] width 217 height 12
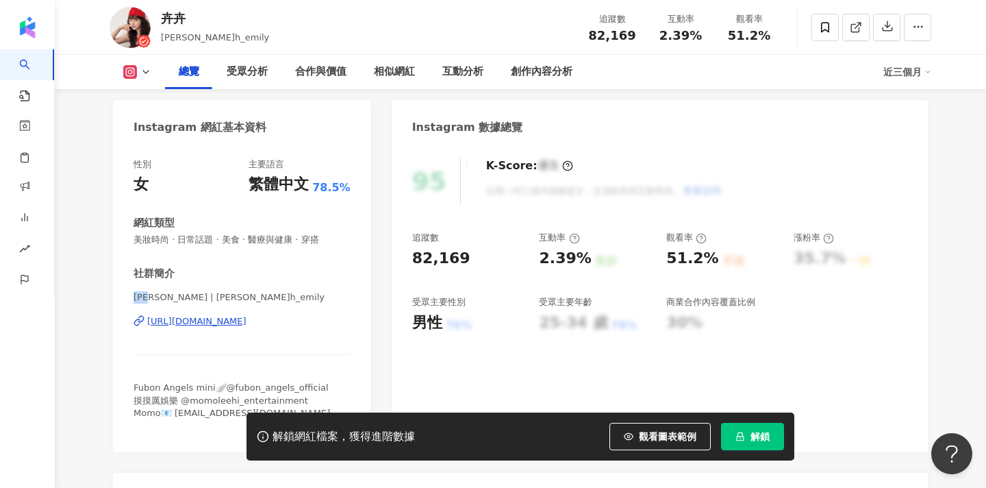
drag, startPoint x: 158, startPoint y: 297, endPoint x: 125, endPoint y: 297, distance: 33.6
click at [125, 297] on div "性別 女 主要語言 繁體中文 78.5% 網紅類型 美妝時尚 · 日常話題 · 美食 · 醫療與健康 · 穿搭 社群簡介 辰茉綝 | j.h_emily ht…" at bounding box center [242, 299] width 258 height 308
copy span "辰茉綝"
click at [828, 38] on span at bounding box center [825, 27] width 27 height 27
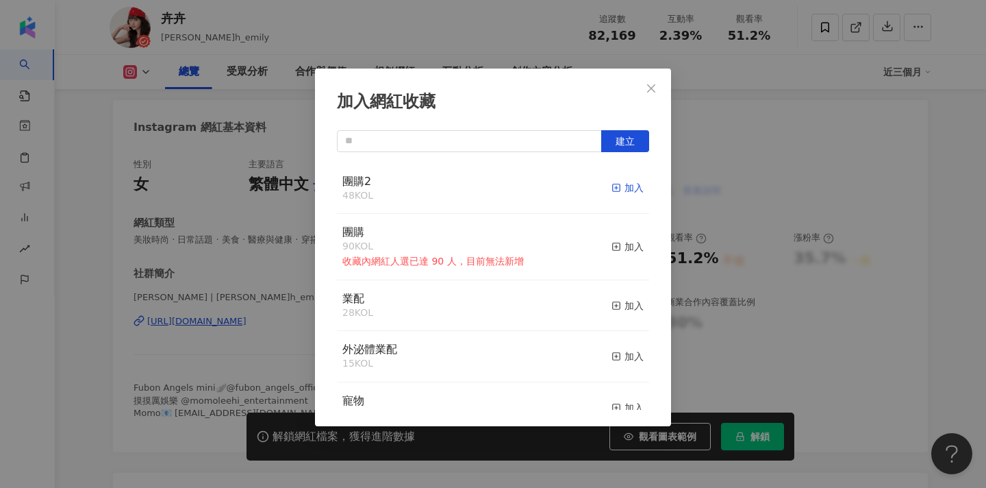
click at [623, 190] on div "加入" at bounding box center [628, 187] width 32 height 15
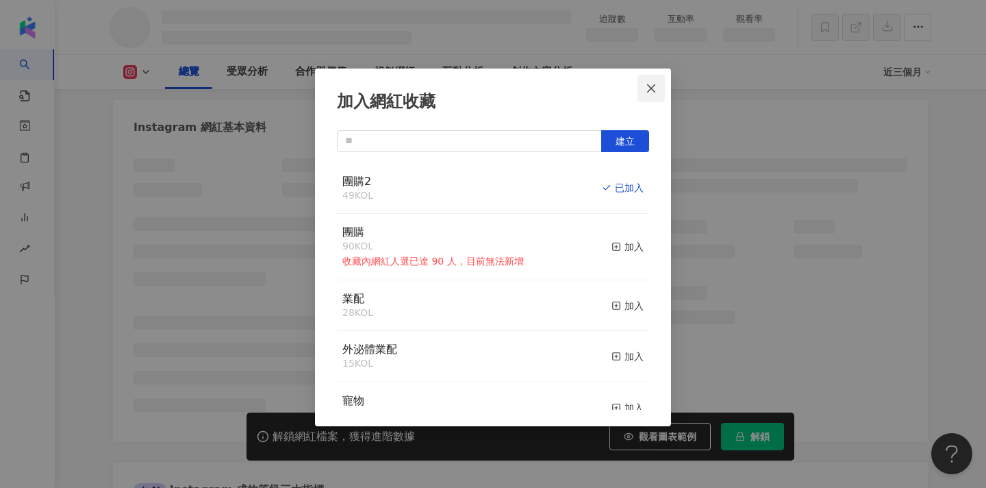
click at [663, 86] on span "Close" at bounding box center [651, 88] width 27 height 11
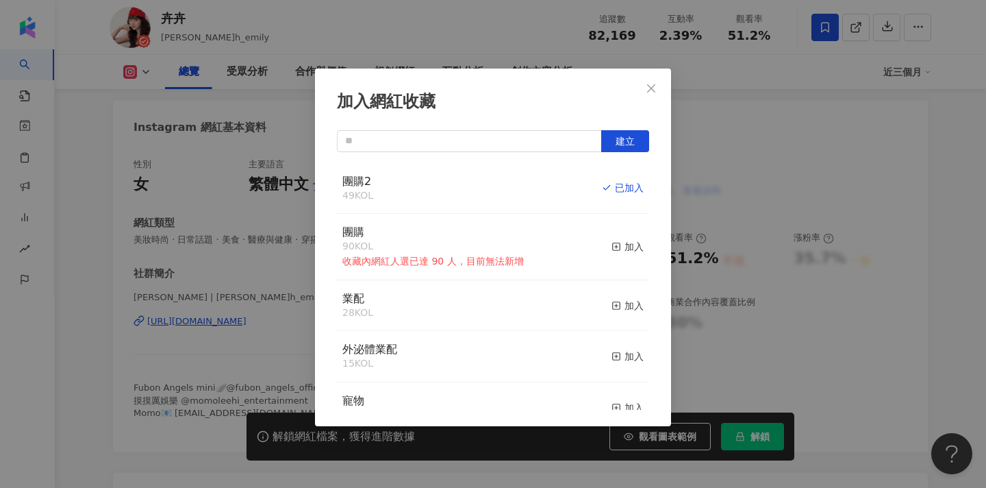
click at [649, 89] on div "加入網紅收藏 建立 團購2 49 KOL 已加入 團購 90 KOL 收藏內網紅人選已達 90 人，目前無法新增 加入 業配 28 KOL 加入 外泌體業配 …" at bounding box center [493, 244] width 986 height 488
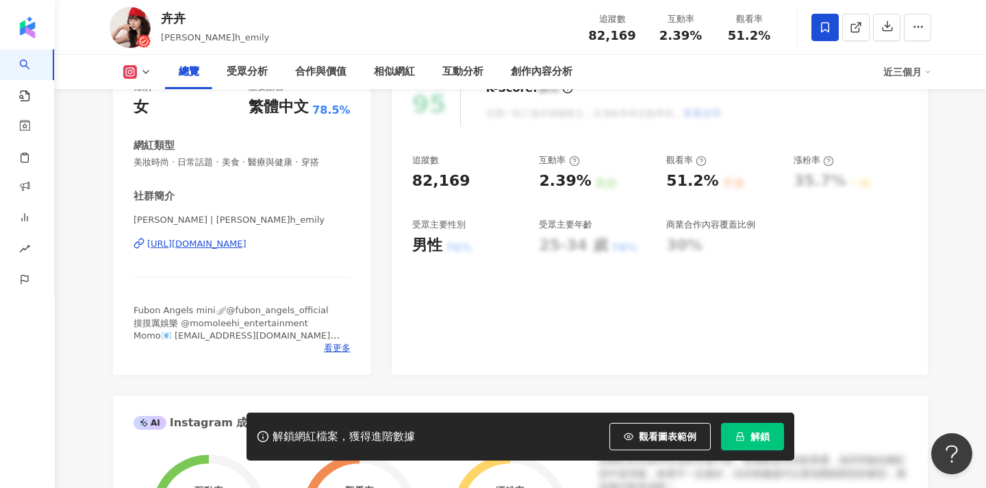
scroll to position [212, 0]
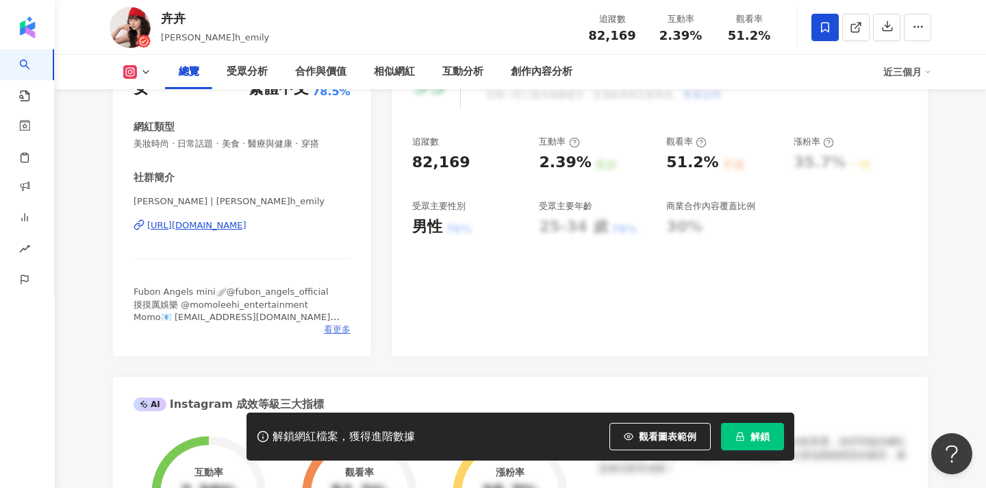
click at [332, 329] on span "看更多" at bounding box center [337, 329] width 27 height 12
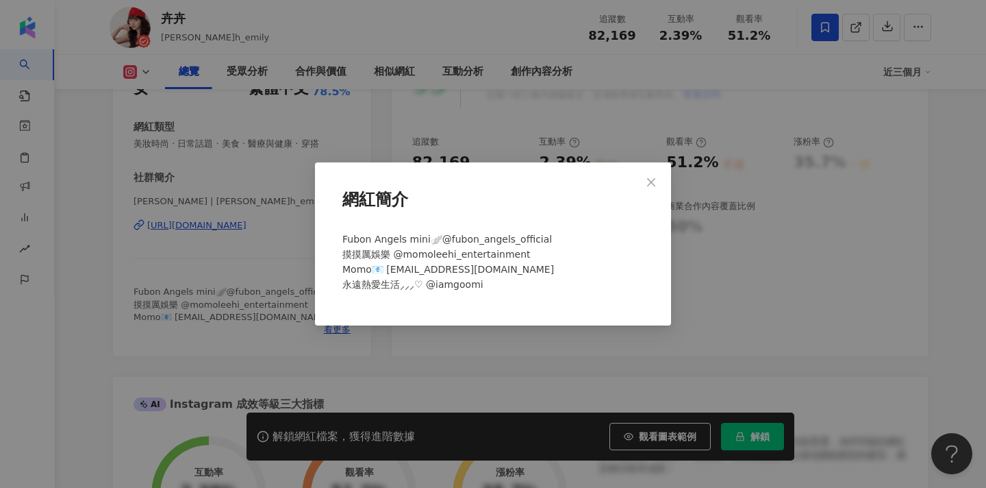
click at [399, 118] on div "網紅簡介 Fubon Angels mini🪽@fubon_angels_official 摸摸厲娛樂 @momoleehi_entertainment Mo…" at bounding box center [493, 244] width 986 height 488
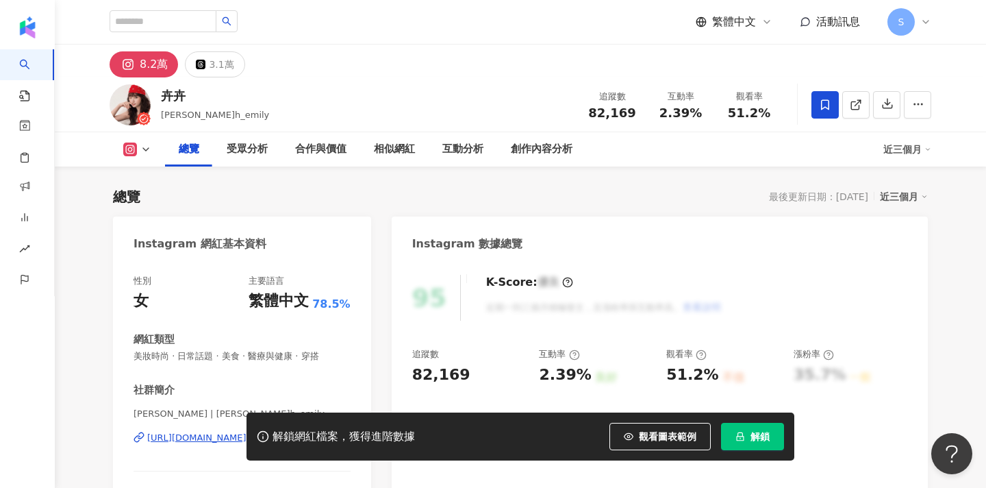
scroll to position [239, 0]
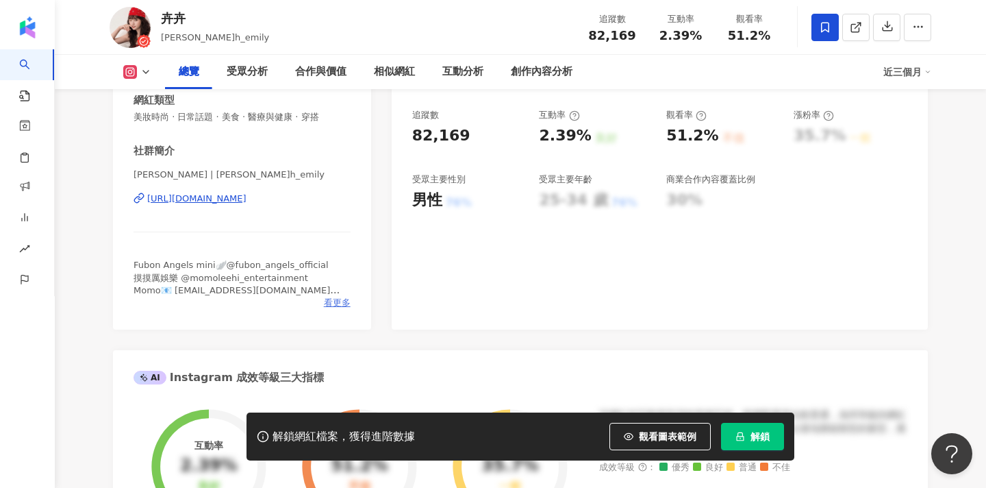
click at [346, 299] on span "看更多" at bounding box center [337, 303] width 27 height 12
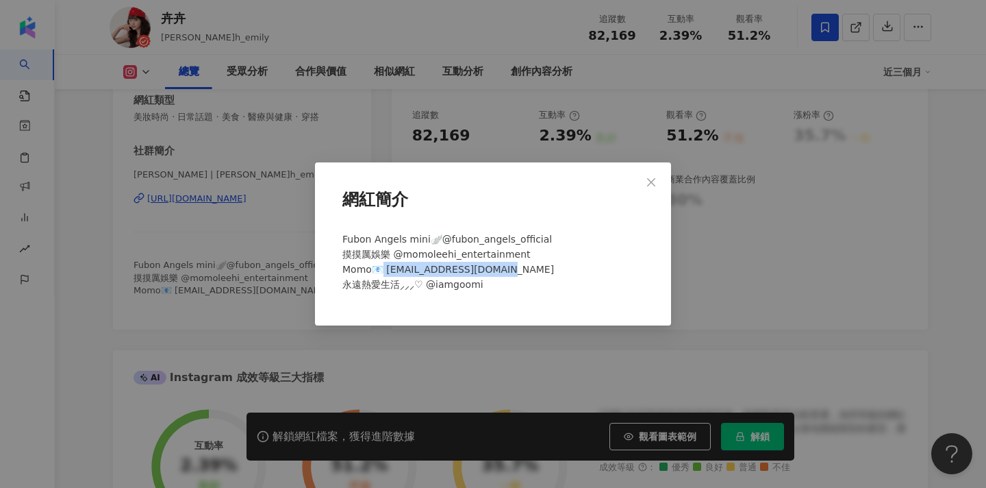
drag, startPoint x: 513, startPoint y: 266, endPoint x: 383, endPoint y: 268, distance: 130.2
click at [383, 268] on div "Fubon Angels mini🪽@fubon_angels_official 摸摸厲娛樂 @momoleehi_entertainment Momo📧 m…" at bounding box center [493, 267] width 312 height 83
copy span "omomoby1124@gmail.com 永"
click at [647, 188] on button "Close" at bounding box center [651, 182] width 27 height 27
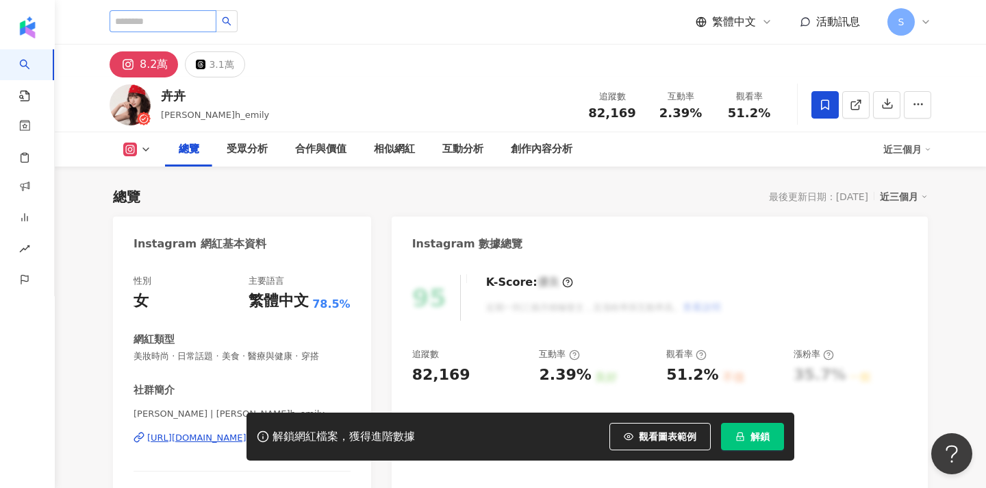
scroll to position [0, 0]
click at [190, 22] on input "search" at bounding box center [163, 21] width 107 height 22
type input "*"
type input "**"
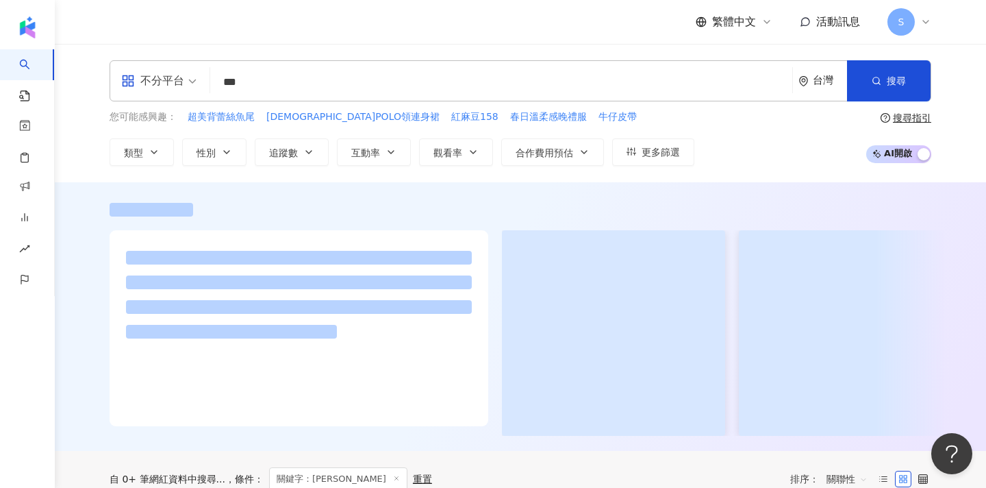
click at [166, 12] on div "繁體中文 活動訊息 S" at bounding box center [521, 22] width 822 height 44
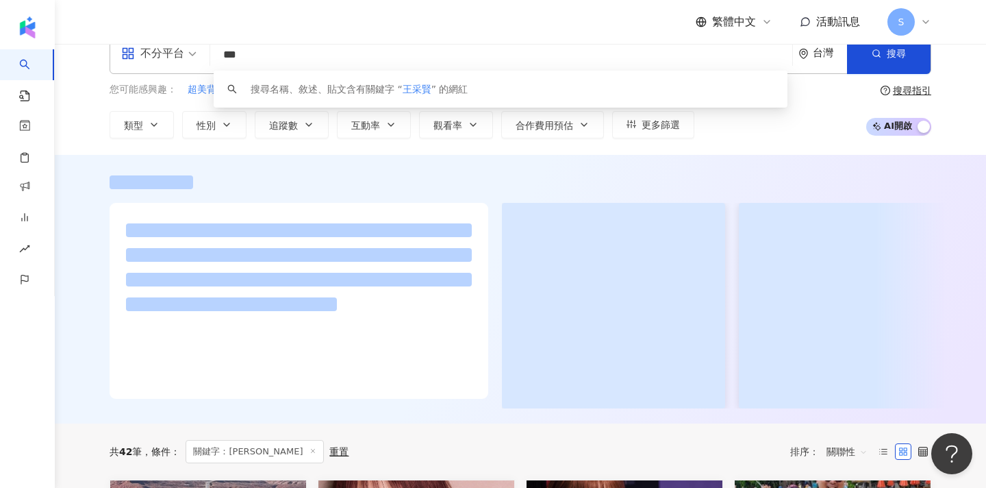
click at [269, 62] on input "***" at bounding box center [501, 55] width 571 height 26
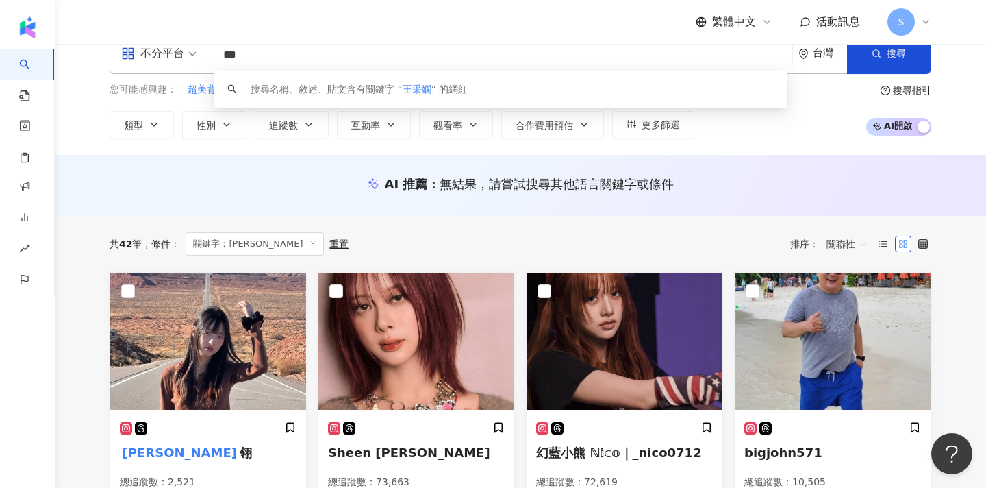
type input "***"
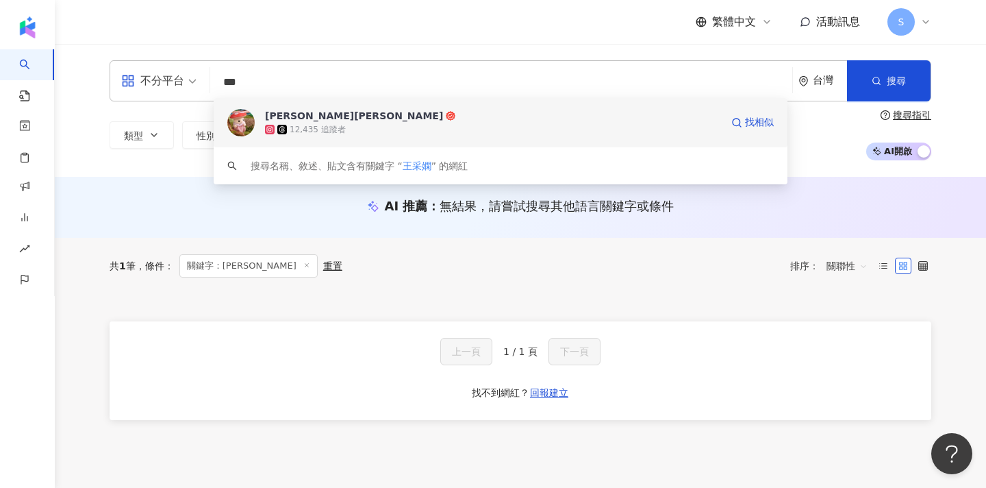
click at [349, 119] on span "王采嫻Chelsea" at bounding box center [493, 116] width 456 height 14
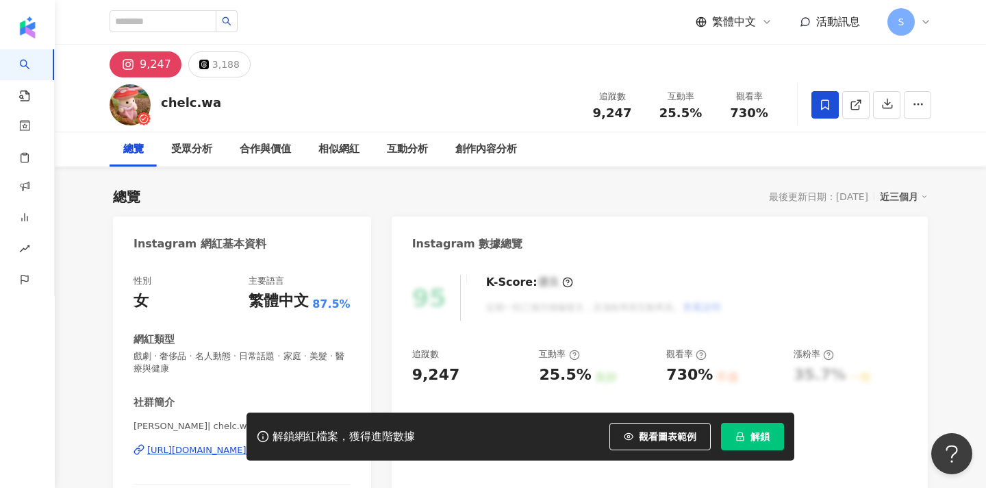
click at [828, 105] on icon at bounding box center [825, 105] width 12 height 12
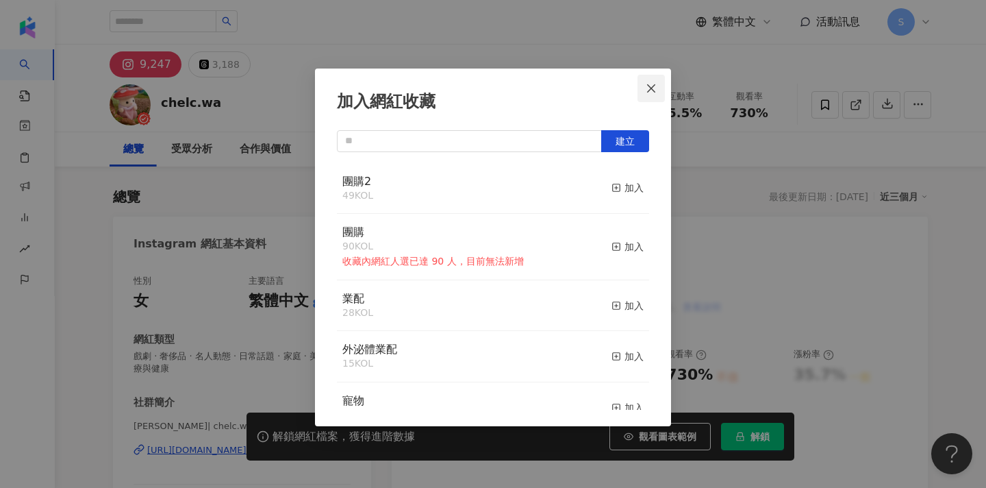
click at [651, 90] on icon "close" at bounding box center [651, 88] width 11 height 11
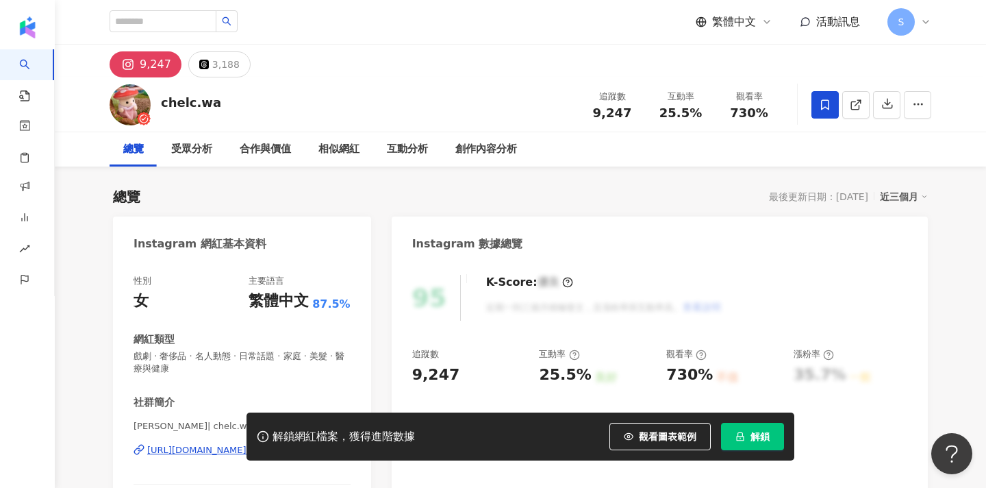
click at [830, 97] on span at bounding box center [825, 104] width 27 height 27
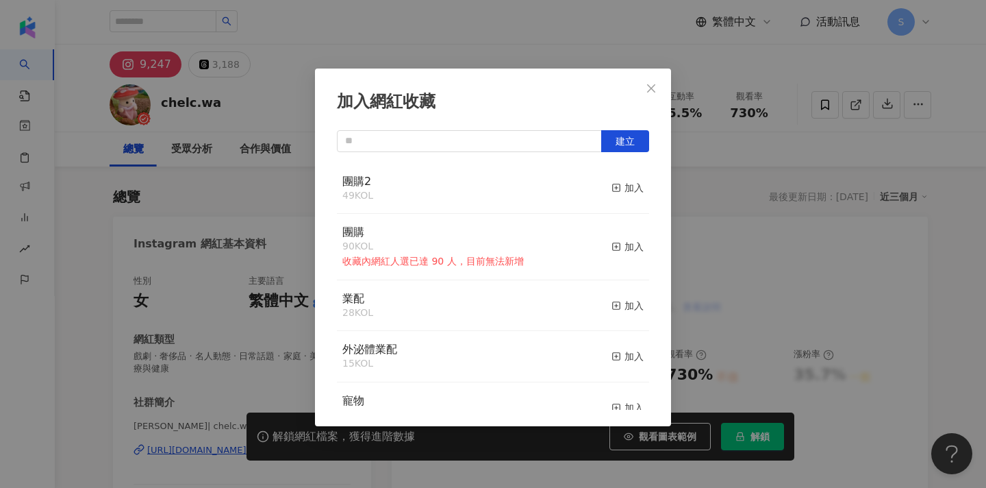
click at [610, 192] on div "團購2 49 KOL 加入" at bounding box center [493, 188] width 312 height 51
click at [621, 190] on rect "button" at bounding box center [617, 188] width 8 height 8
click at [643, 87] on span "Close" at bounding box center [651, 88] width 27 height 11
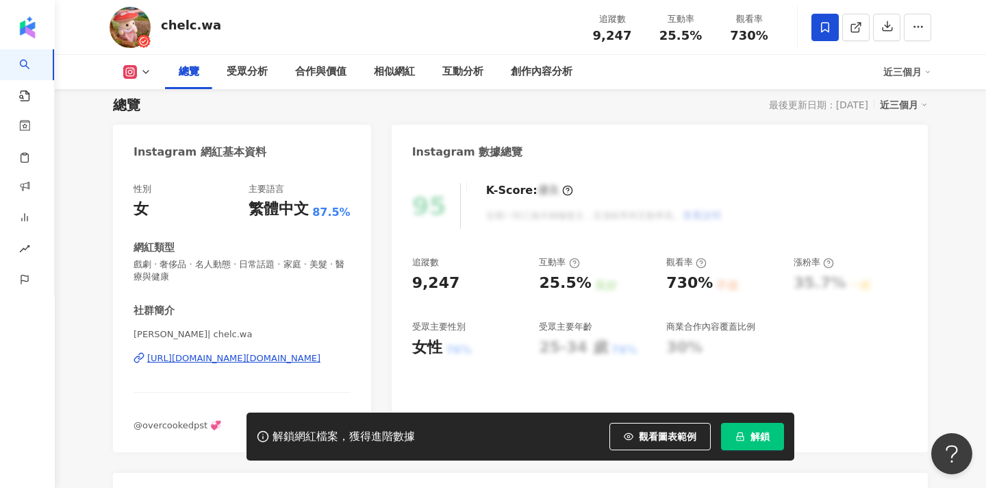
scroll to position [100, 0]
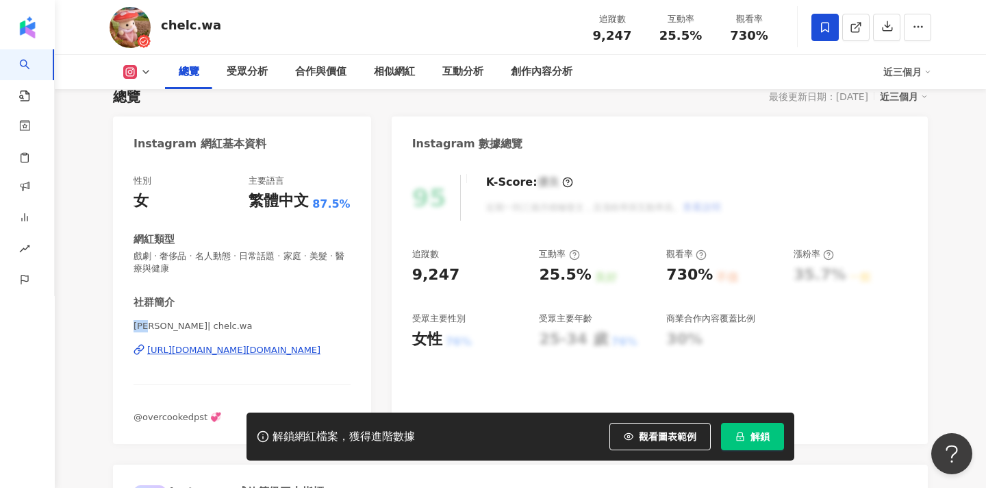
drag, startPoint x: 134, startPoint y: 325, endPoint x: 158, endPoint y: 326, distance: 23.3
click at [158, 326] on span "[PERSON_NAME]| chelc.wa" at bounding box center [242, 326] width 217 height 12
copy span "王采嫻"
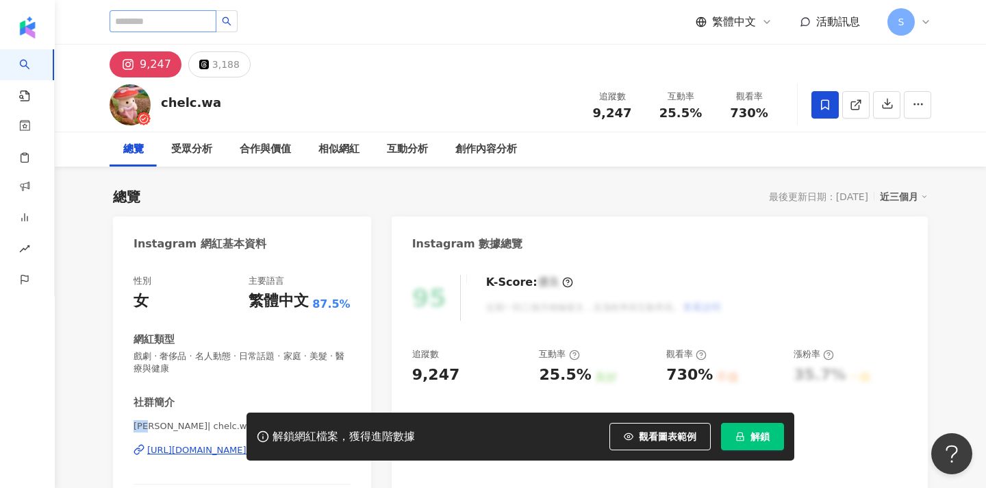
scroll to position [0, 0]
click at [196, 25] on input "search" at bounding box center [163, 21] width 107 height 22
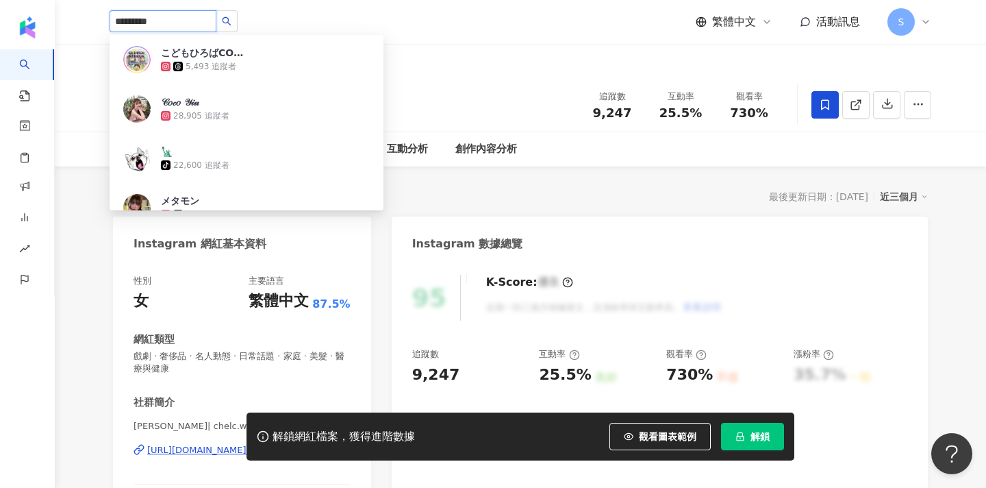
type input "**********"
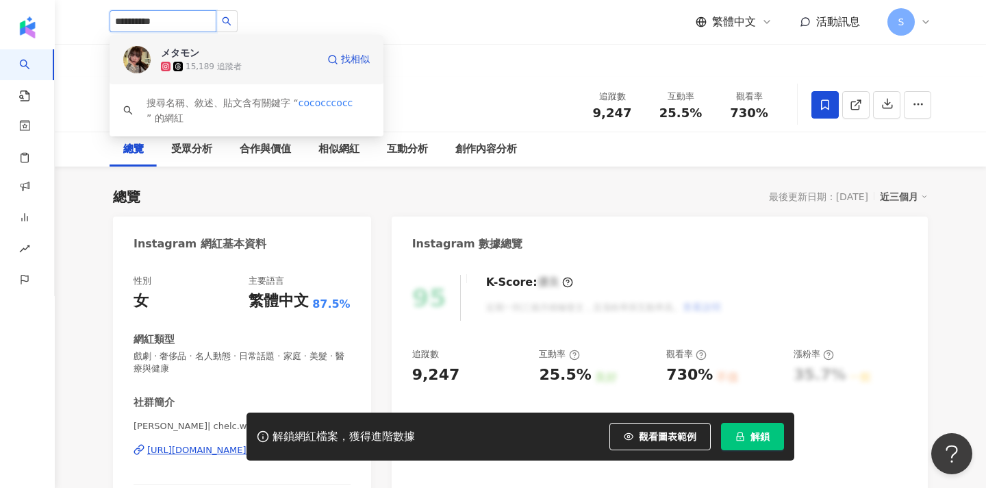
click at [236, 65] on div "15,189 追蹤者" at bounding box center [214, 67] width 56 height 12
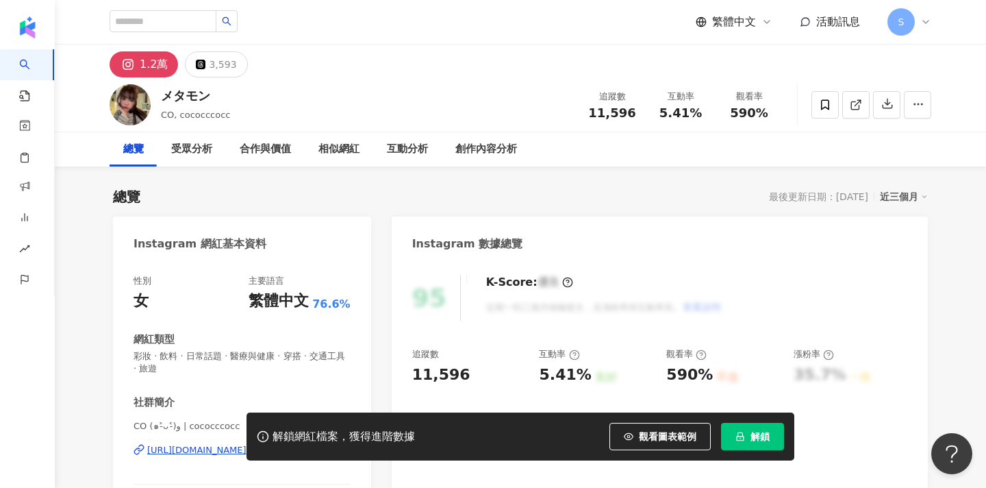
click at [743, 434] on icon "lock" at bounding box center [741, 437] width 10 height 10
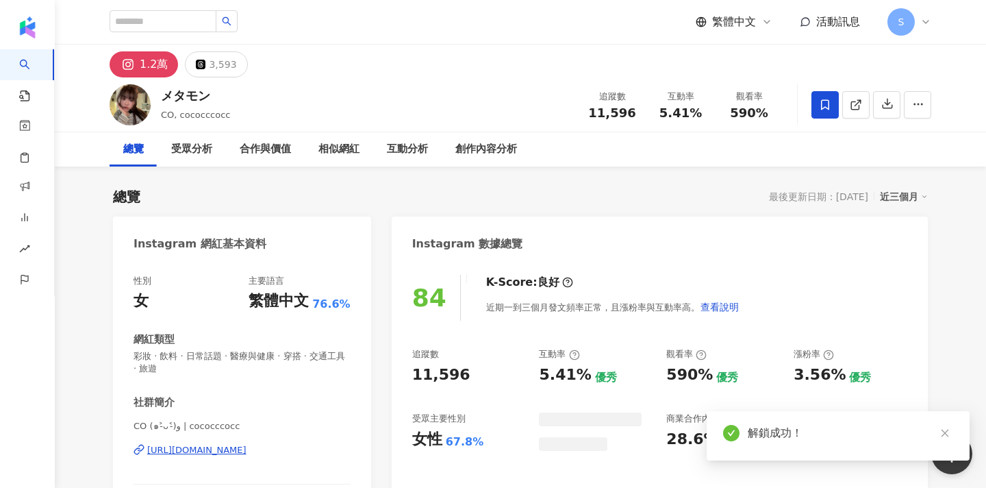
click at [821, 106] on icon at bounding box center [825, 105] width 12 height 12
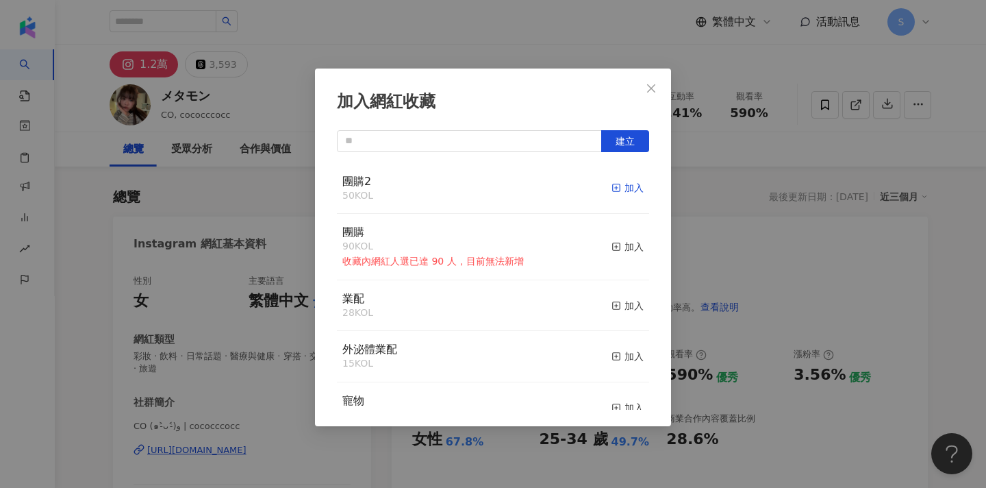
click at [626, 193] on div "加入" at bounding box center [628, 187] width 32 height 15
click at [654, 90] on icon "close" at bounding box center [651, 88] width 11 height 11
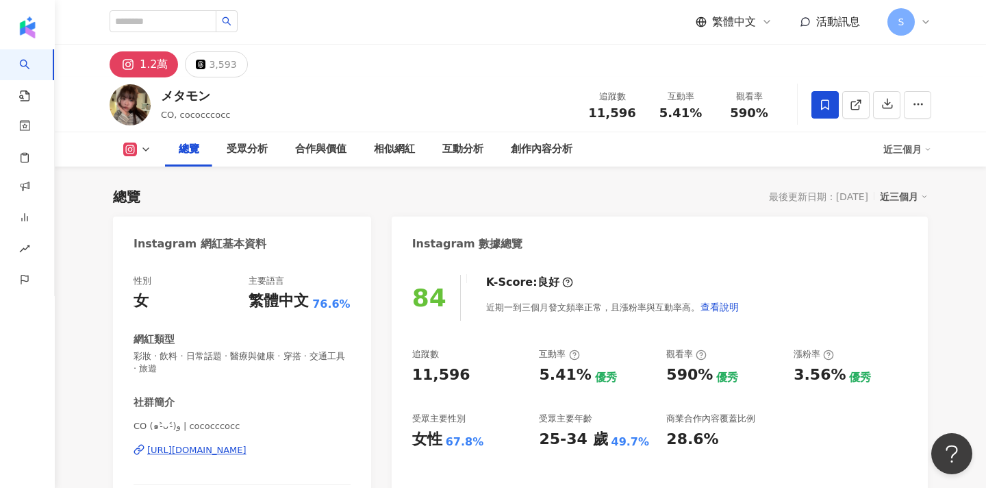
scroll to position [134, 0]
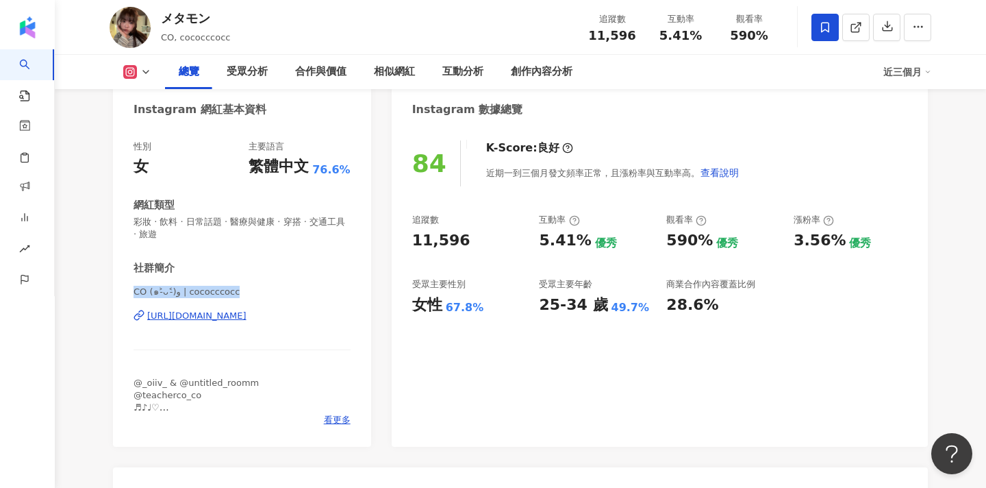
drag, startPoint x: 134, startPoint y: 290, endPoint x: 261, endPoint y: 293, distance: 126.8
click at [261, 293] on span "CO (๑˃̵ᴗ˂̵)و | cococccocc" at bounding box center [242, 292] width 217 height 12
copy span "CO (๑˃̵ᴗ˂̵)و | cococccocc"
click at [338, 421] on span "看更多" at bounding box center [337, 420] width 27 height 12
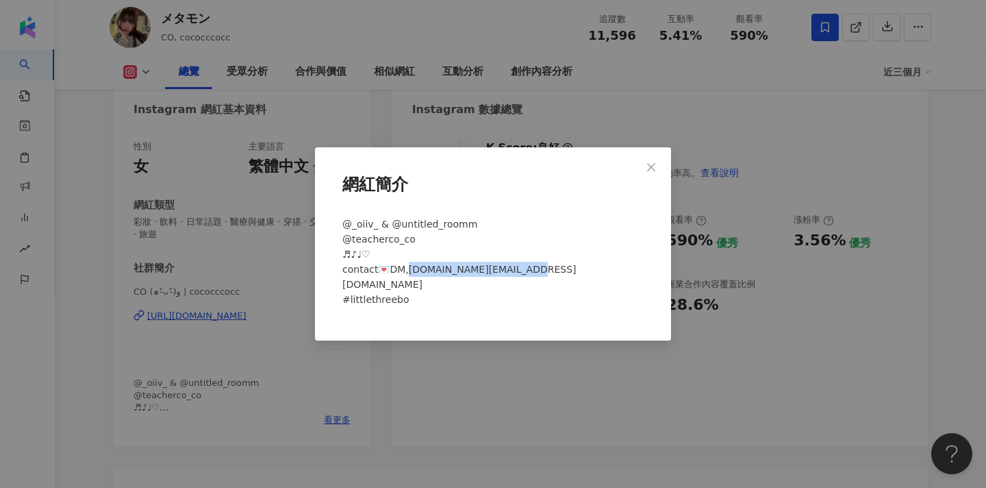
drag, startPoint x: 527, startPoint y: 274, endPoint x: 410, endPoint y: 275, distance: 117.8
click at [410, 275] on span "@_oiiv_ & @untitled_roomm @teacherco_co ♬♪♩♡ contact💌DM,cococccocc.co@gmail.com…" at bounding box center [460, 262] width 234 height 86
copy span "ococccocc.co@gmail.com"
click at [658, 168] on button "Close" at bounding box center [651, 166] width 27 height 27
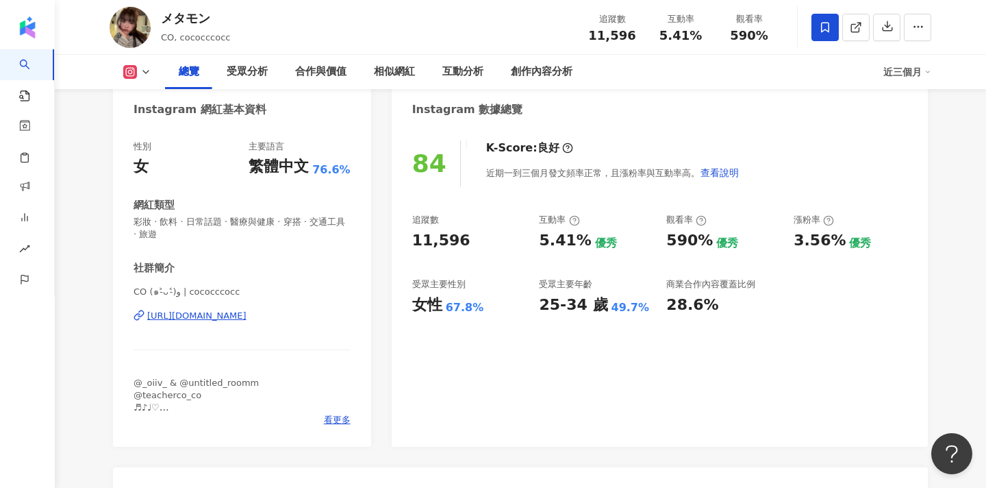
click at [295, 252] on div "性別 女 主要語言 繁體中文 76.6% 網紅類型 彩妝 · 飲料 · 日常話題 · 醫療與健康 · 穿搭 · 交通工具 · 旅遊 社群簡介 CO (๑˃̵ᴗ…" at bounding box center [242, 283] width 217 height 286
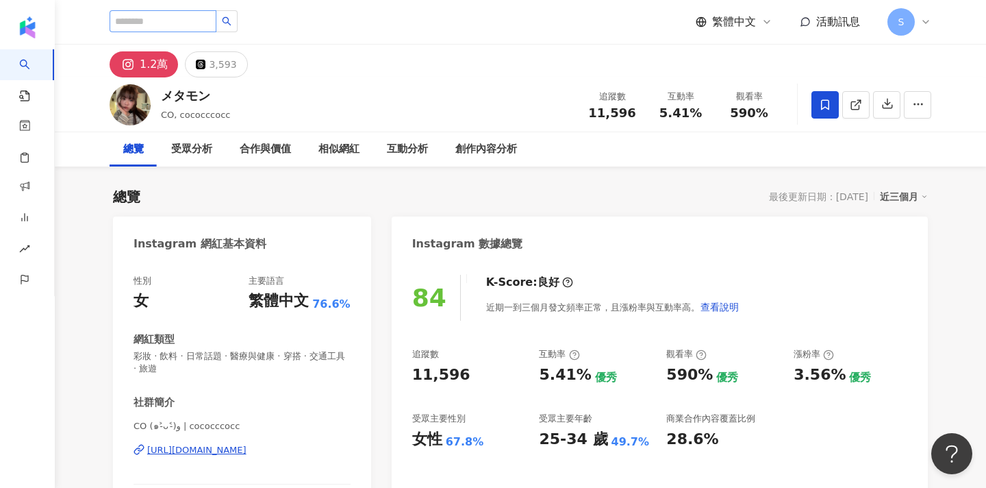
scroll to position [0, 0]
click at [176, 29] on input "search" at bounding box center [163, 21] width 107 height 22
type input "**"
click at [238, 25] on button "button" at bounding box center [227, 21] width 22 height 22
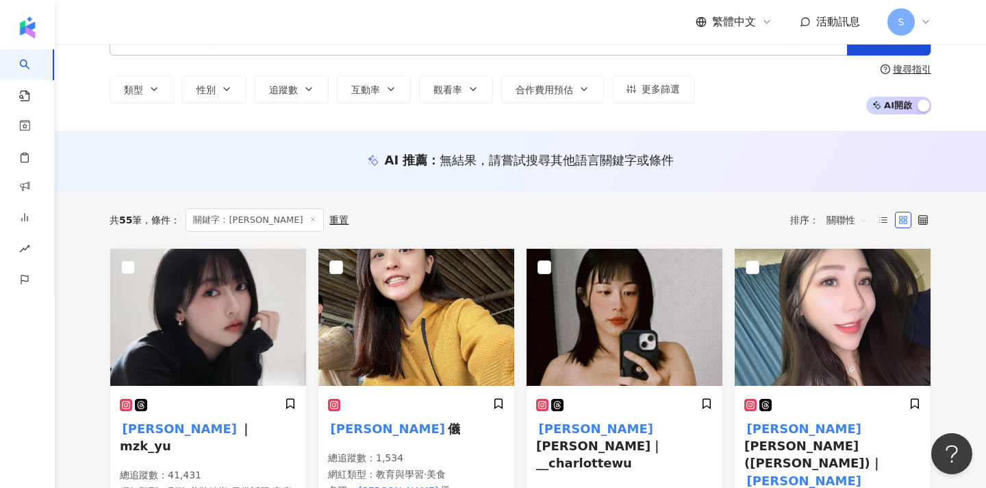
scroll to position [62, 0]
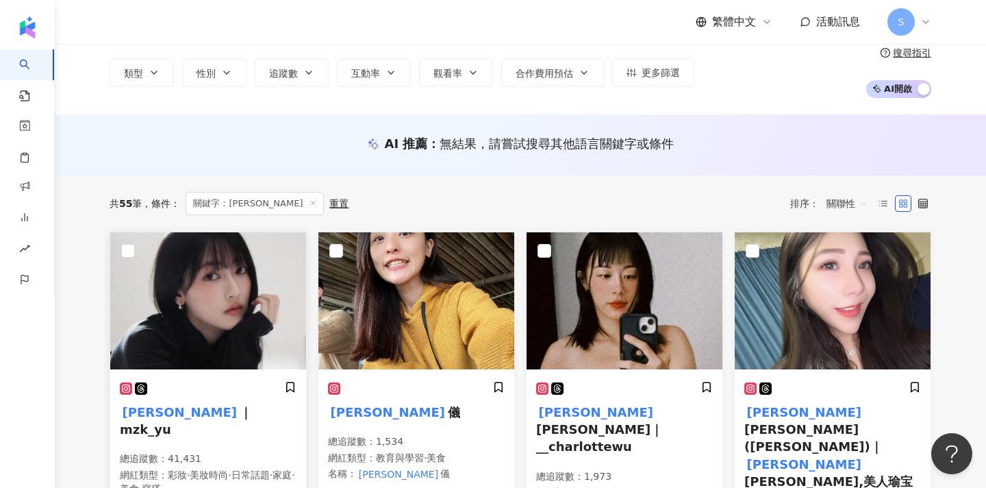
click at [247, 330] on img at bounding box center [208, 300] width 196 height 137
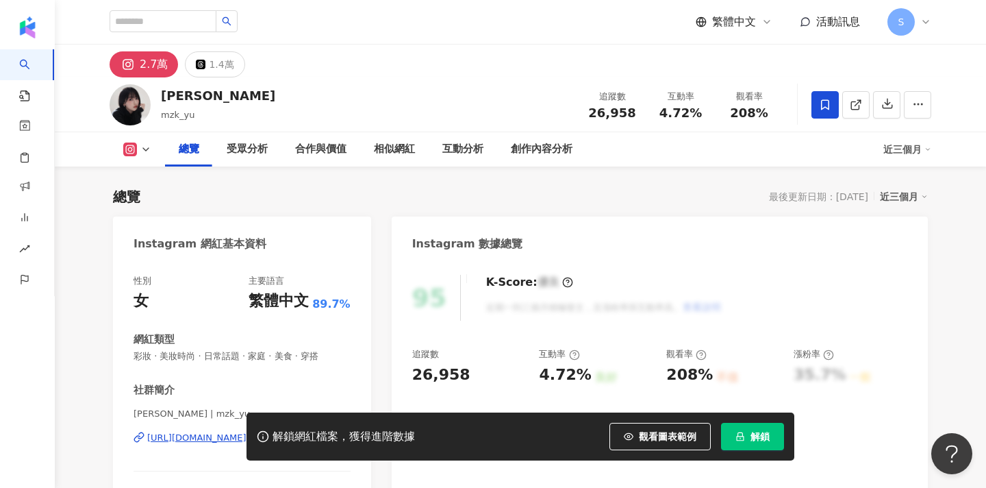
click at [824, 99] on icon at bounding box center [825, 105] width 12 height 12
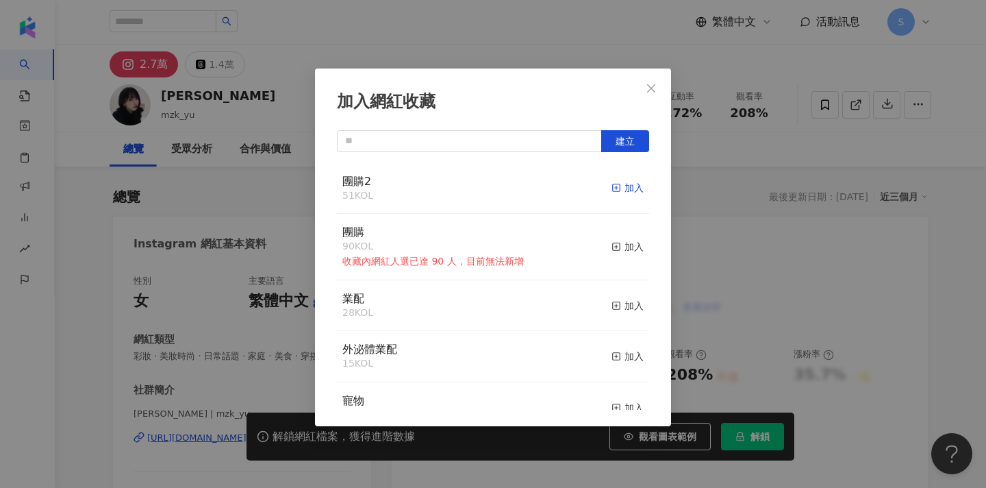
click at [625, 187] on div "加入" at bounding box center [628, 187] width 32 height 15
click at [653, 87] on icon "close" at bounding box center [651, 88] width 8 height 8
click at [656, 84] on div "加入網紅收藏 建立 團購2 52 KOL 已加入 團購 90 KOL 收藏內網紅人選已達 90 人，目前無法新增 加入 業配 28 KOL 加入 外泌體業配 …" at bounding box center [493, 244] width 986 height 488
click at [704, 174] on div "加入網紅收藏 建立 團購2 52 KOL 已加入 團購 90 KOL 收藏內網紅人選已達 90 人，目前無法新增 加入 業配 28 KOL 加入 外泌體業配 …" at bounding box center [493, 244] width 986 height 488
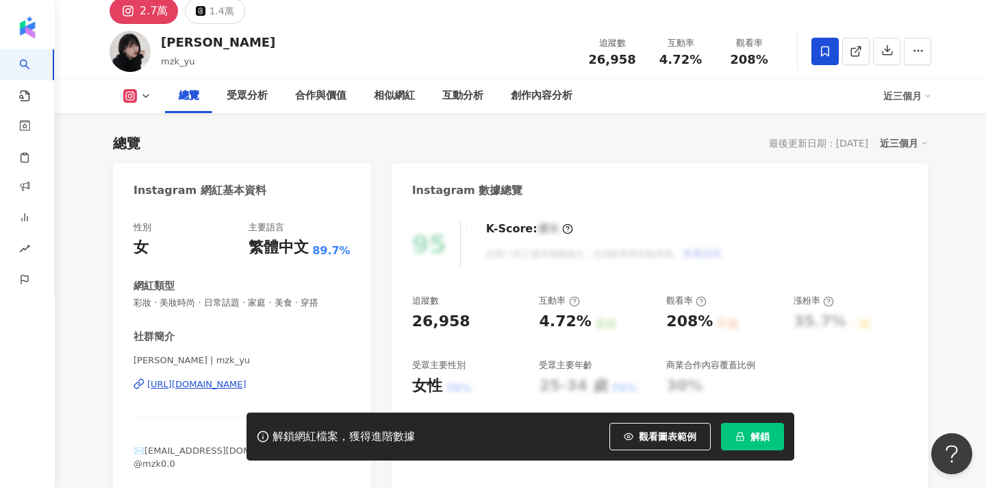
scroll to position [83, 0]
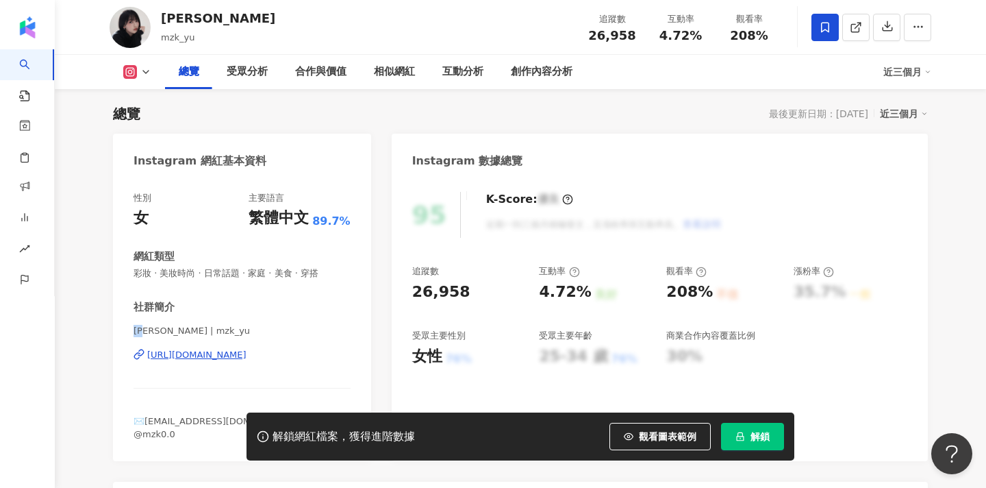
drag, startPoint x: 136, startPoint y: 331, endPoint x: 149, endPoint y: 332, distance: 13.1
click at [149, 332] on span "吳芳 | mzk_yu" at bounding box center [242, 331] width 217 height 12
copy span "吳芳"
click at [235, 417] on div "解鎖網紅檔案，獲得進階數據 觀看圖表範例 解鎖" at bounding box center [493, 436] width 986 height 48
click at [236, 420] on div "解鎖網紅檔案，獲得進階數據 觀看圖表範例 解鎖" at bounding box center [493, 436] width 986 height 48
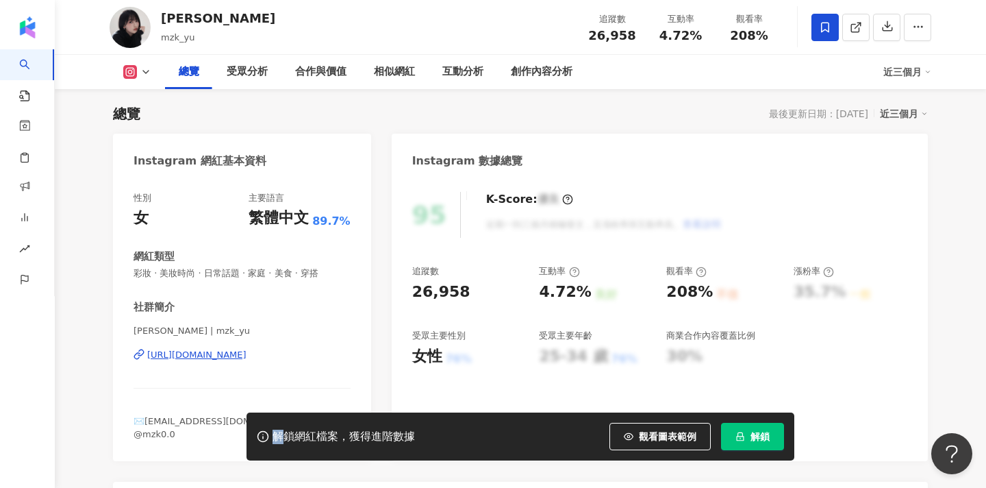
click at [236, 420] on div "解鎖網紅檔案，獲得進階數據 觀看圖表範例 解鎖" at bounding box center [493, 436] width 986 height 48
drag, startPoint x: 234, startPoint y: 422, endPoint x: 204, endPoint y: 423, distance: 29.5
click at [204, 423] on div "解鎖網紅檔案，獲得進階數據 觀看圖表範例 解鎖" at bounding box center [493, 436] width 986 height 48
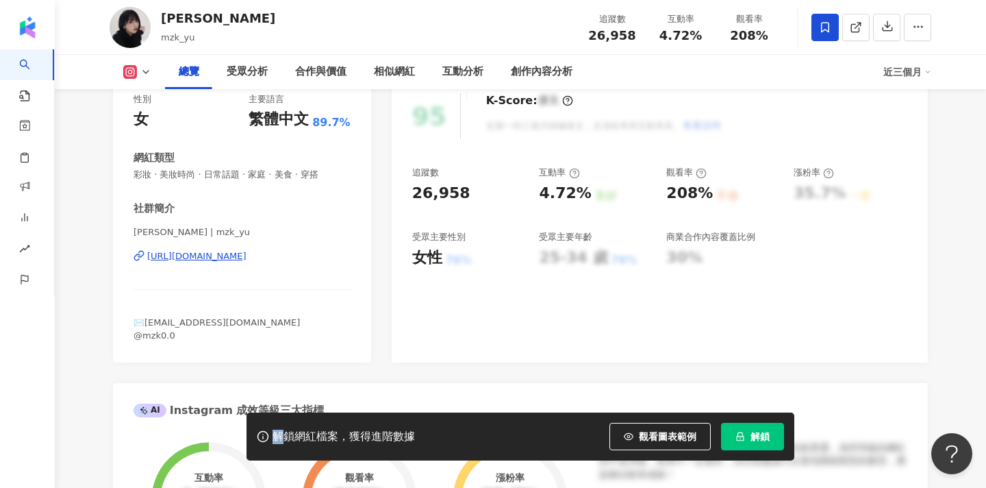
scroll to position [243, 0]
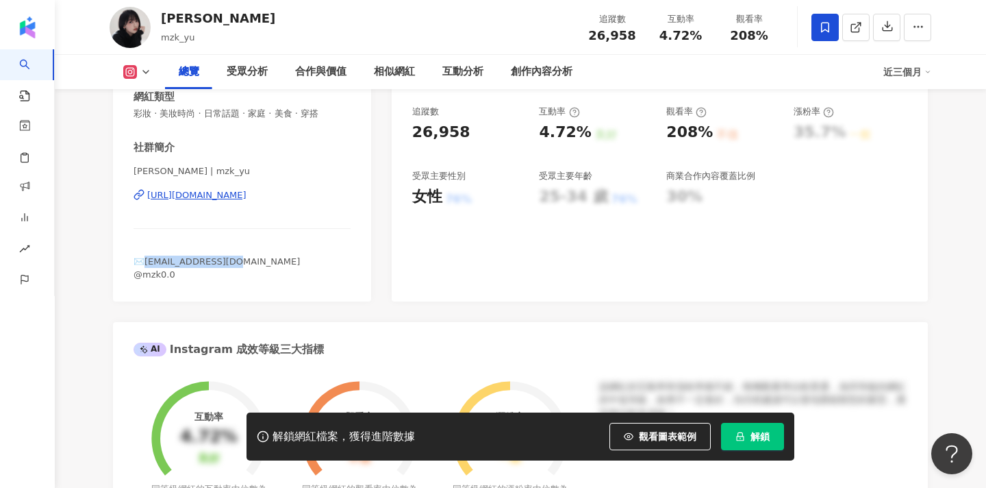
drag, startPoint x: 237, startPoint y: 260, endPoint x: 148, endPoint y: 262, distance: 89.1
click at [147, 262] on span "✉️mzkkisme@gmail.com @mzk0.0" at bounding box center [217, 267] width 166 height 23
copy span "mzkkisme@gmail.com"
click at [199, 1] on div "吳芳 mzk_yu 追蹤數 26,958 互動率 4.72% 觀看率 208%" at bounding box center [520, 27] width 877 height 54
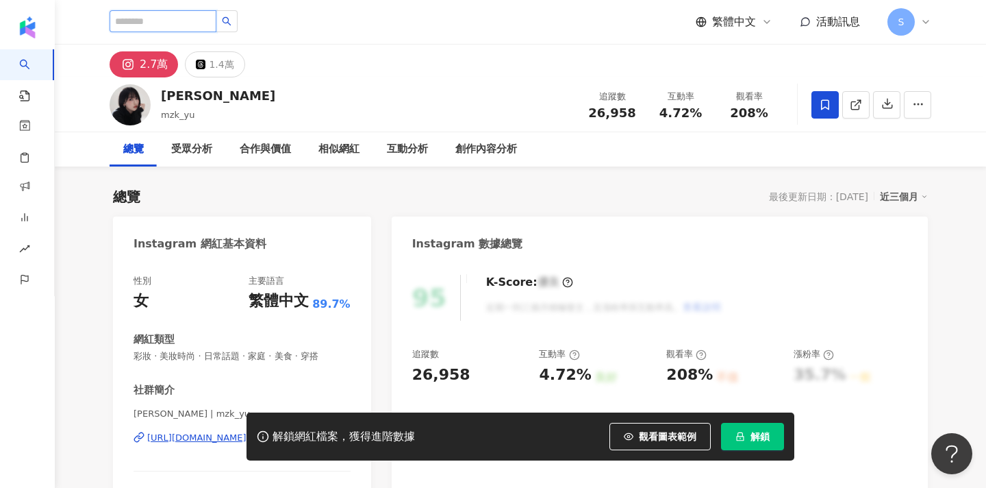
scroll to position [0, 0]
click at [174, 23] on input "search" at bounding box center [163, 21] width 107 height 22
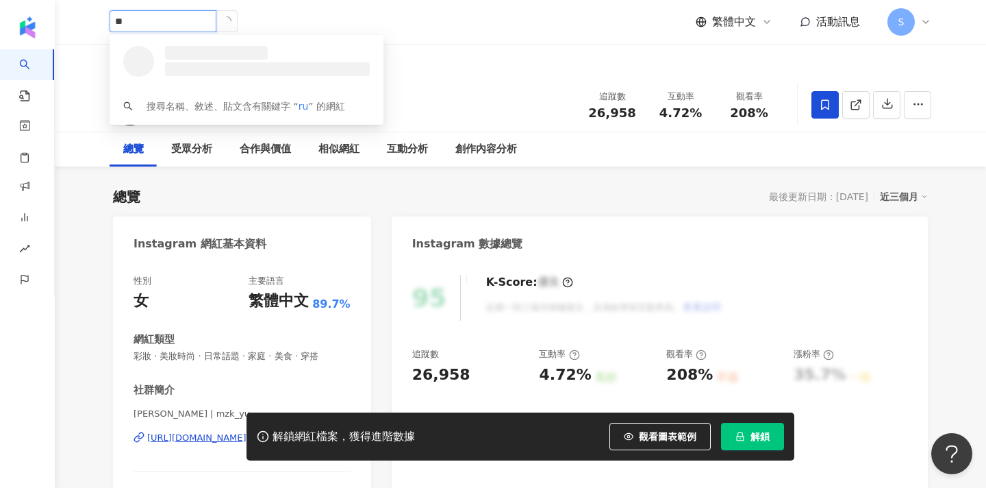
type input "*"
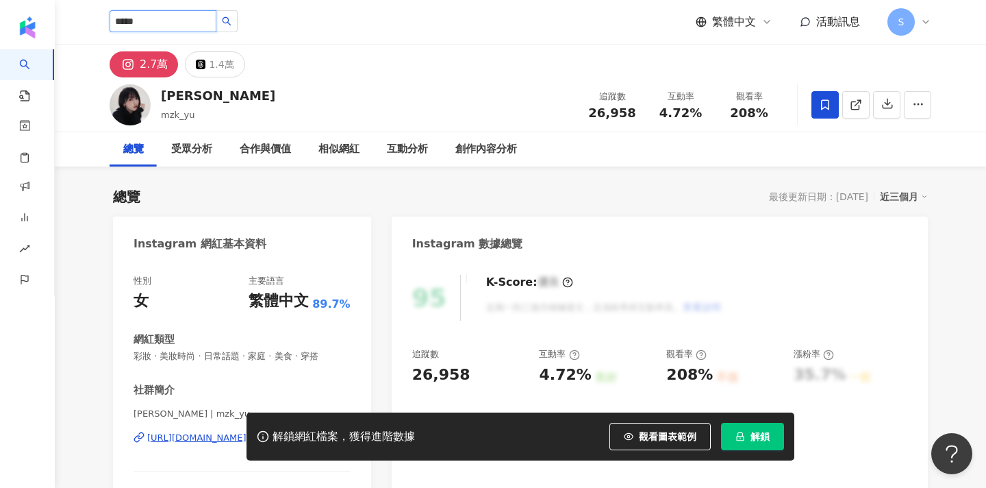
type input "***"
click at [232, 23] on icon "search" at bounding box center [227, 21] width 9 height 9
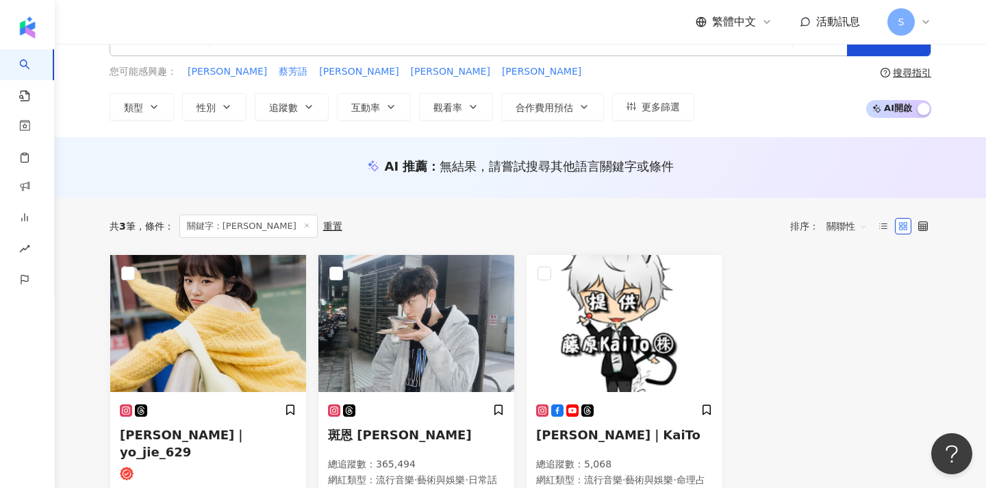
scroll to position [69, 0]
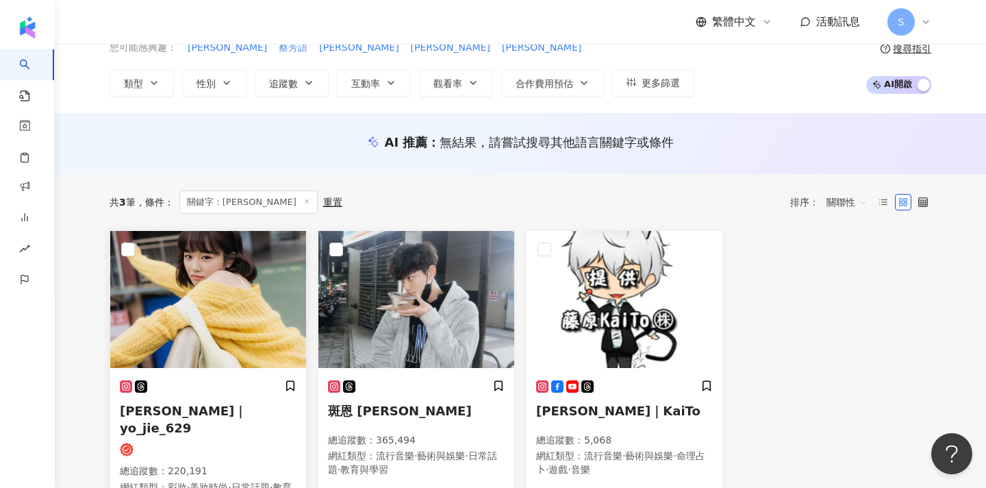
click at [240, 277] on img at bounding box center [208, 299] width 196 height 137
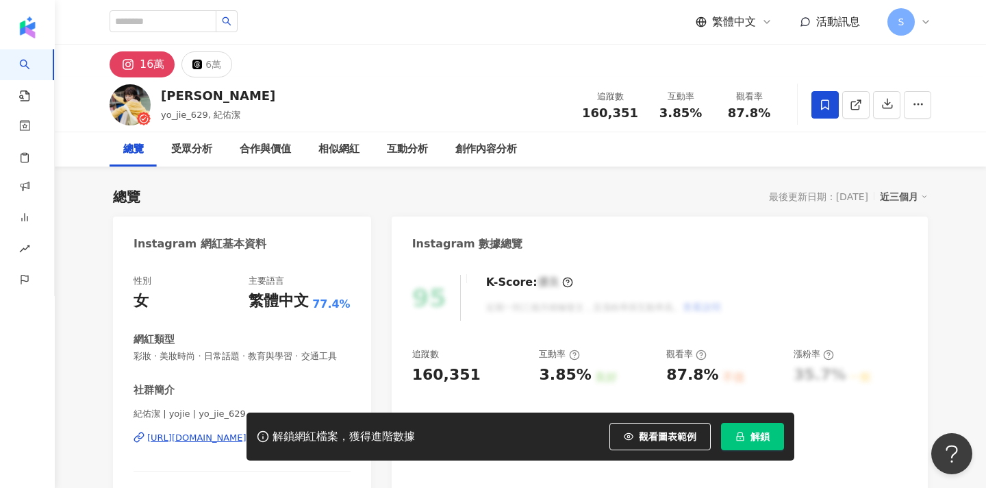
drag, startPoint x: 825, startPoint y: 105, endPoint x: 819, endPoint y: 108, distance: 7.2
click at [825, 105] on icon at bounding box center [825, 105] width 12 height 12
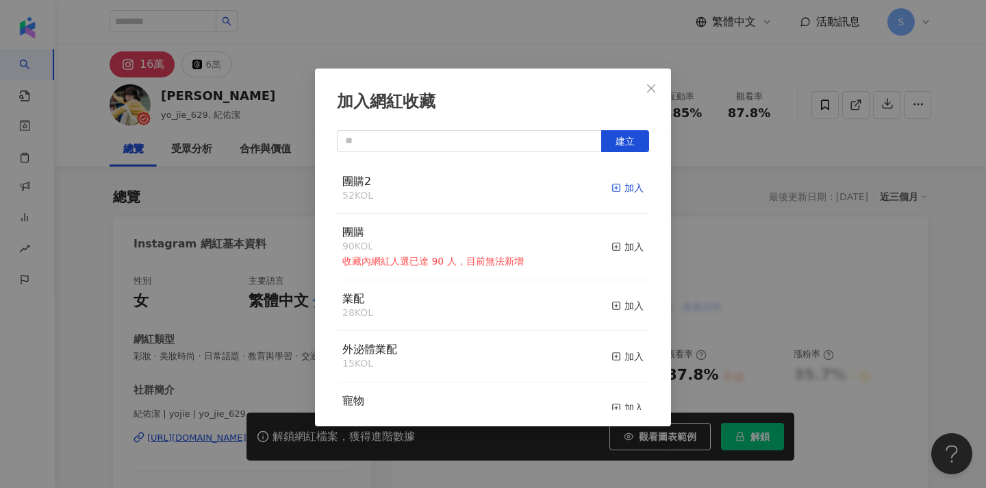
click at [630, 186] on div "加入" at bounding box center [628, 187] width 32 height 15
click at [647, 84] on icon "close" at bounding box center [651, 88] width 11 height 11
click at [654, 88] on div "加入網紅收藏 建立 團購2 53 KOL 已加入 團購 90 KOL 收藏內網紅人選已達 90 人，目前無法新增 加入 業配 28 KOL 加入 外泌體業配 …" at bounding box center [493, 244] width 986 height 488
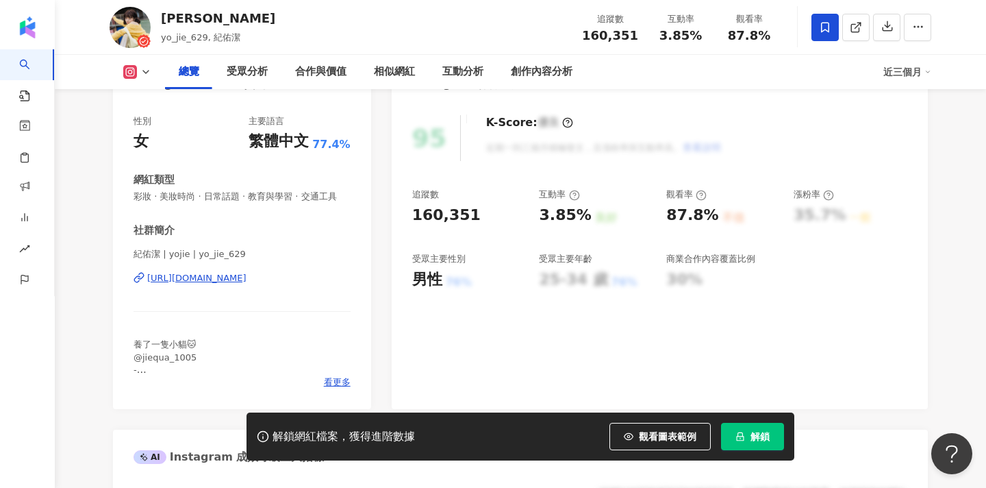
scroll to position [181, 0]
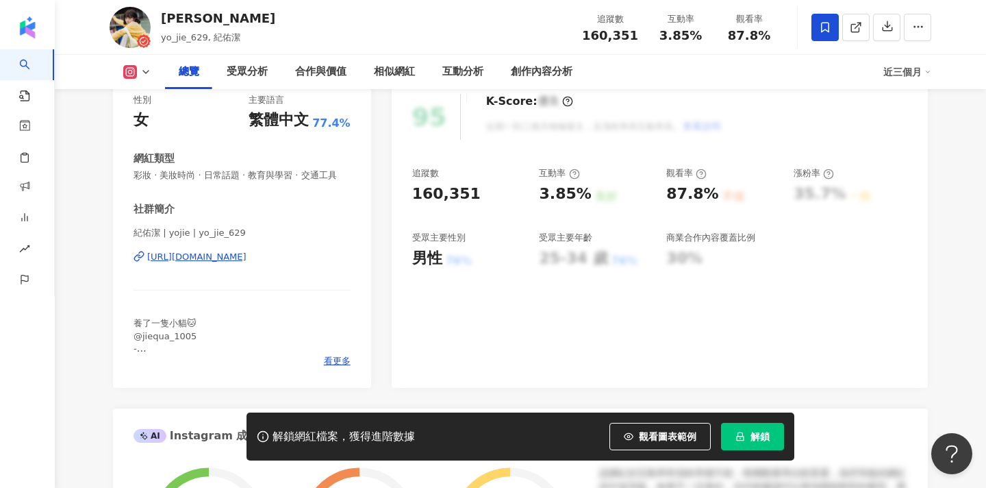
click at [340, 366] on div "性別 女 主要語言 繁體中文 77.4% 網紅類型 彩妝 · 美妝時尚 · 日常話題 · 教育與學習 · 交通工具 社群簡介 紀佑潔 | yojie | yo…" at bounding box center [242, 234] width 258 height 308
click at [341, 358] on span "看更多" at bounding box center [337, 361] width 27 height 12
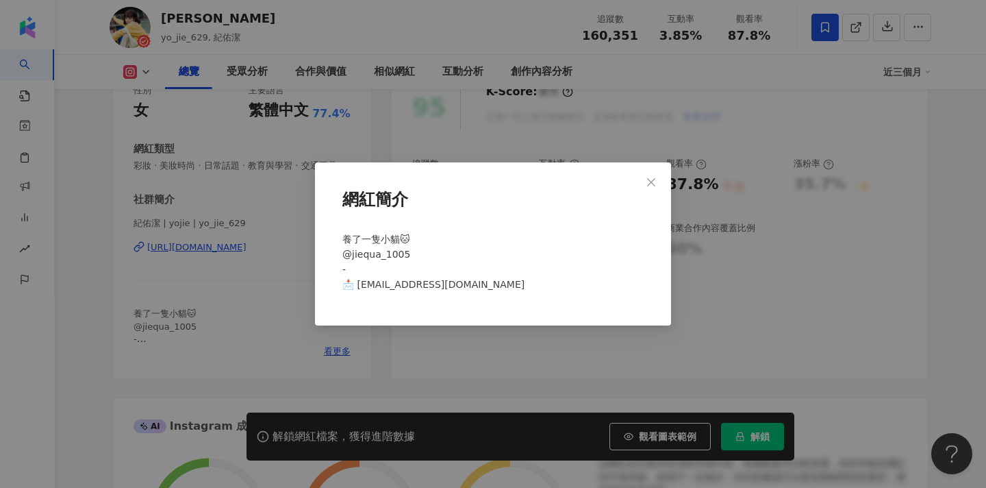
scroll to position [207, 0]
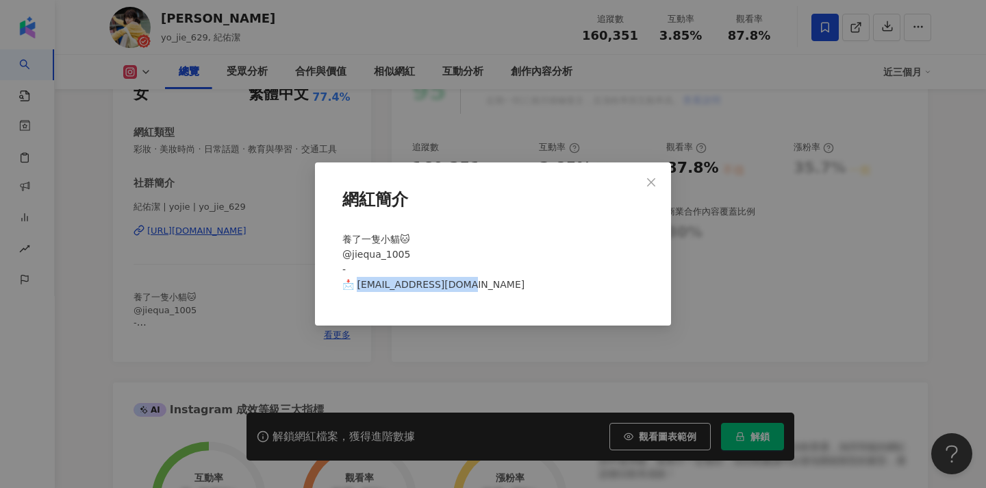
drag, startPoint x: 464, startPoint y: 282, endPoint x: 358, endPoint y: 282, distance: 106.2
click at [358, 282] on div "養了一隻小貓🐱 @jiequa_1005 - 📩 [EMAIL_ADDRESS][DOMAIN_NAME]" at bounding box center [493, 267] width 312 height 83
copy span "[EMAIL_ADDRESS][DOMAIN_NAME]"
click at [653, 182] on icon "close" at bounding box center [651, 181] width 8 height 8
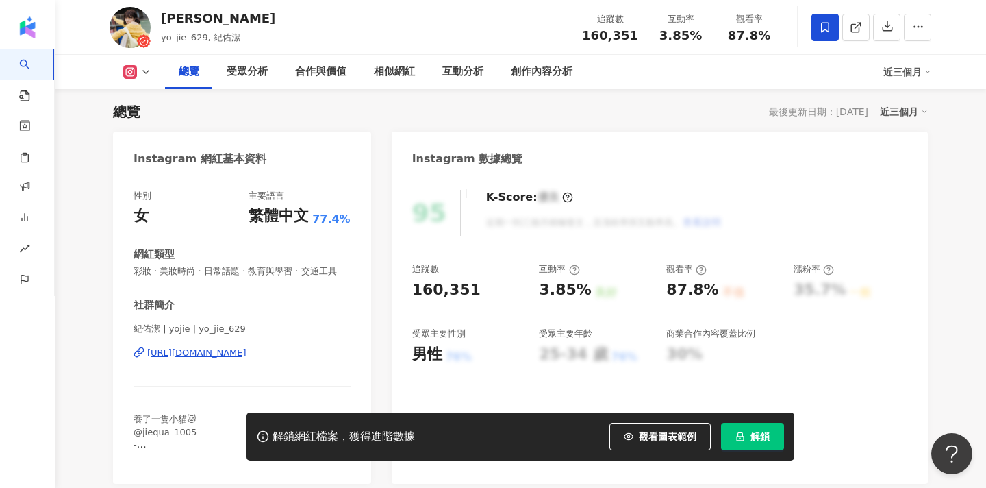
scroll to position [106, 0]
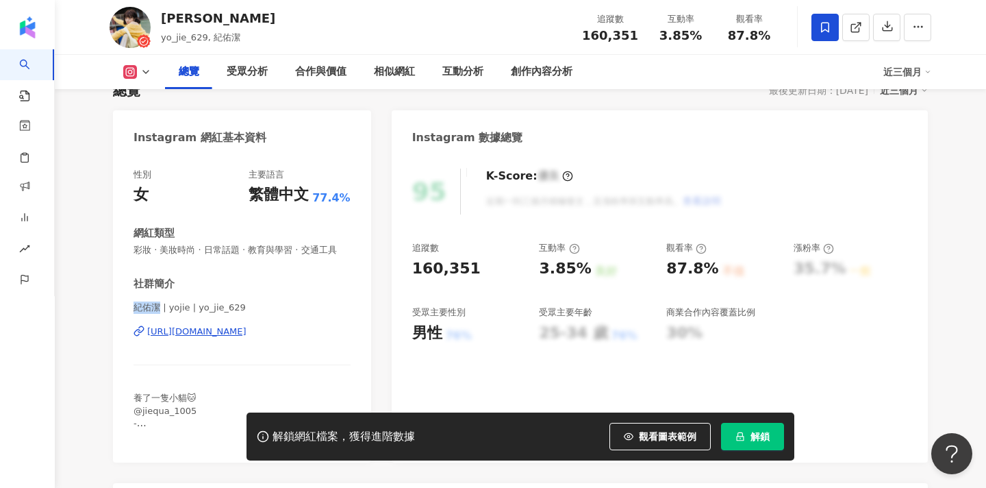
drag, startPoint x: 136, startPoint y: 308, endPoint x: 159, endPoint y: 308, distance: 22.6
click at [159, 308] on span "紀佑潔 | yojie | yo_jie_629" at bounding box center [242, 307] width 217 height 12
copy span "紀佑潔"
click at [147, 0] on div "佑潔 yo_jie_629, 紀佑潔 追蹤數 160,351 互動率 3.85% 觀看率 87.8%" at bounding box center [520, 27] width 877 height 54
click at [270, 1] on div "佑潔 yo_jie_629, 紀佑潔 追蹤數 160,351 互動率 3.85% 觀看率 87.8%" at bounding box center [520, 27] width 877 height 54
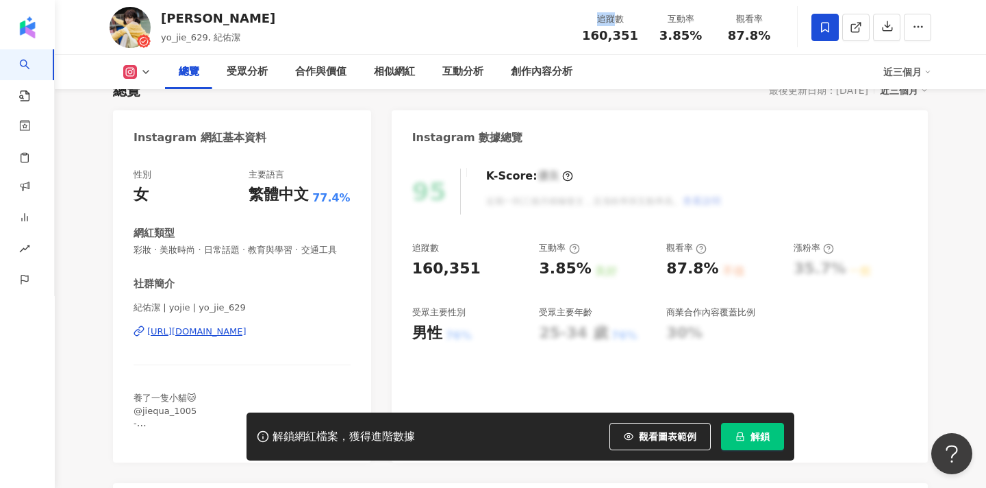
click at [270, 1] on div "佑潔 yo_jie_629, 紀佑潔 追蹤數 160,351 互動率 3.85% 觀看率 87.8%" at bounding box center [520, 27] width 877 height 54
